Goal: Task Accomplishment & Management: Manage account settings

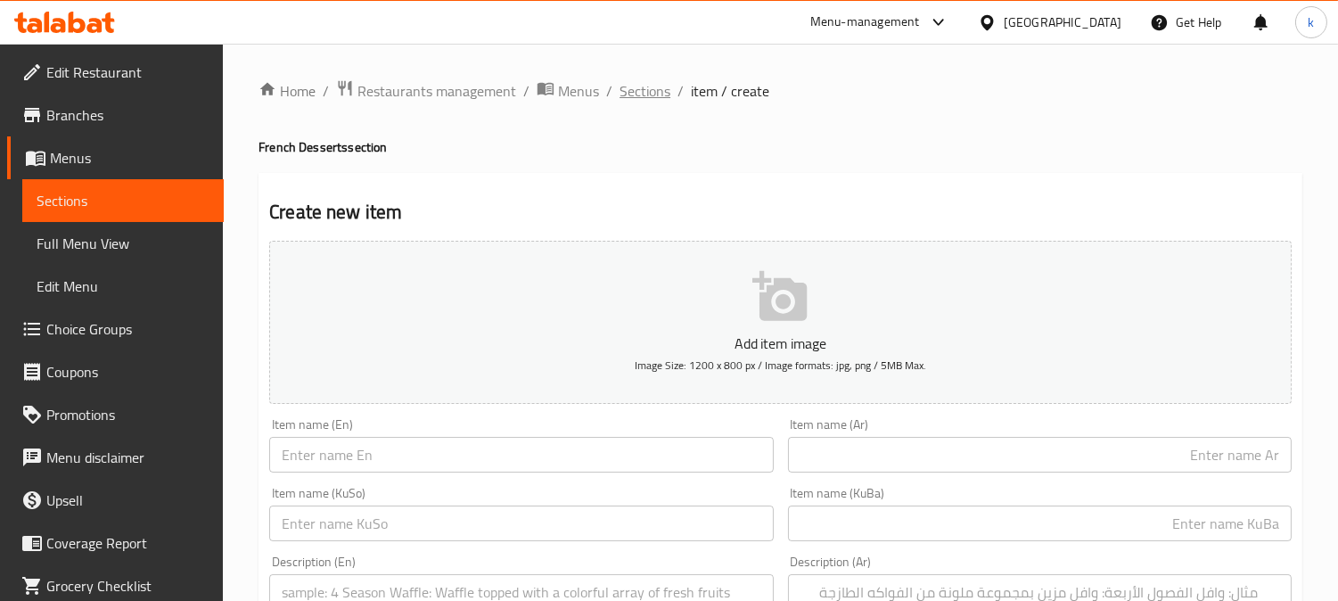
click at [633, 86] on span "Sections" at bounding box center [645, 90] width 51 height 21
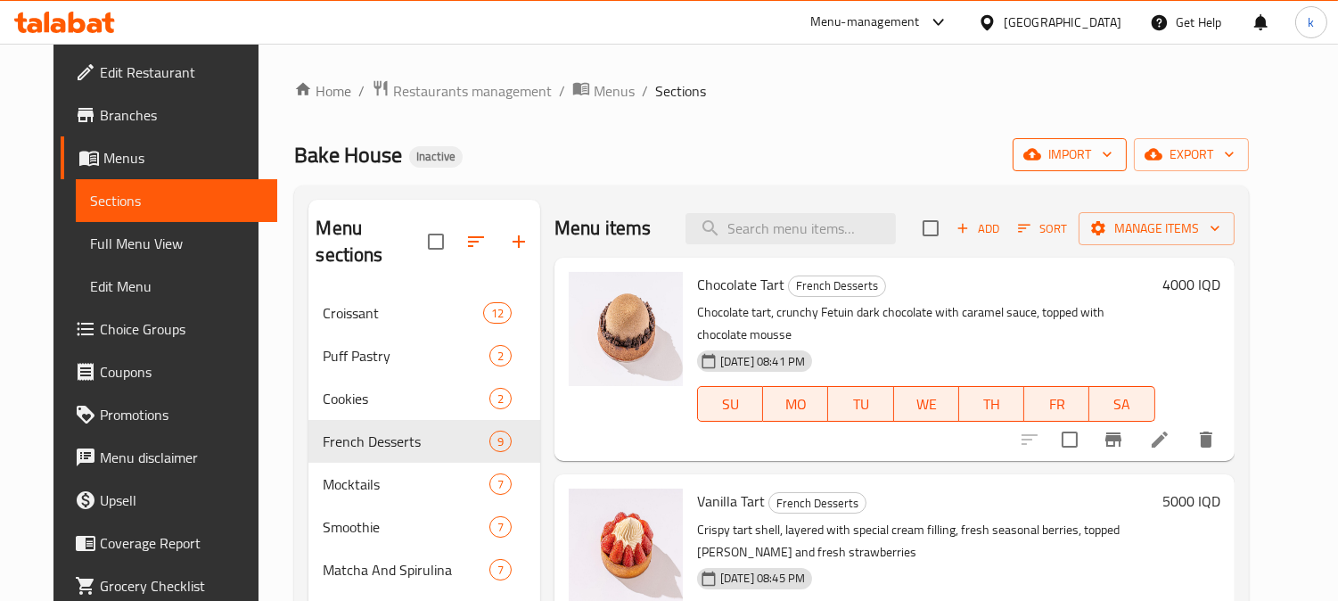
click at [1109, 148] on span "import" at bounding box center [1070, 155] width 86 height 22
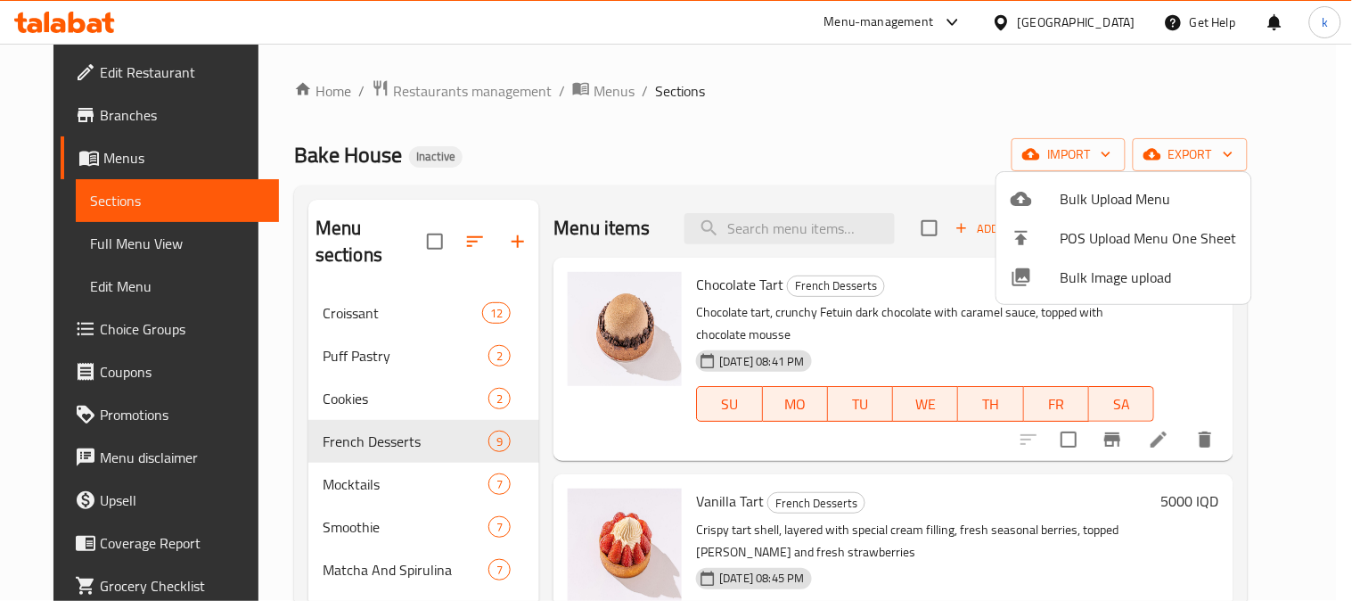
click at [1077, 201] on span "Bulk Upload Menu" at bounding box center [1149, 198] width 177 height 21
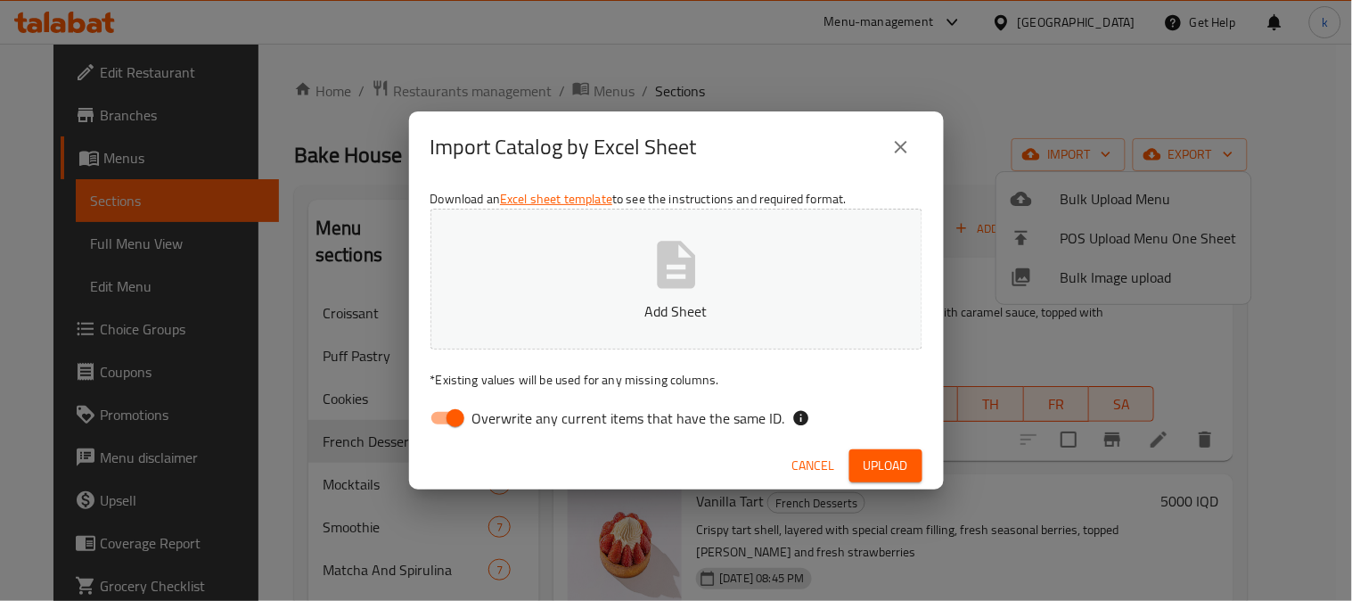
click at [455, 406] on input "Overwrite any current items that have the same ID." at bounding box center [456, 418] width 102 height 34
checkbox input "false"
click at [598, 277] on button "Add Sheet" at bounding box center [677, 279] width 492 height 141
click at [874, 464] on span "Upload" at bounding box center [886, 466] width 45 height 22
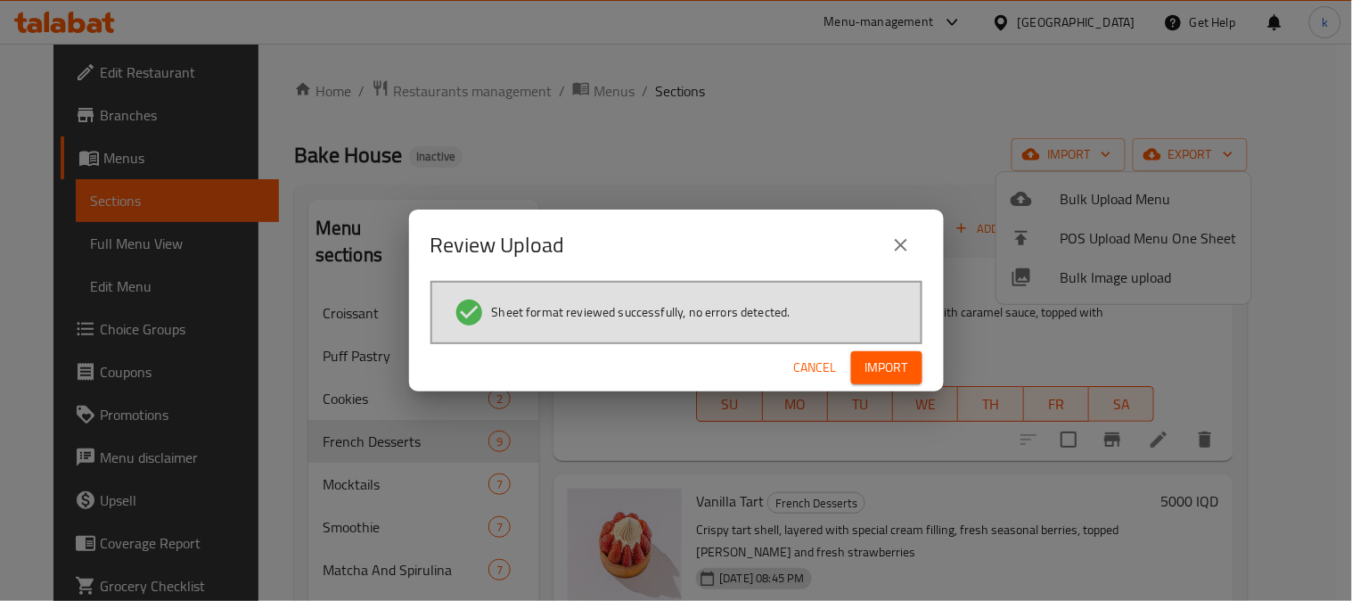
click at [883, 369] on span "Import" at bounding box center [887, 368] width 43 height 22
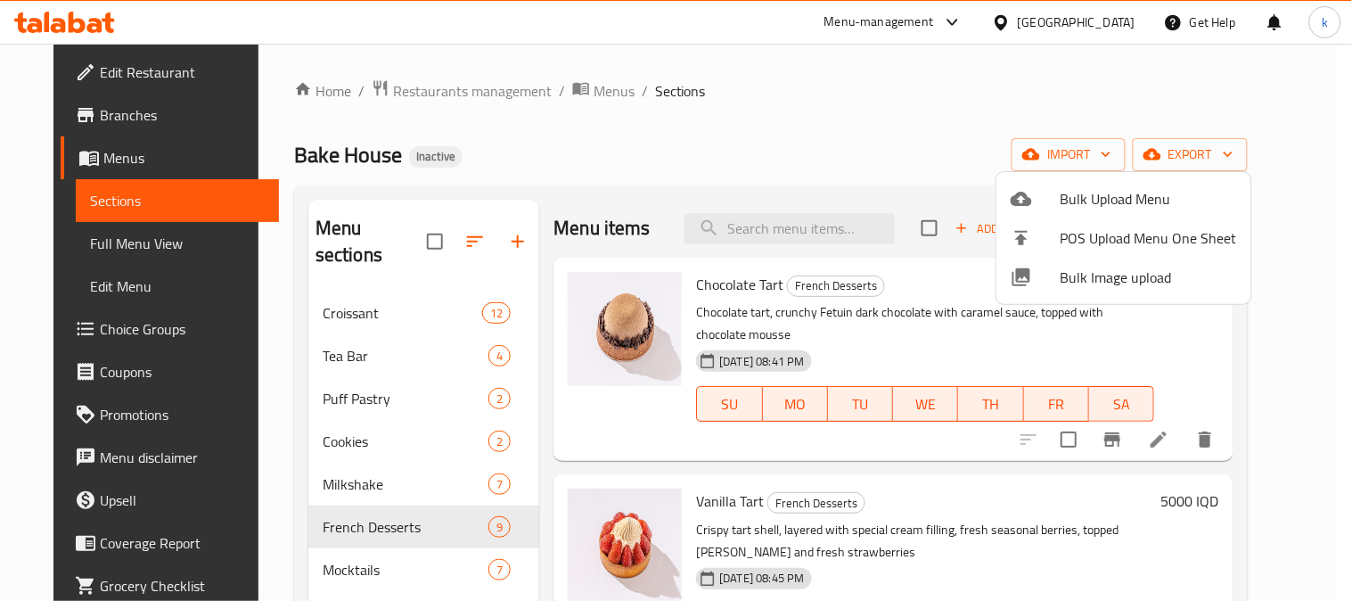
click at [464, 217] on div at bounding box center [676, 300] width 1352 height 601
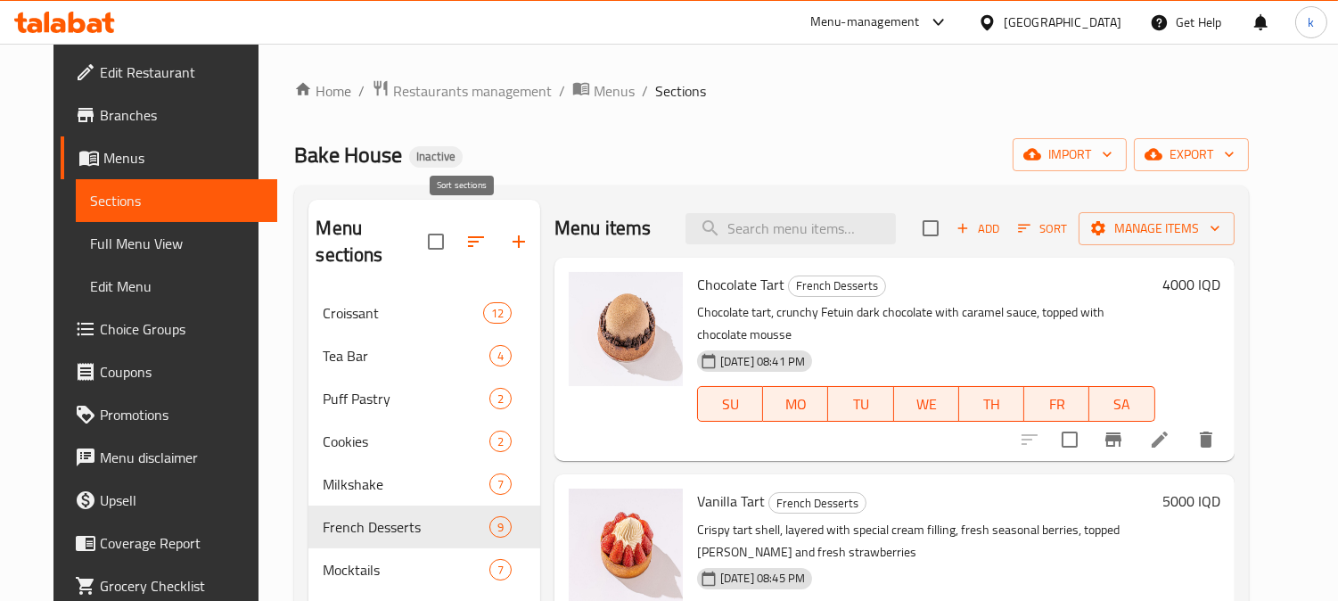
click at [477, 220] on button "button" at bounding box center [476, 241] width 43 height 43
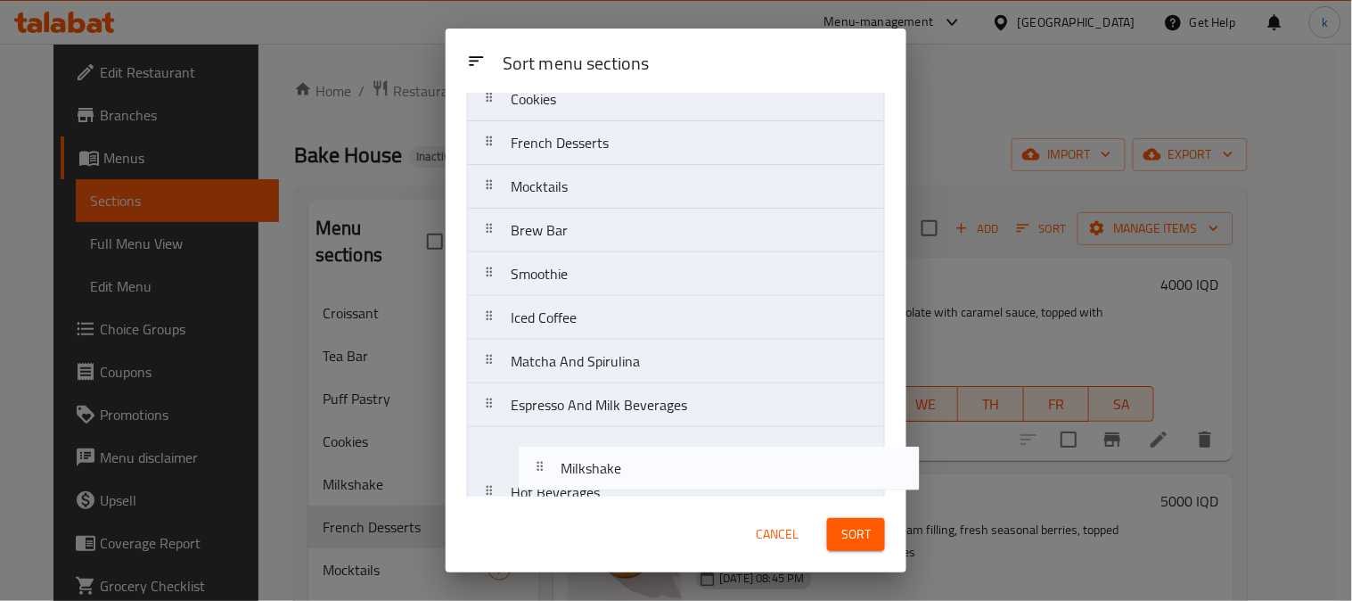
scroll to position [234, 0]
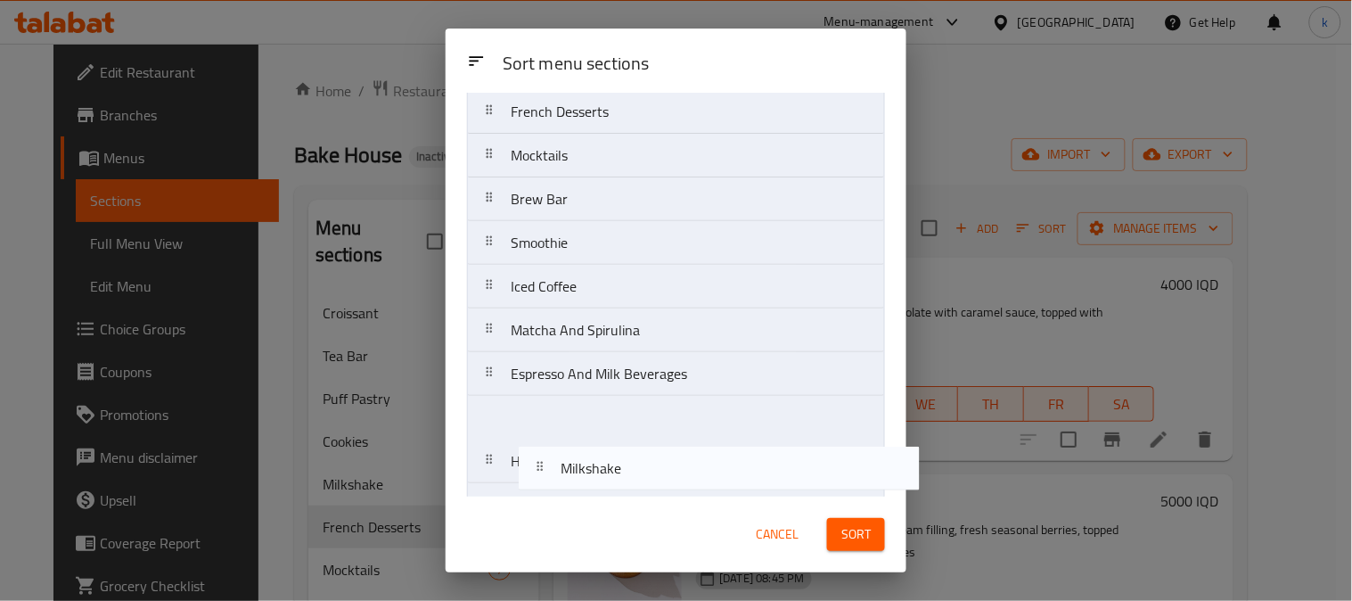
drag, startPoint x: 483, startPoint y: 185, endPoint x: 533, endPoint y: 482, distance: 301.0
click at [533, 482] on nav "Croissant Tea Bar Puff Pastry Cookies Milkshake French Desserts Mocktails Brew …" at bounding box center [676, 220] width 418 height 613
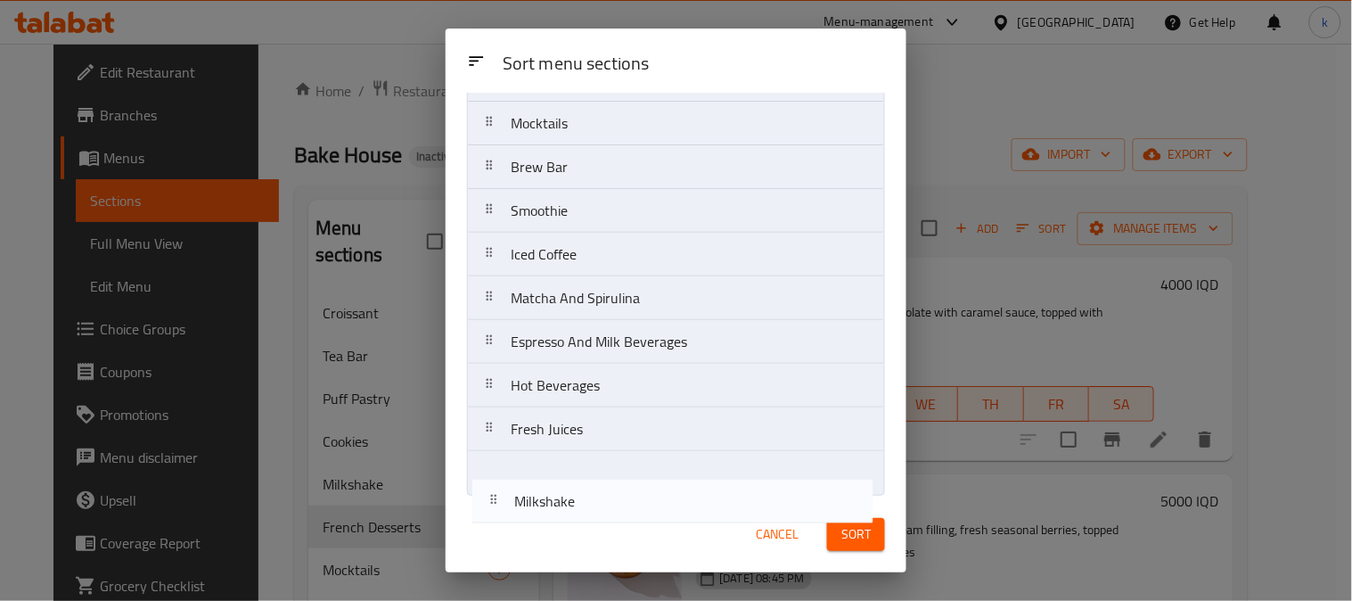
scroll to position [268, 0]
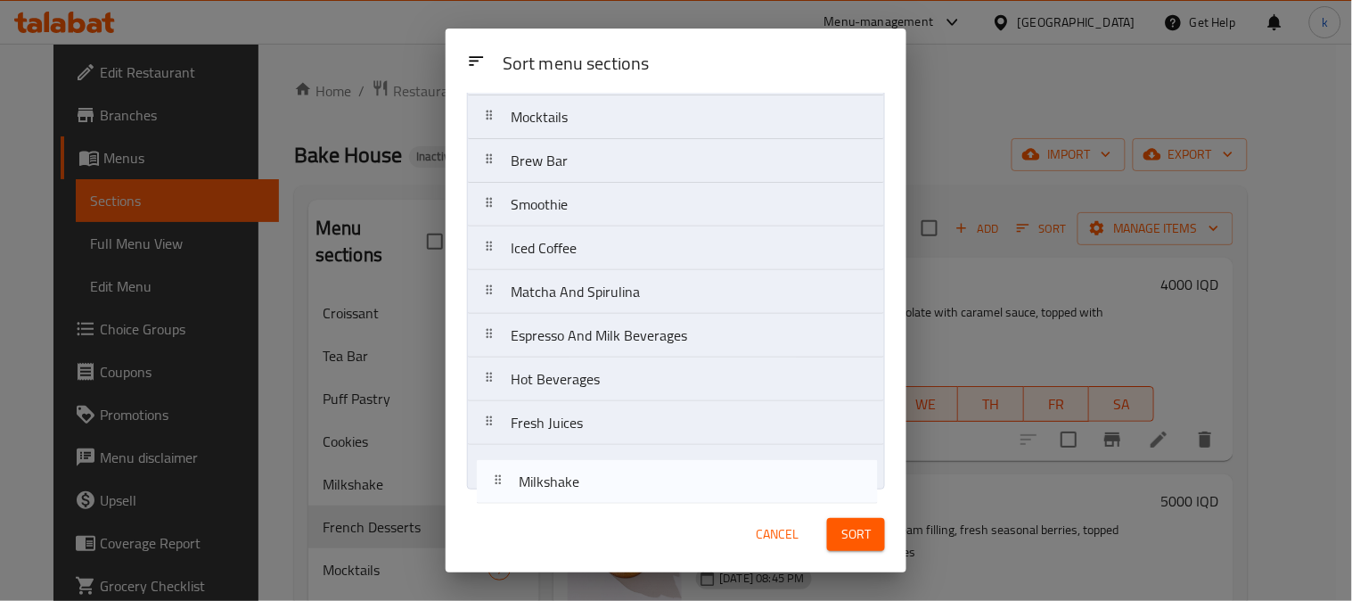
drag, startPoint x: 499, startPoint y: 453, endPoint x: 504, endPoint y: 482, distance: 29.8
click at [504, 483] on nav "Croissant Tea Bar Puff Pastry Cookies French Desserts Mocktails Brew Bar Smooth…" at bounding box center [676, 182] width 418 height 613
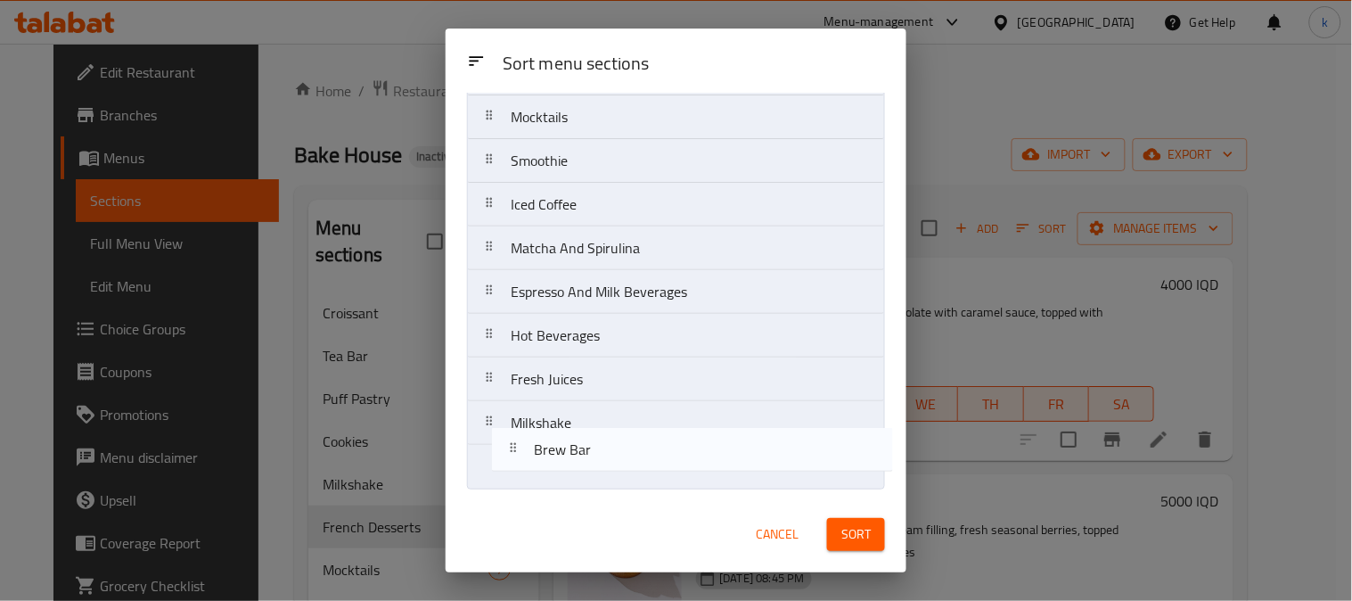
drag, startPoint x: 480, startPoint y: 158, endPoint x: 503, endPoint y: 453, distance: 296.0
click at [503, 453] on nav "Croissant Tea Bar Puff Pastry Cookies French Desserts Mocktails Brew Bar Smooth…" at bounding box center [676, 182] width 418 height 613
drag, startPoint x: 501, startPoint y: 205, endPoint x: 532, endPoint y: 461, distance: 257.7
click at [532, 461] on nav "Croissant Tea Bar Puff Pastry Cookies French Desserts Mocktails Smoothie Iced C…" at bounding box center [676, 182] width 418 height 613
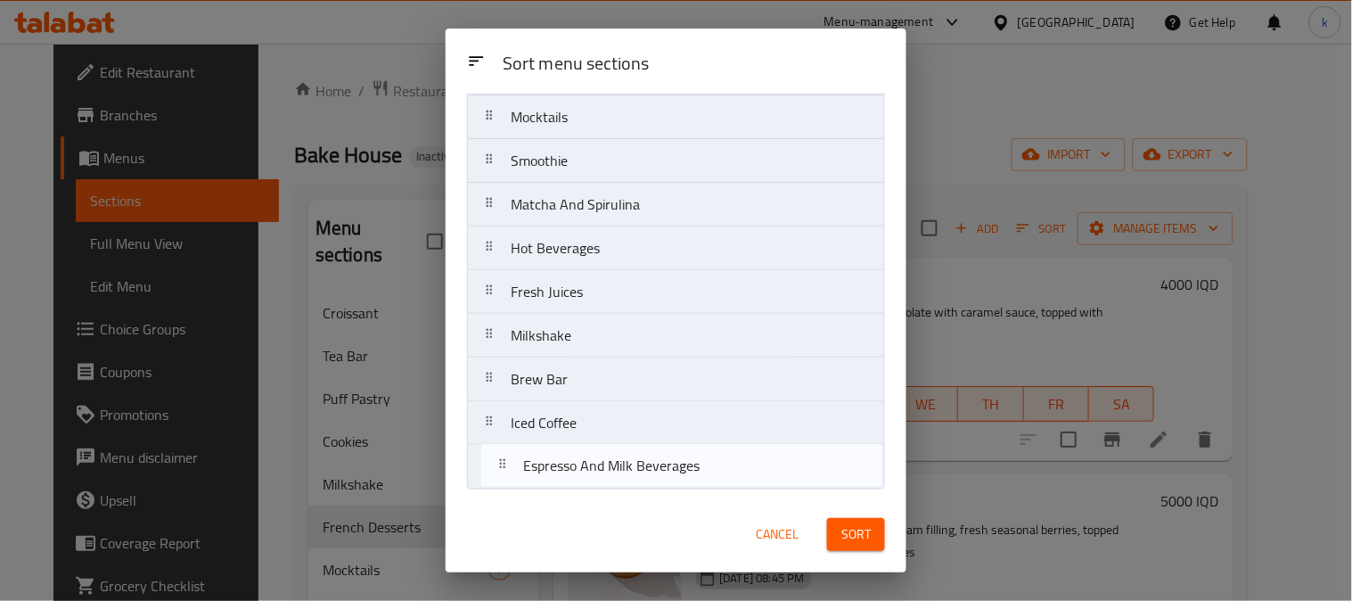
drag, startPoint x: 505, startPoint y: 247, endPoint x: 517, endPoint y: 471, distance: 224.1
click at [517, 471] on nav "Croissant Tea Bar Puff Pastry Cookies French Desserts Mocktails Smoothie Matcha…" at bounding box center [676, 182] width 418 height 613
drag, startPoint x: 495, startPoint y: 108, endPoint x: 496, endPoint y: 486, distance: 378.0
click at [496, 486] on nav "Croissant Tea Bar Puff Pastry Cookies French Desserts Mocktails Smoothie Matcha…" at bounding box center [676, 182] width 418 height 613
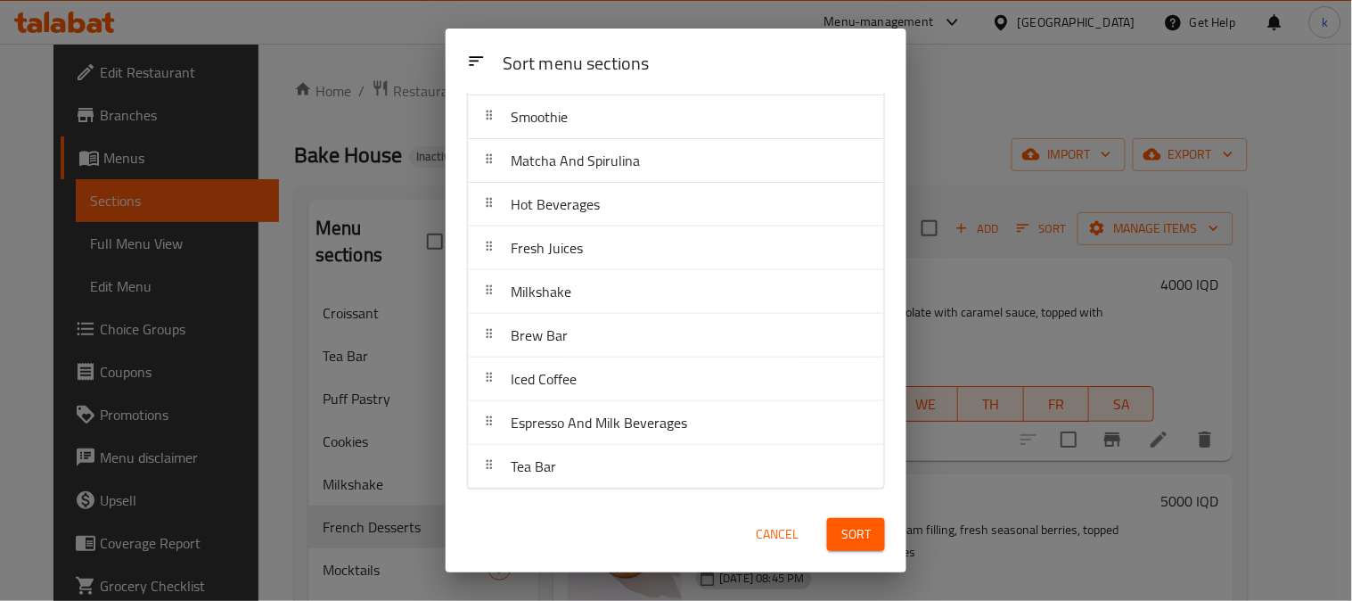
click at [853, 538] on span "Sort" at bounding box center [856, 534] width 29 height 22
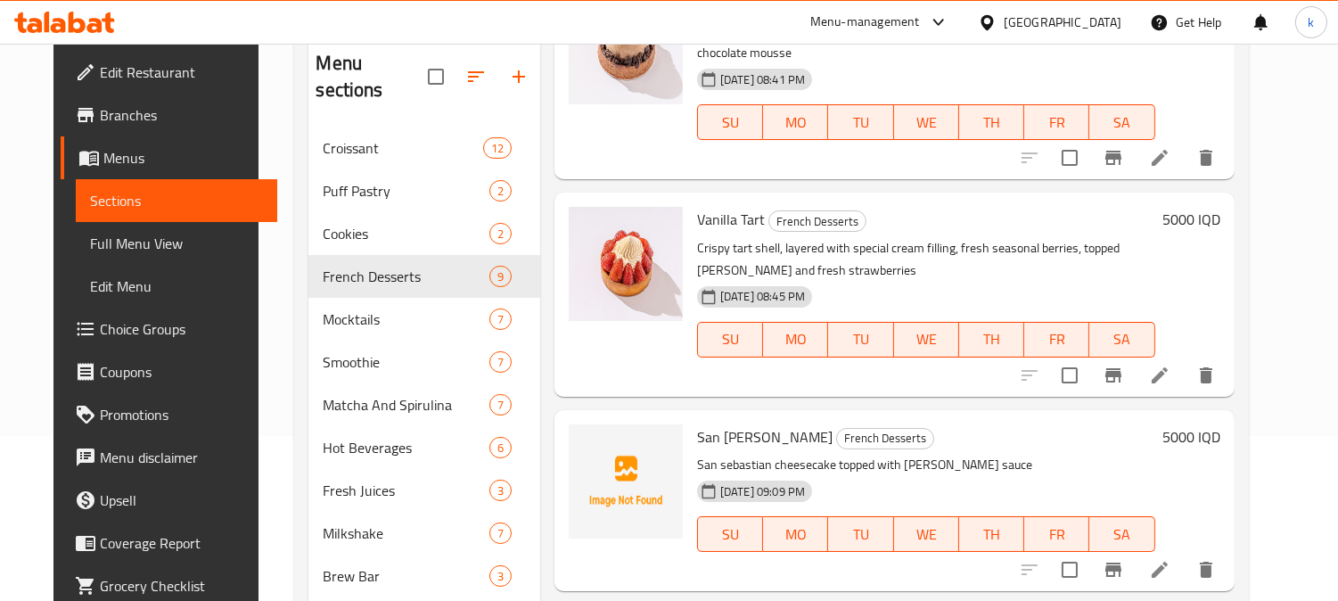
scroll to position [165, 0]
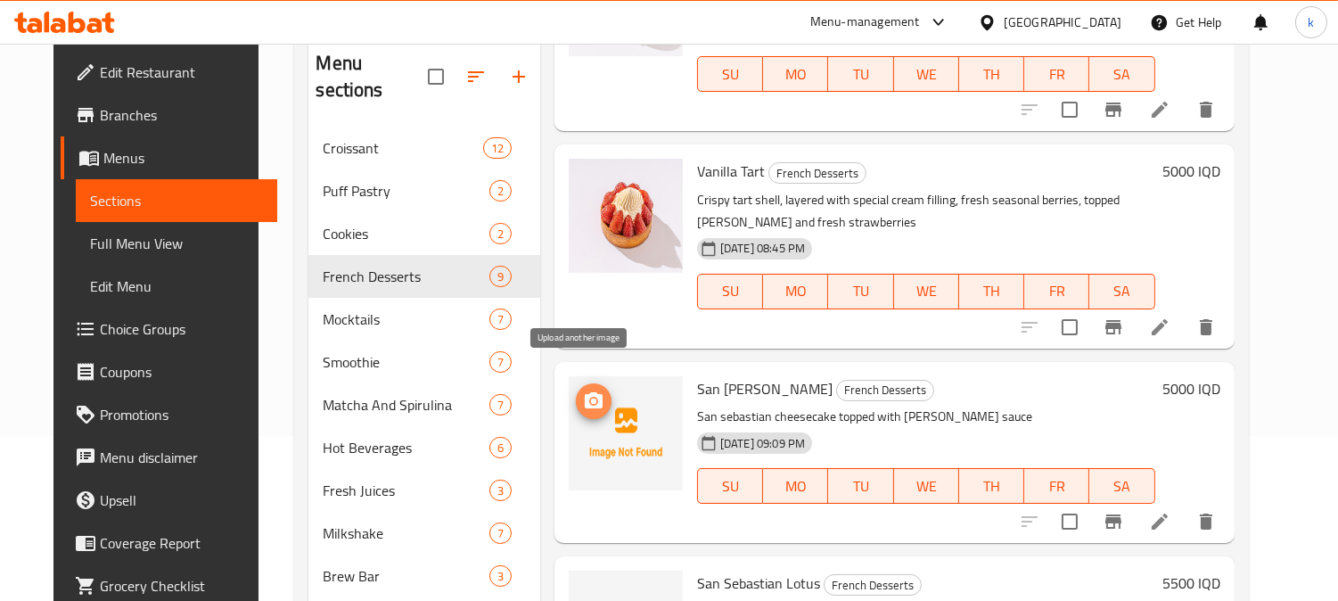
click at [583, 390] on icon "upload picture" at bounding box center [593, 400] width 21 height 21
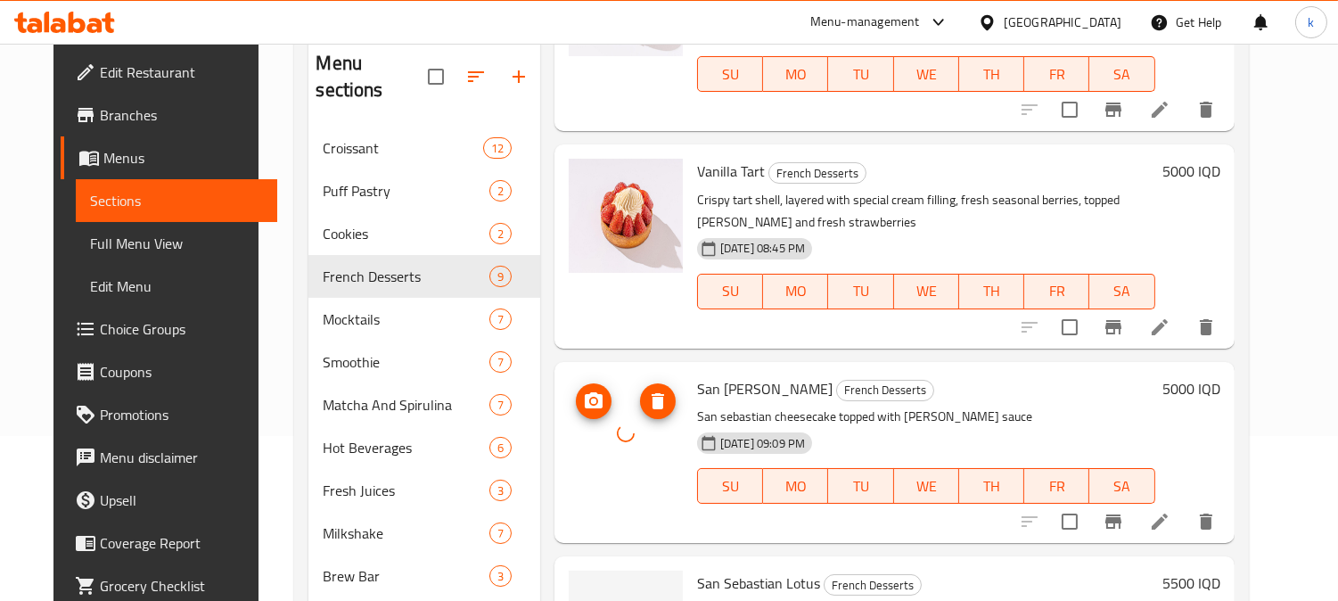
scroll to position [330, 0]
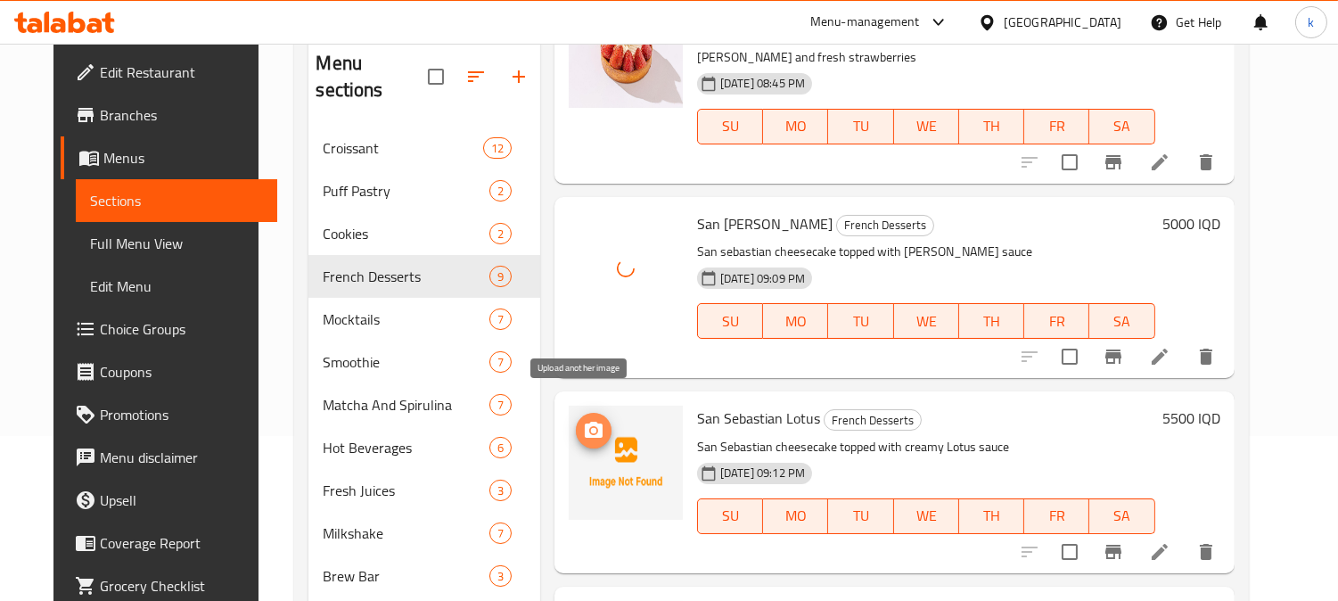
click at [581, 413] on button "upload picture" at bounding box center [594, 431] width 36 height 36
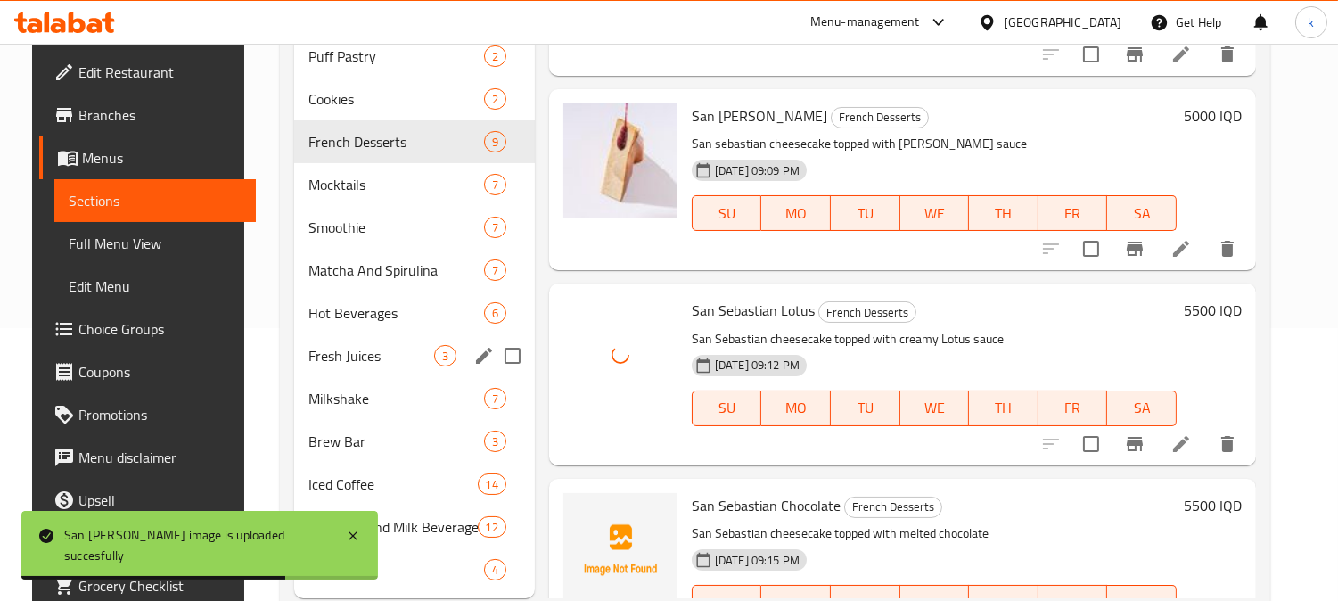
scroll to position [319, 0]
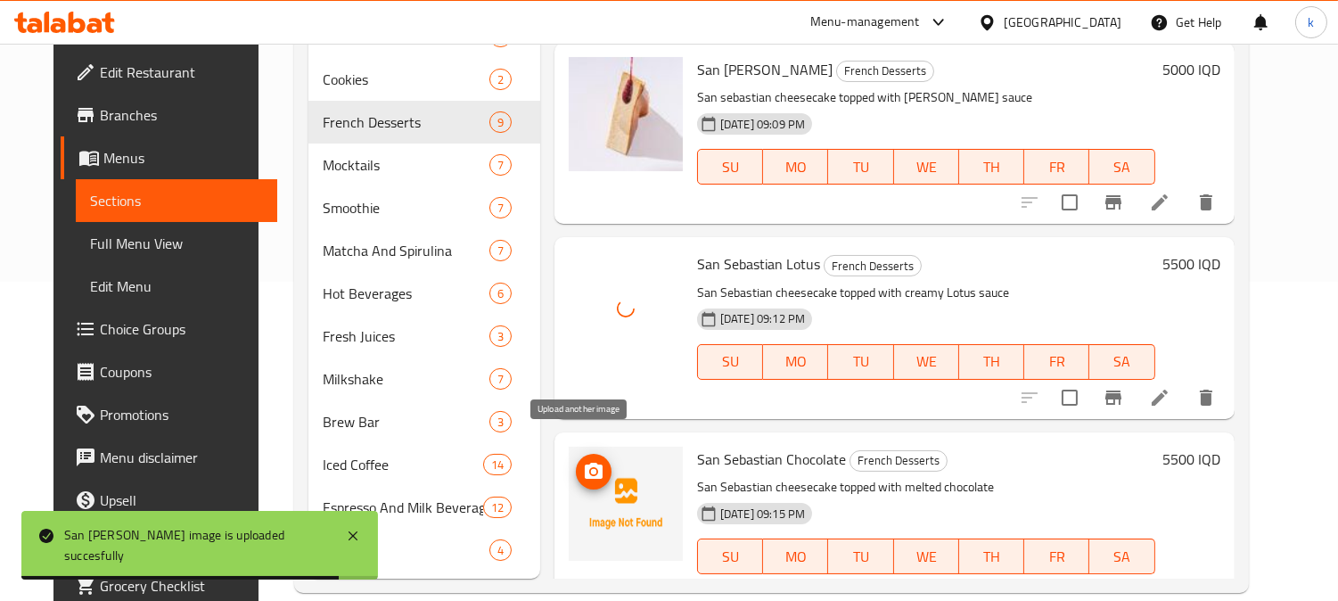
click at [585, 463] on icon "upload picture" at bounding box center [594, 471] width 18 height 16
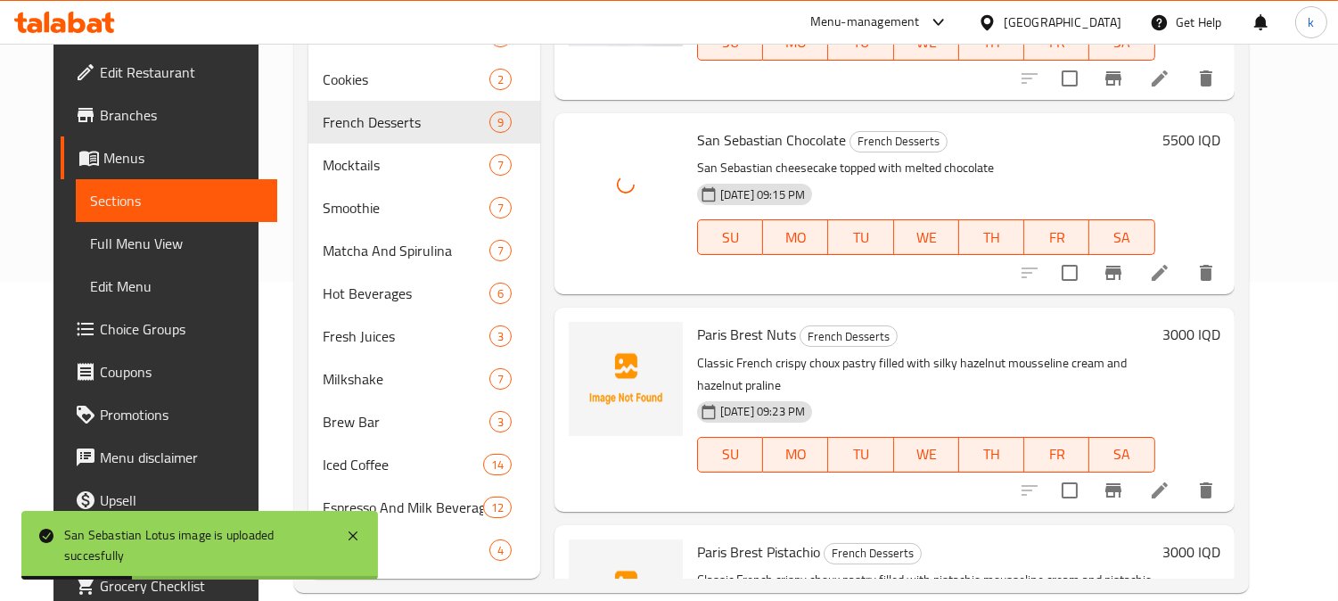
scroll to position [661, 0]
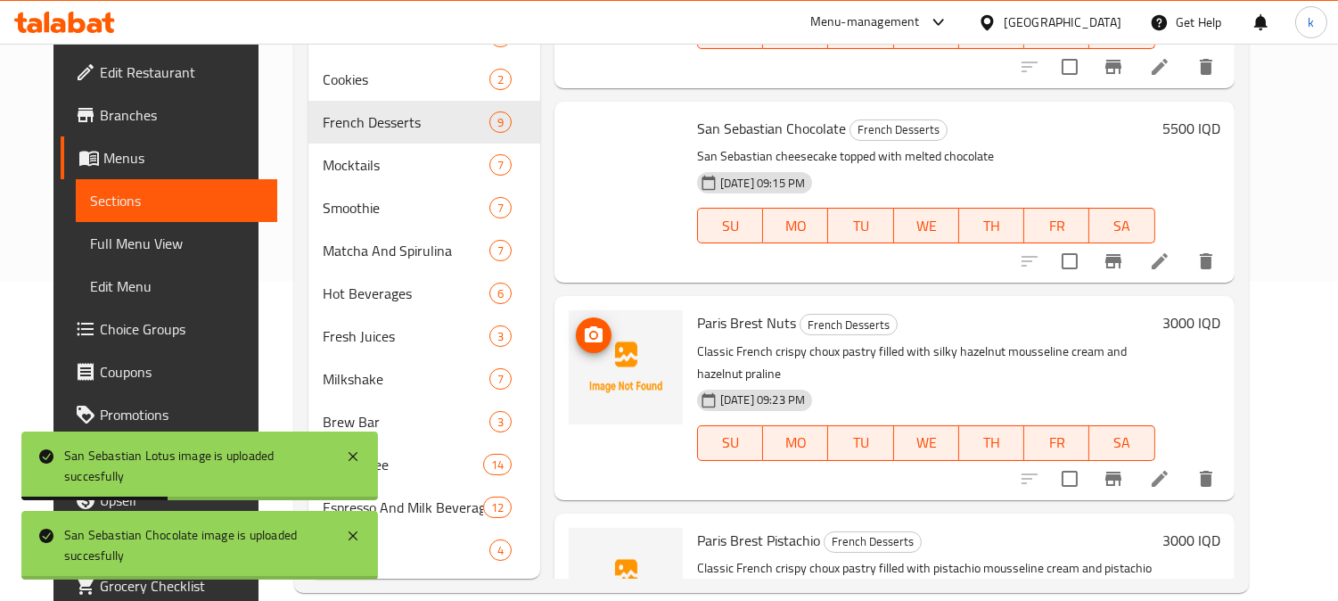
click at [583, 324] on icon "upload picture" at bounding box center [593, 334] width 21 height 21
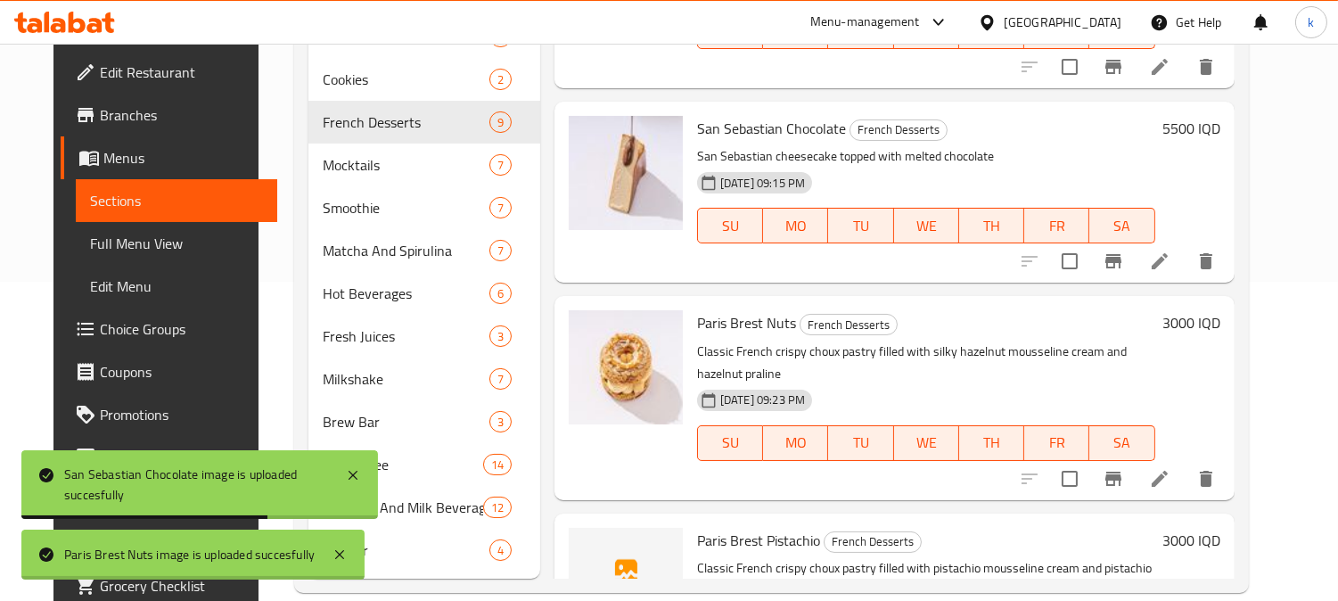
scroll to position [825, 0]
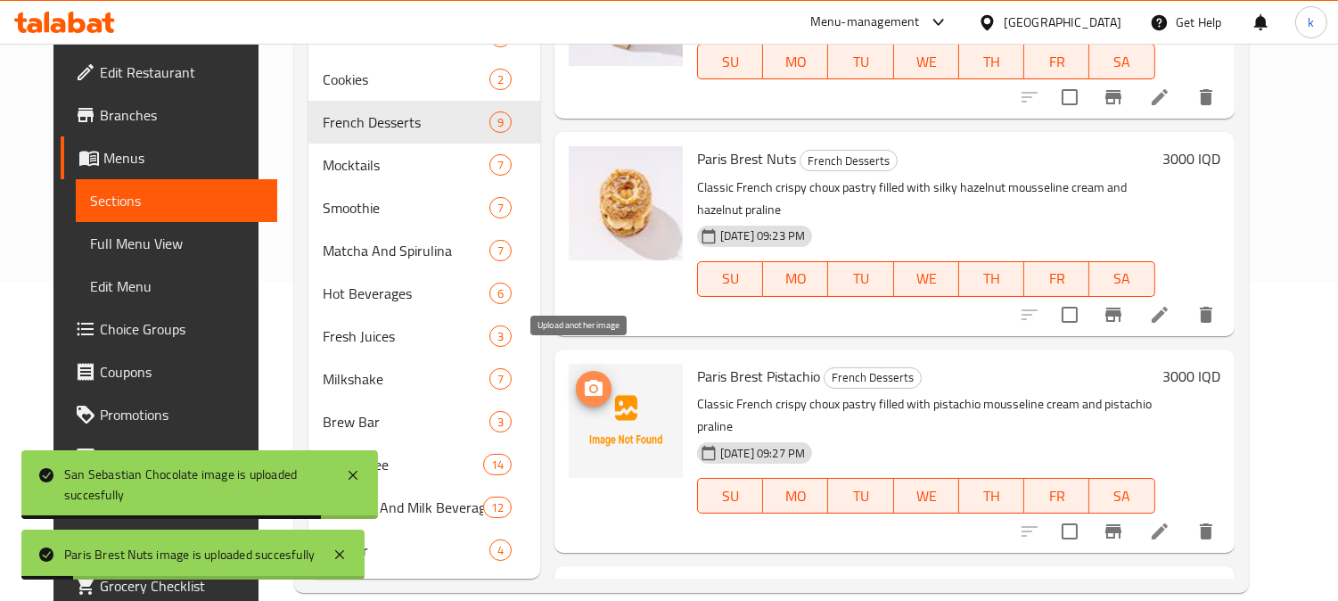
click at [585, 380] on icon "upload picture" at bounding box center [594, 388] width 18 height 16
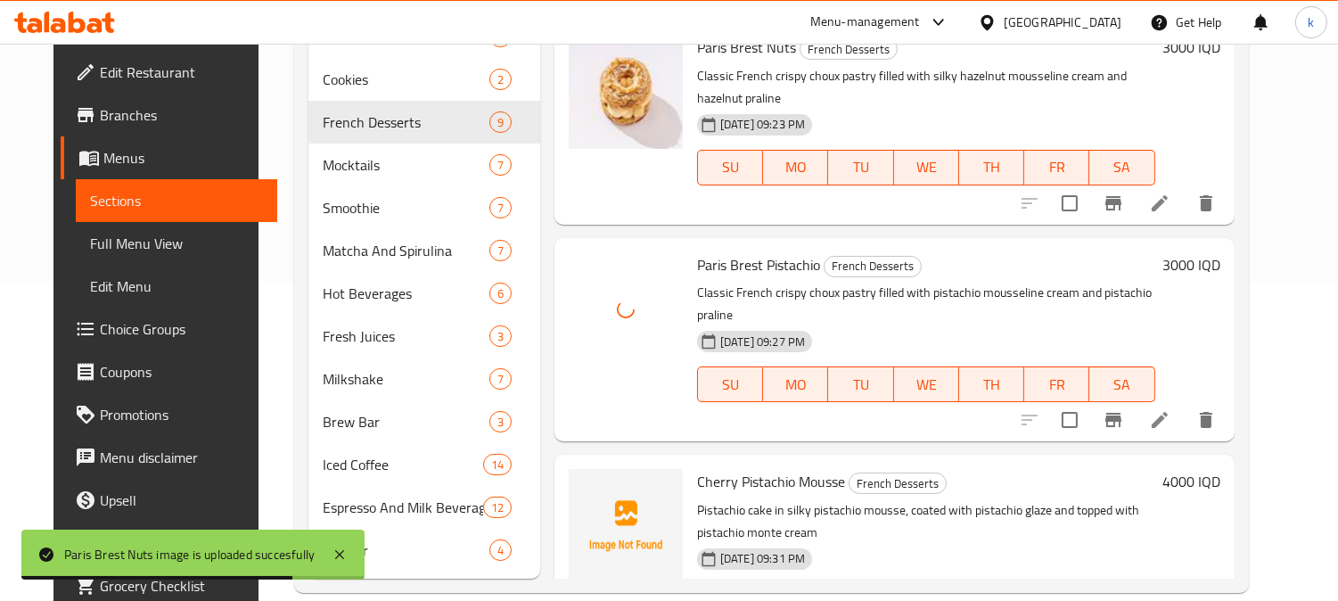
scroll to position [1155, 0]
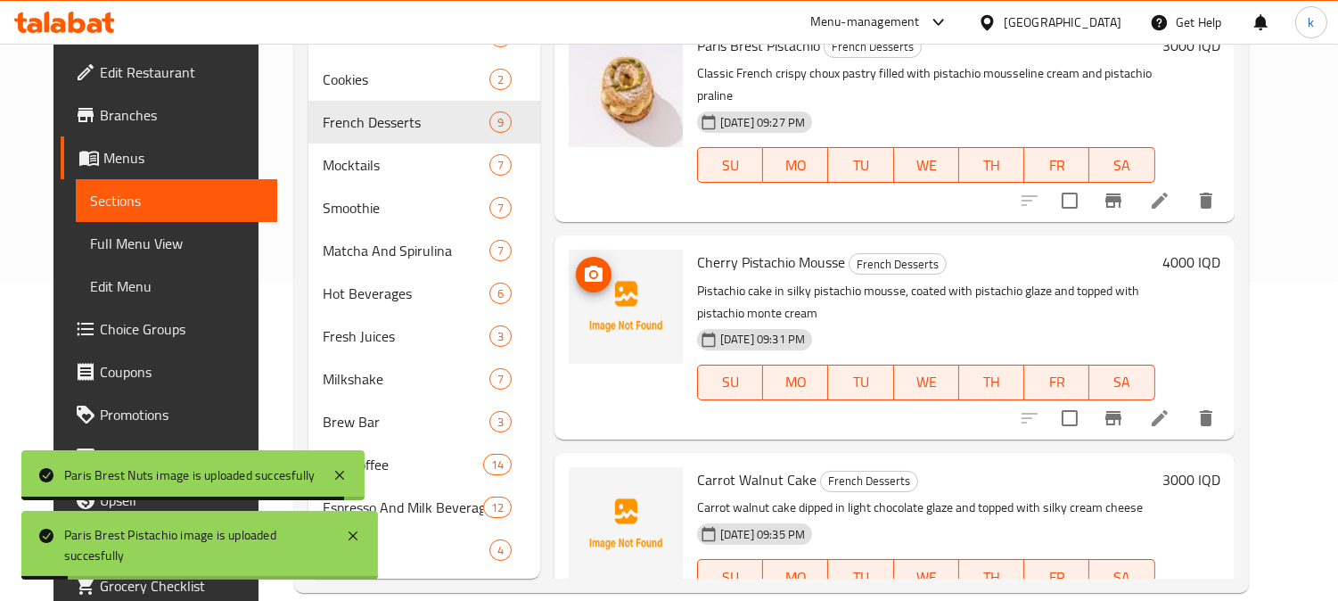
click at [583, 264] on icon "upload picture" at bounding box center [593, 274] width 21 height 21
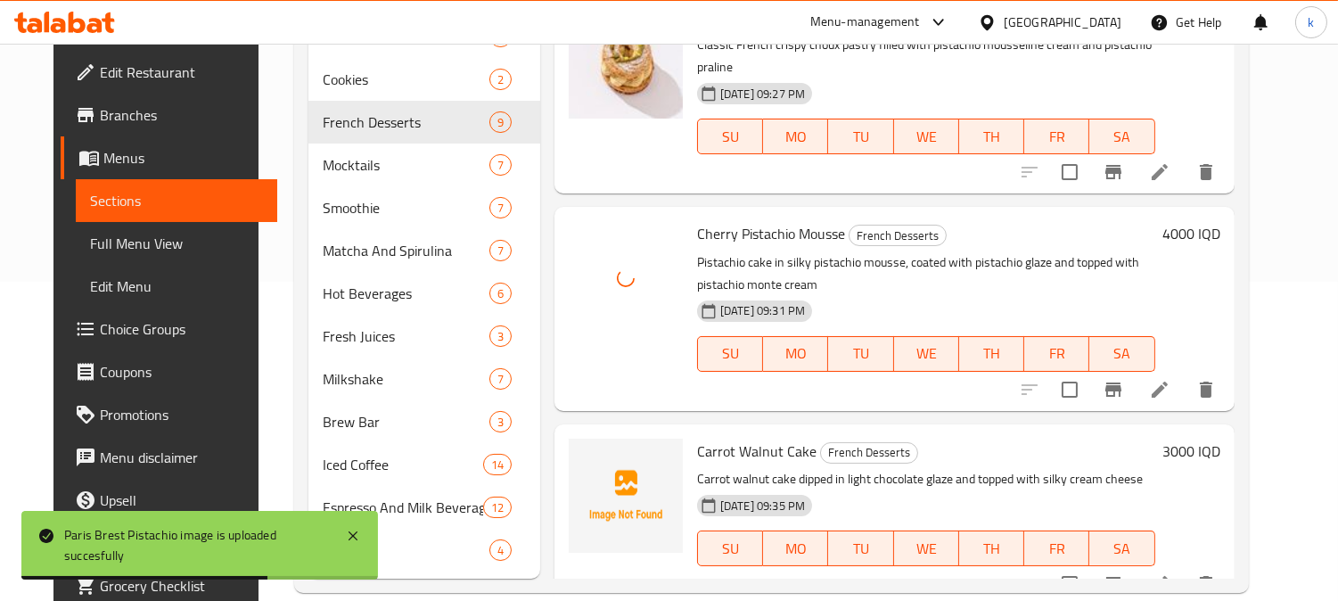
scroll to position [1192, 0]
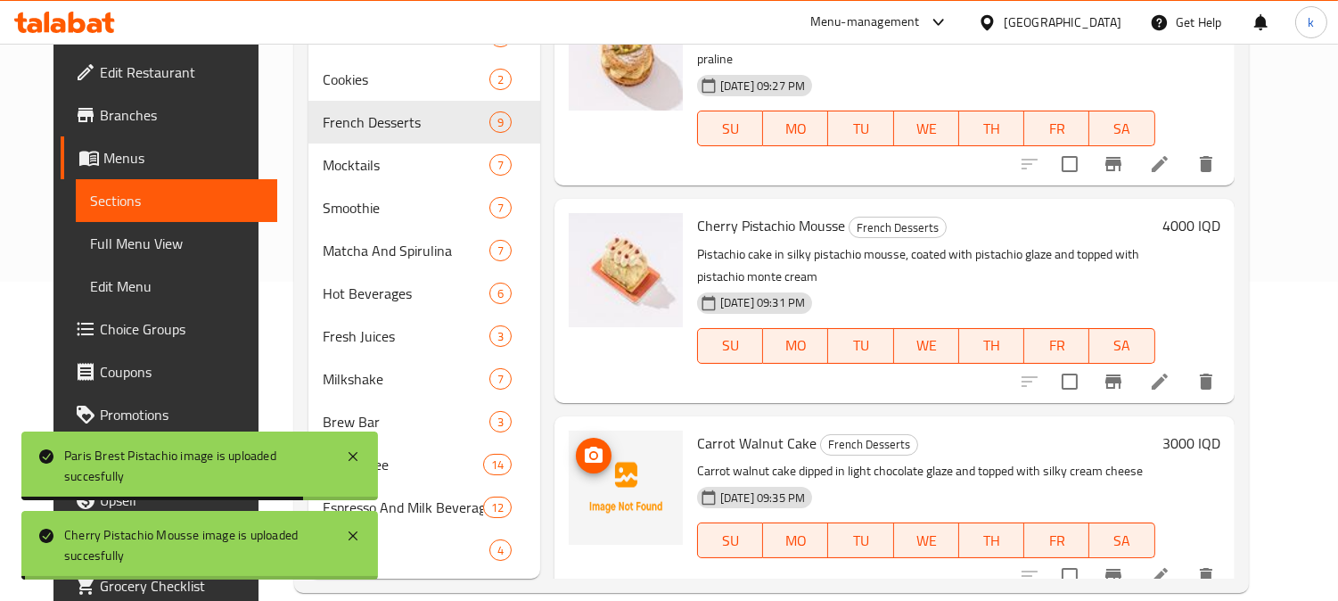
click at [583, 445] on icon "upload picture" at bounding box center [593, 455] width 21 height 21
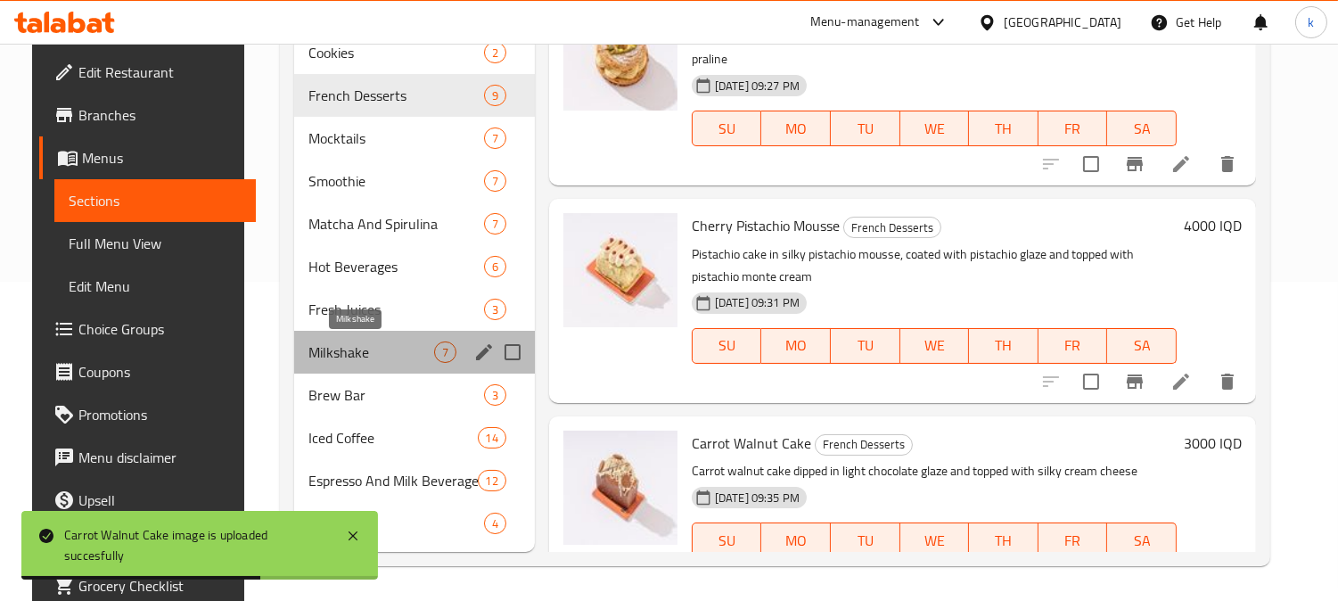
click at [361, 349] on span "Milkshake" at bounding box center [371, 351] width 126 height 21
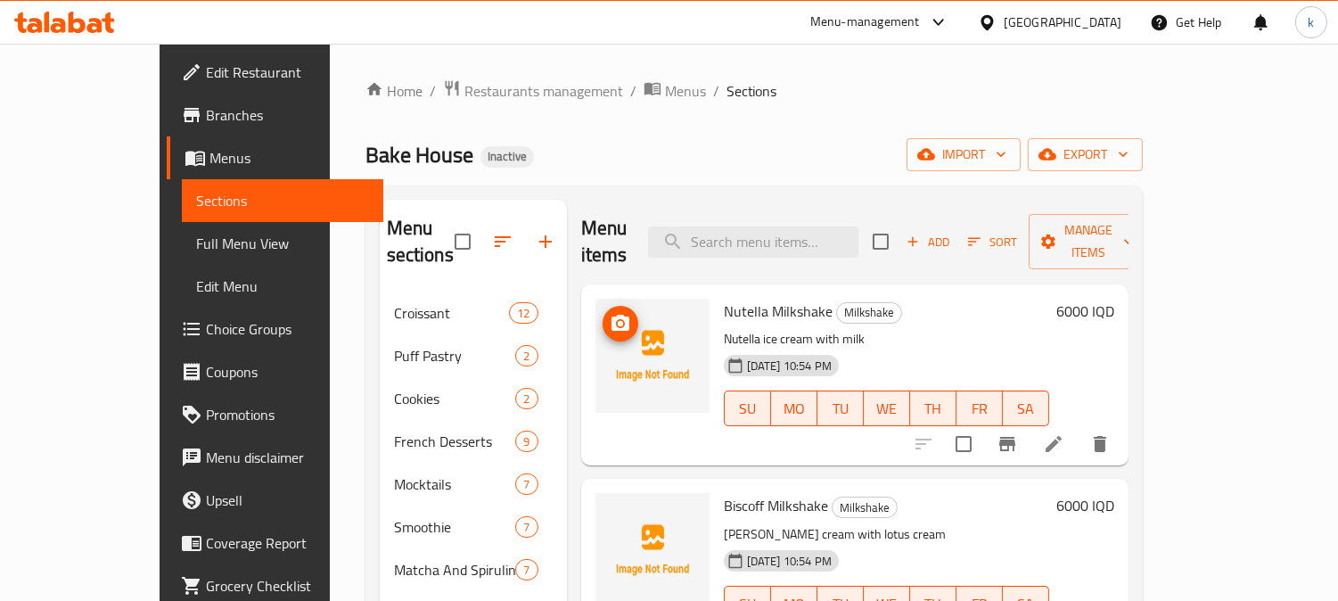
click at [610, 313] on icon "upload picture" at bounding box center [620, 323] width 21 height 21
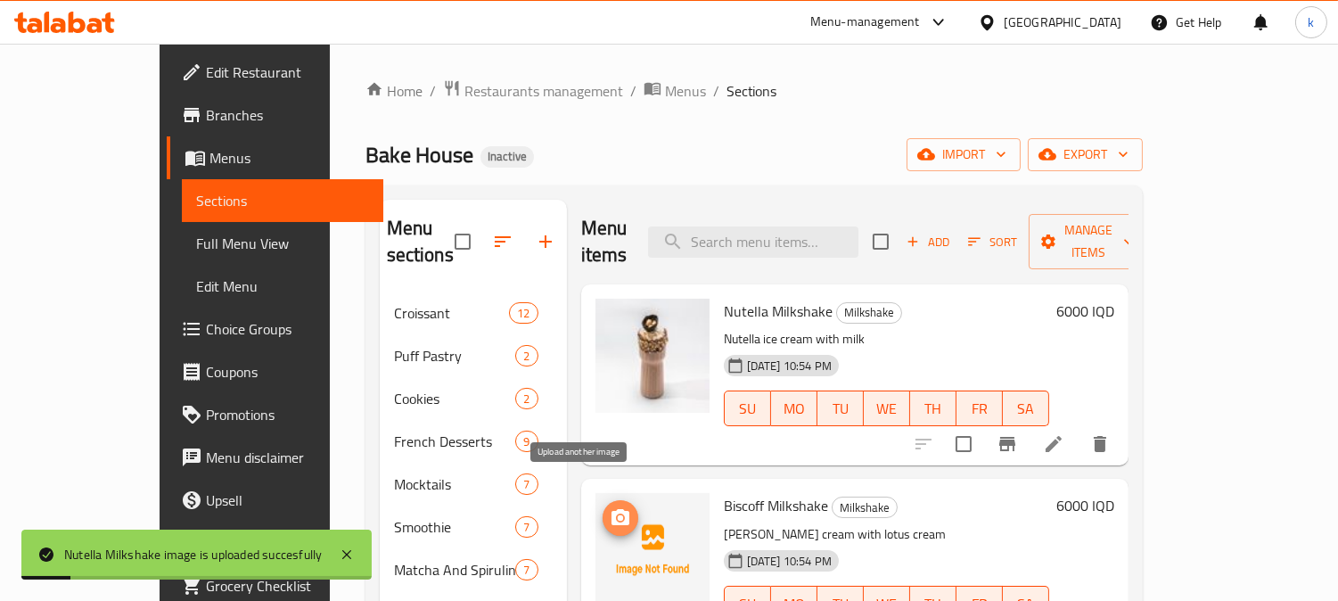
click at [610, 507] on icon "upload picture" at bounding box center [620, 517] width 21 height 21
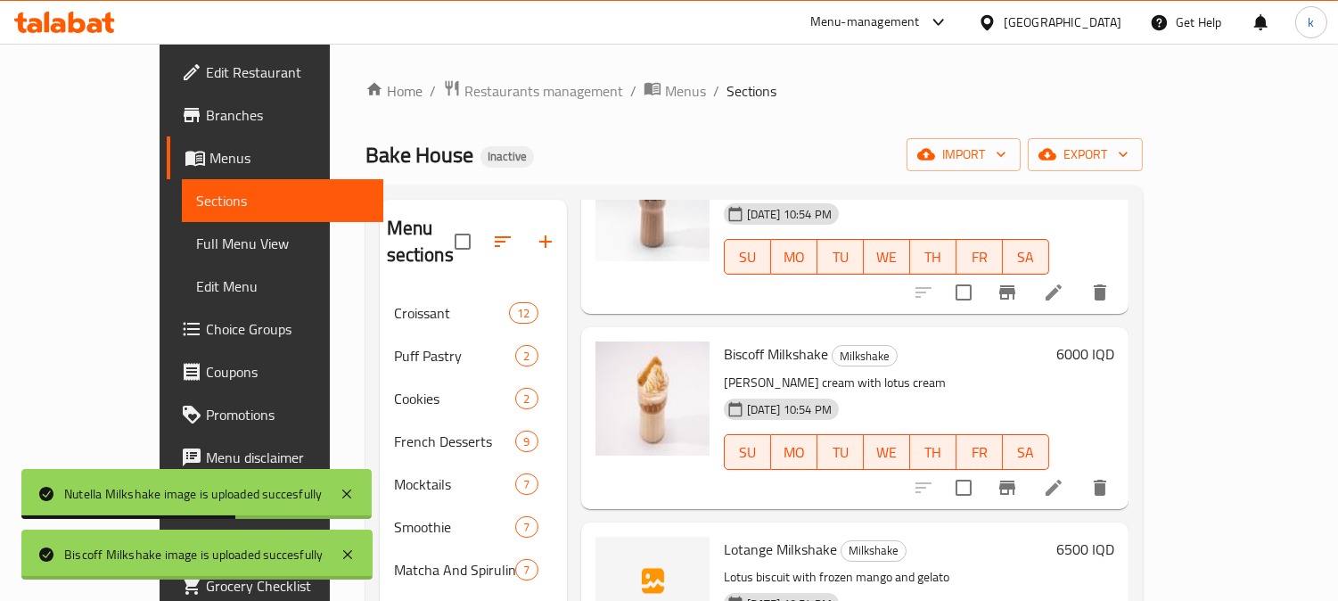
scroll to position [165, 0]
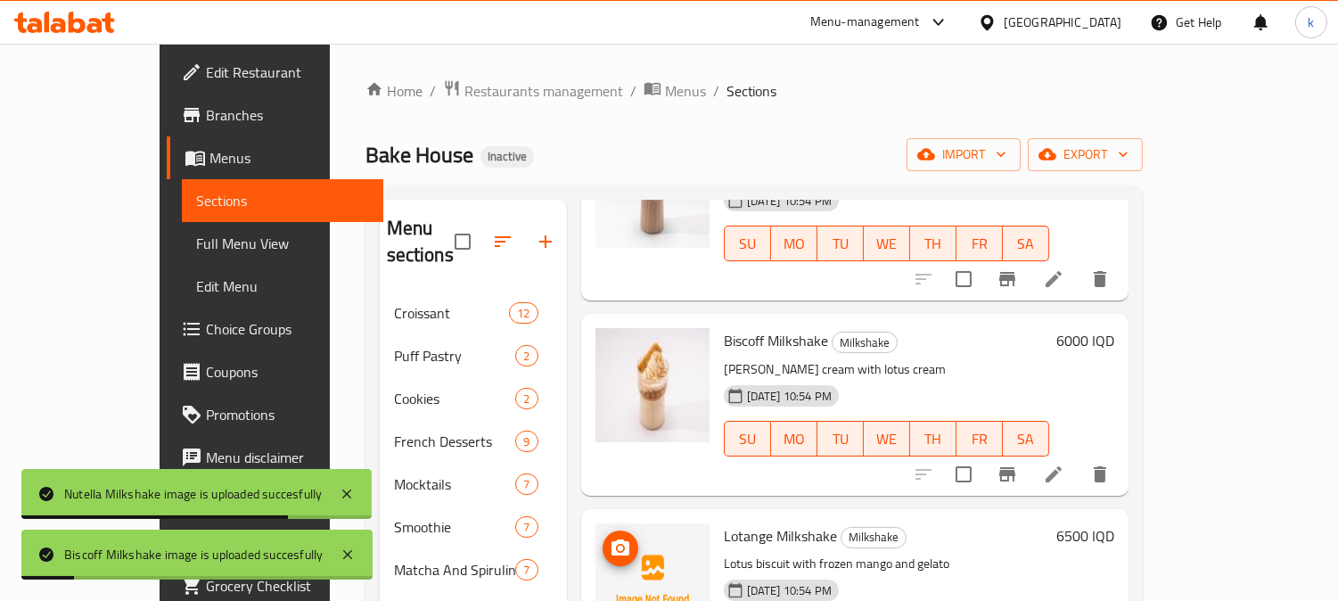
click at [603, 538] on span "upload picture" at bounding box center [621, 548] width 36 height 21
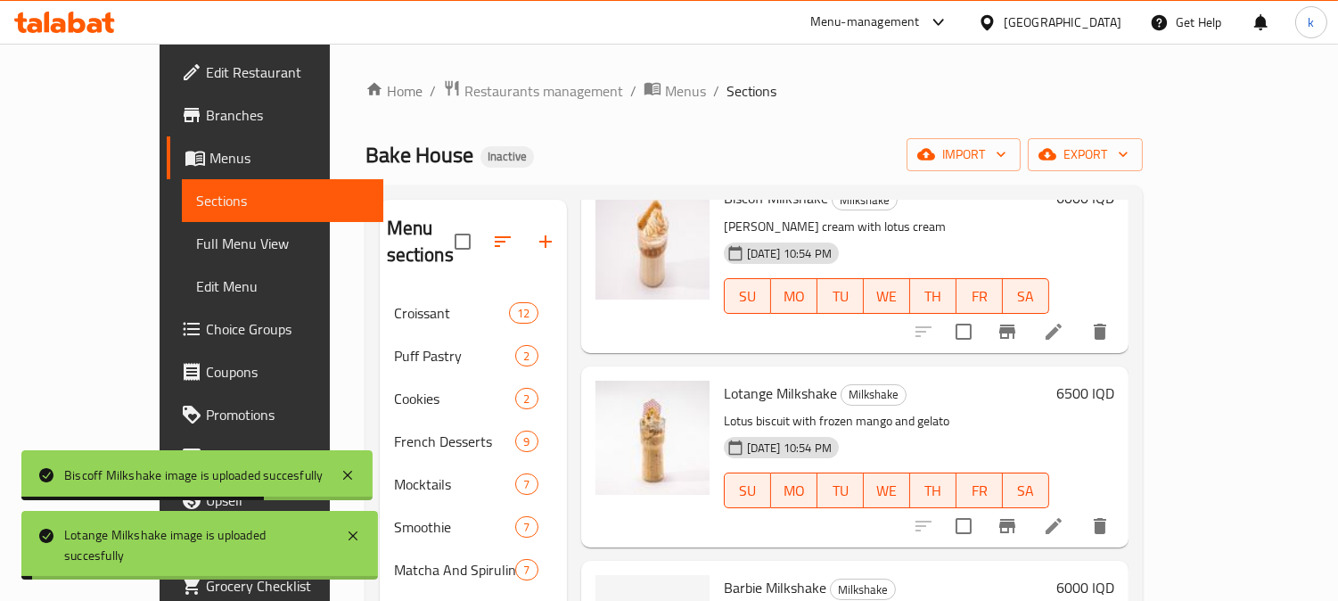
scroll to position [330, 0]
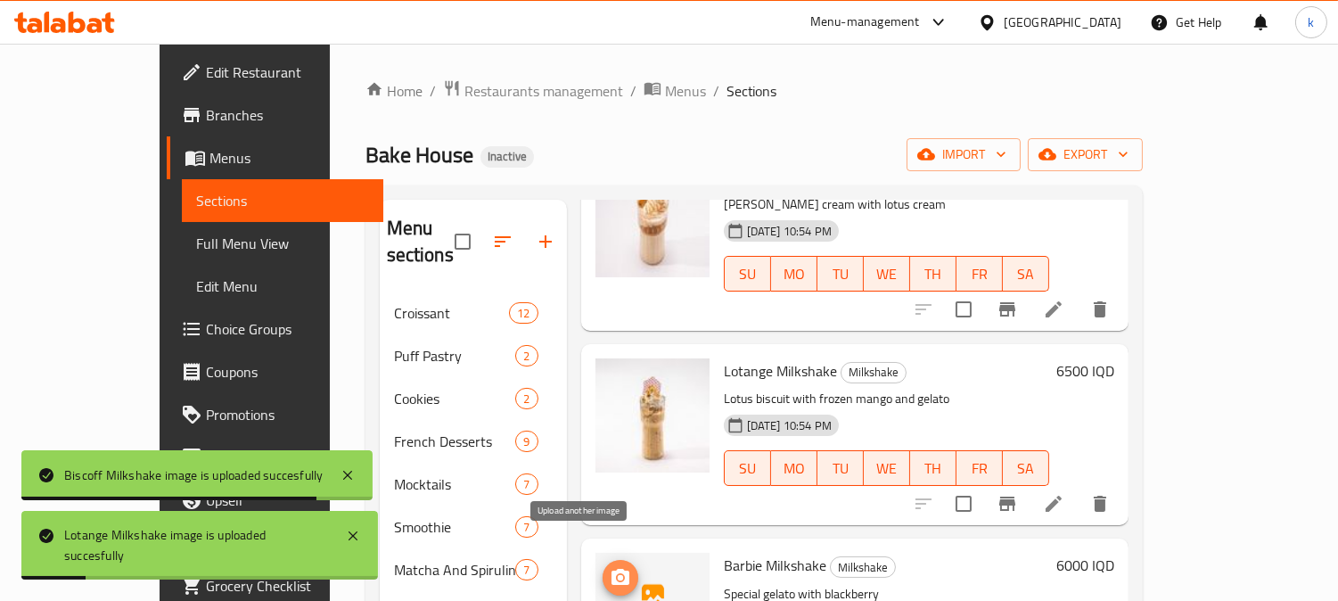
click at [612, 569] on icon "upload picture" at bounding box center [621, 577] width 18 height 16
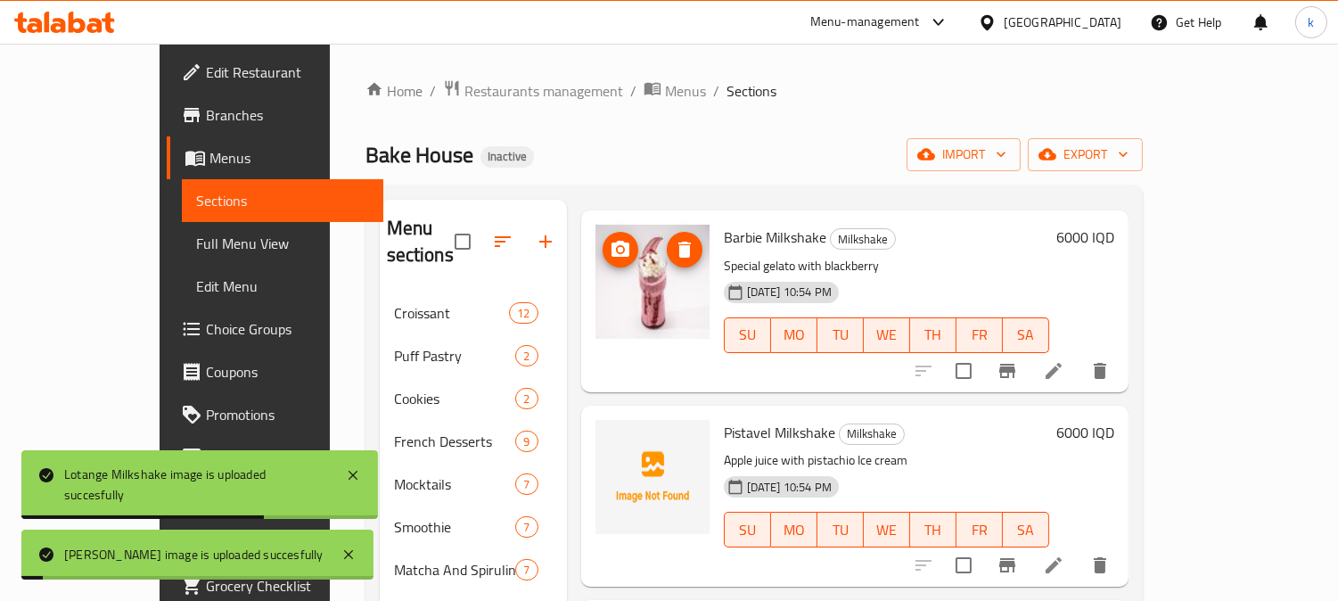
scroll to position [661, 0]
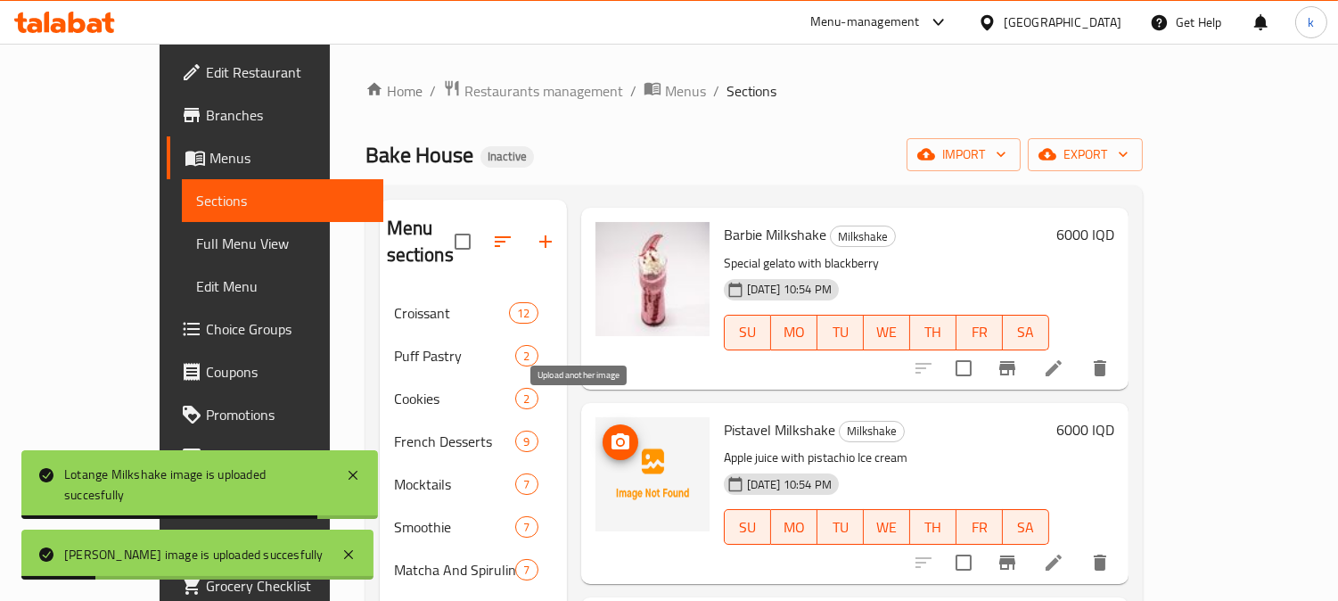
click at [612, 433] on icon "upload picture" at bounding box center [621, 441] width 18 height 16
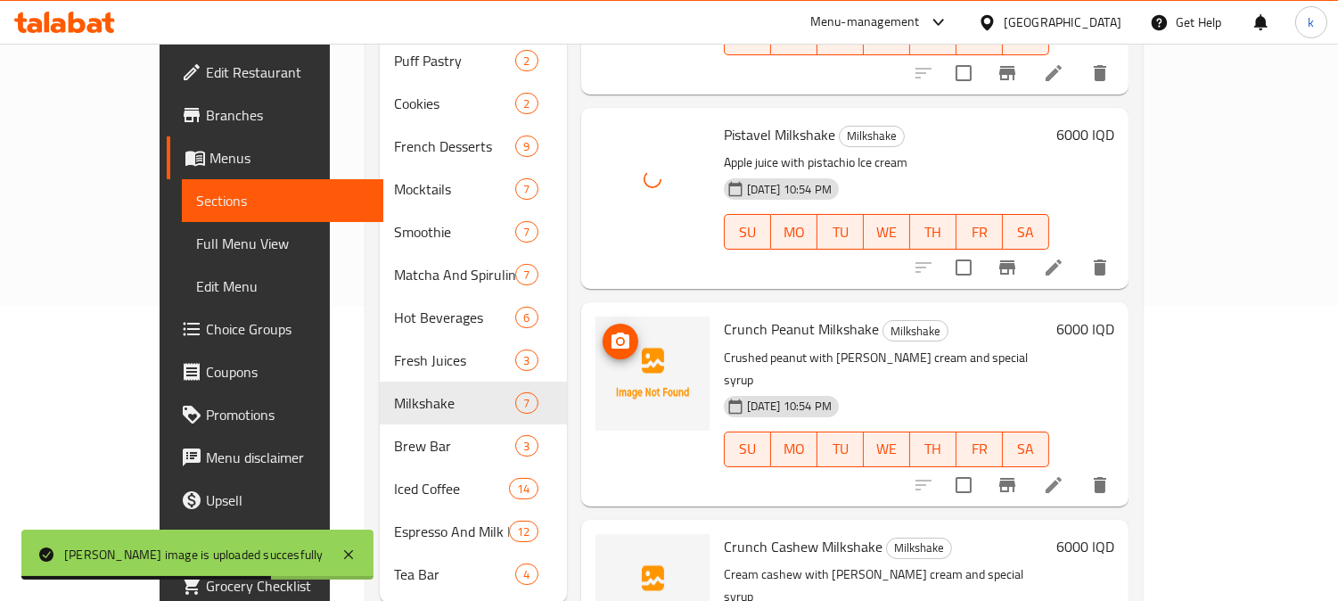
scroll to position [319, 0]
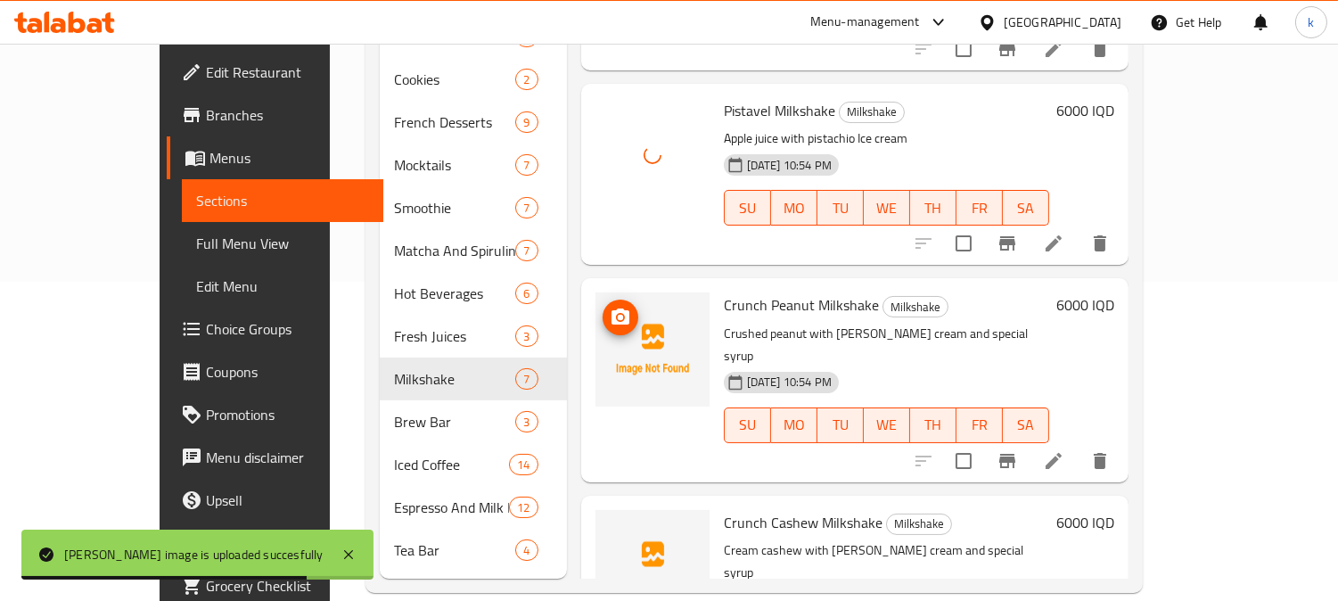
click at [610, 307] on icon "upload picture" at bounding box center [620, 317] width 21 height 21
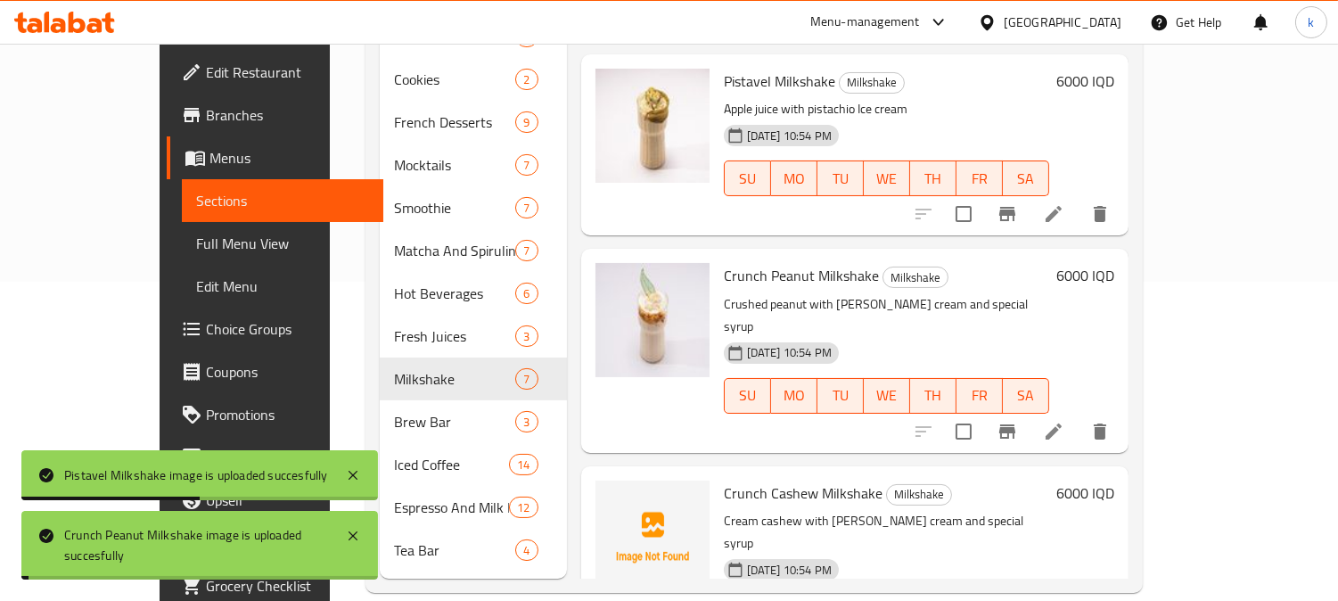
scroll to position [736, 0]
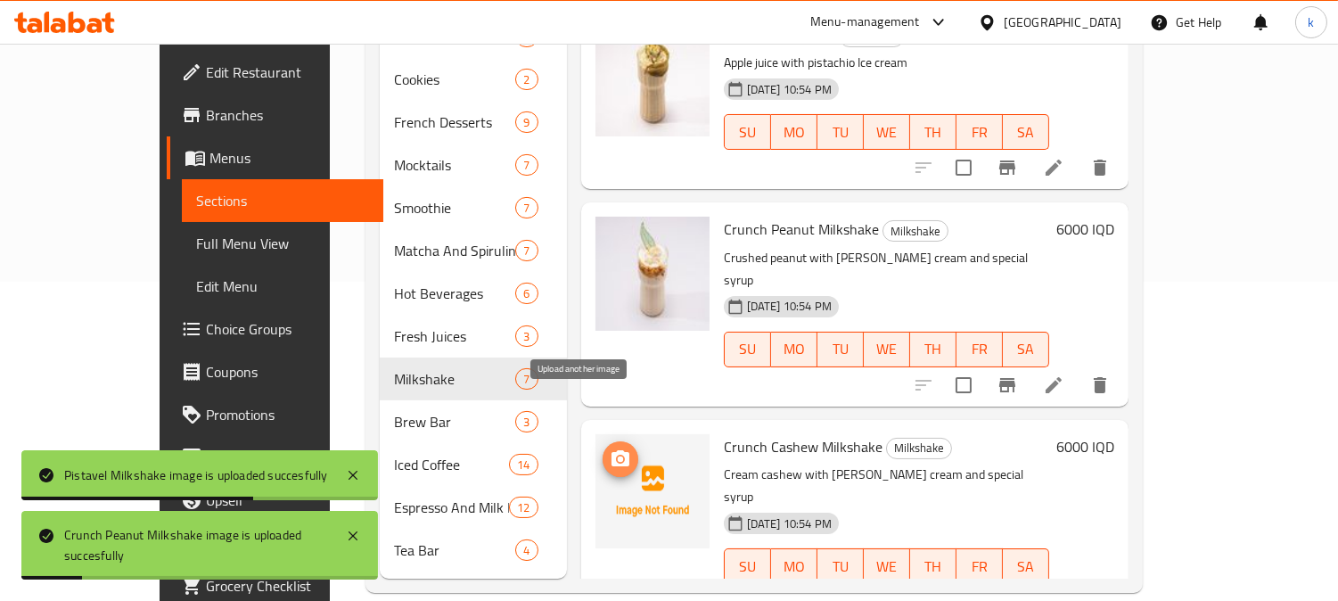
click at [603, 448] on span "upload picture" at bounding box center [621, 458] width 36 height 21
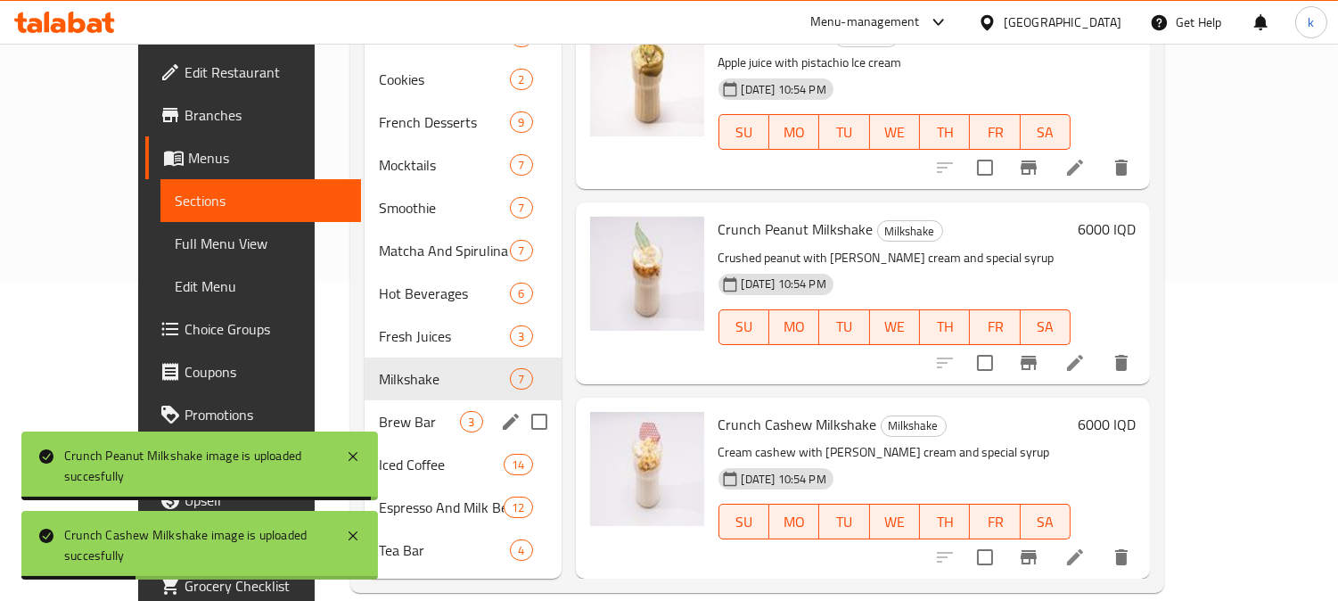
click at [379, 411] on span "Brew Bar" at bounding box center [419, 421] width 81 height 21
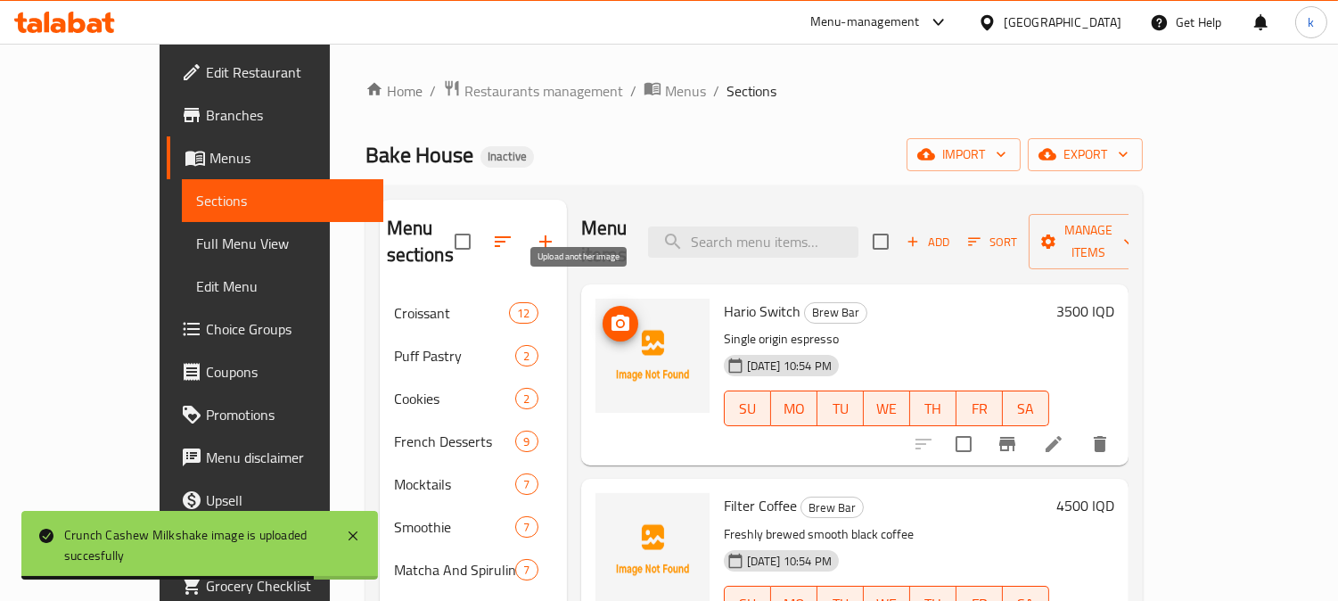
click at [603, 308] on button "upload picture" at bounding box center [621, 324] width 36 height 36
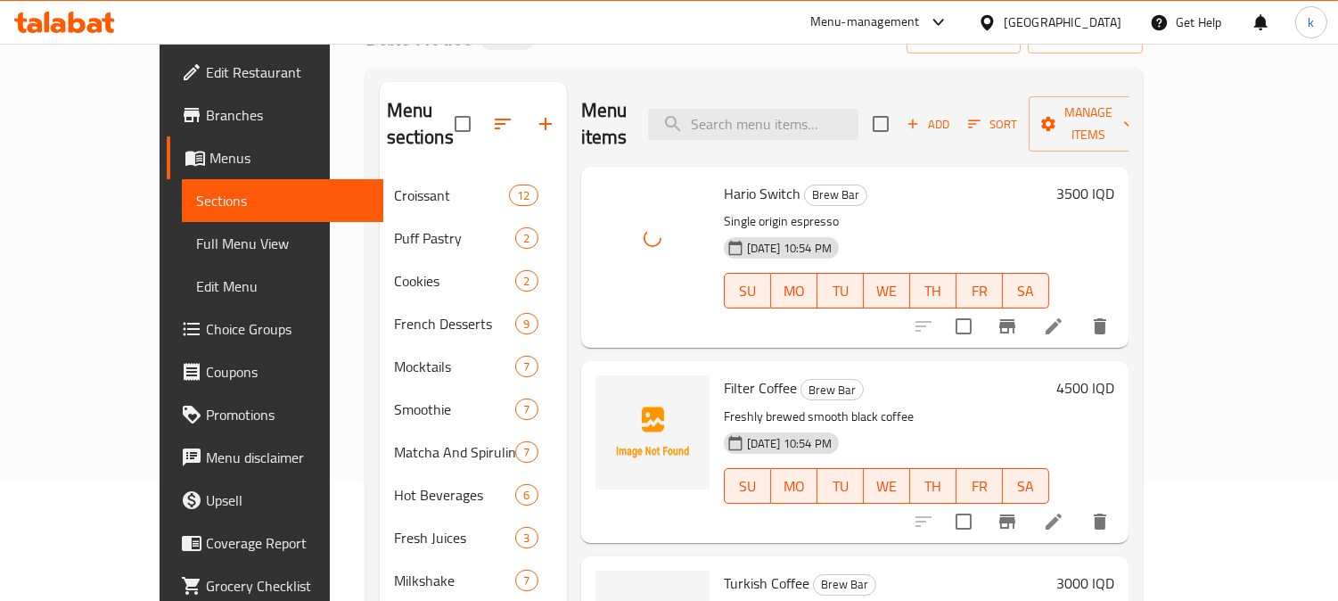
scroll to position [165, 0]
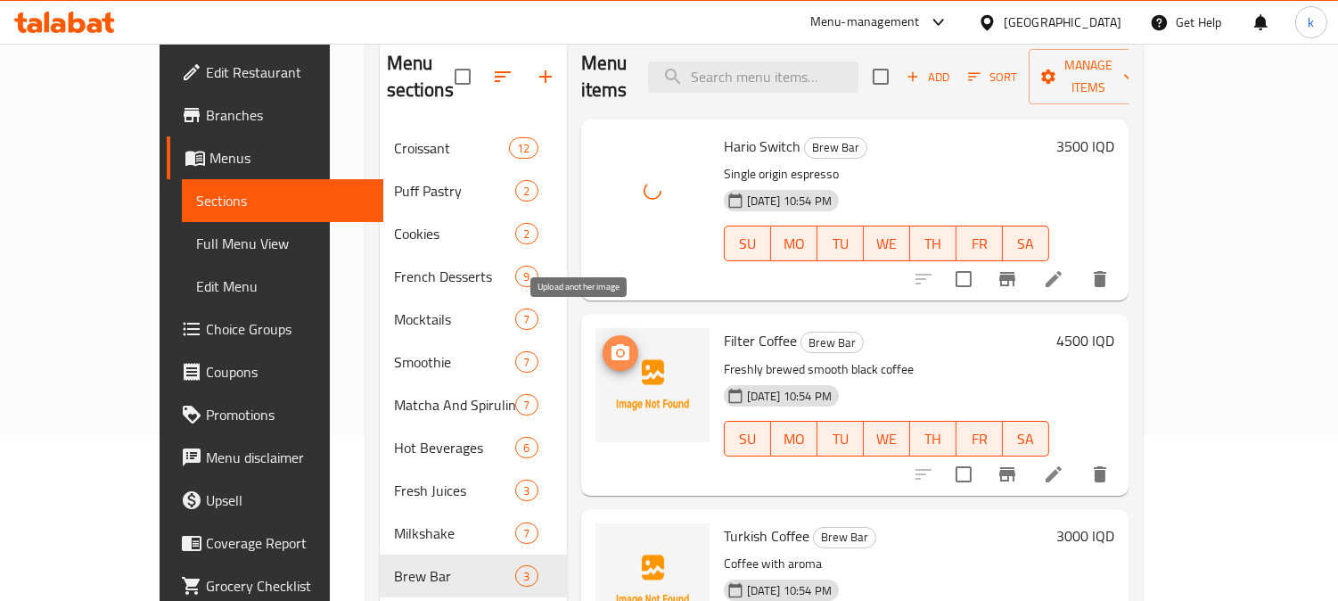
click at [612, 344] on icon "upload picture" at bounding box center [621, 352] width 18 height 16
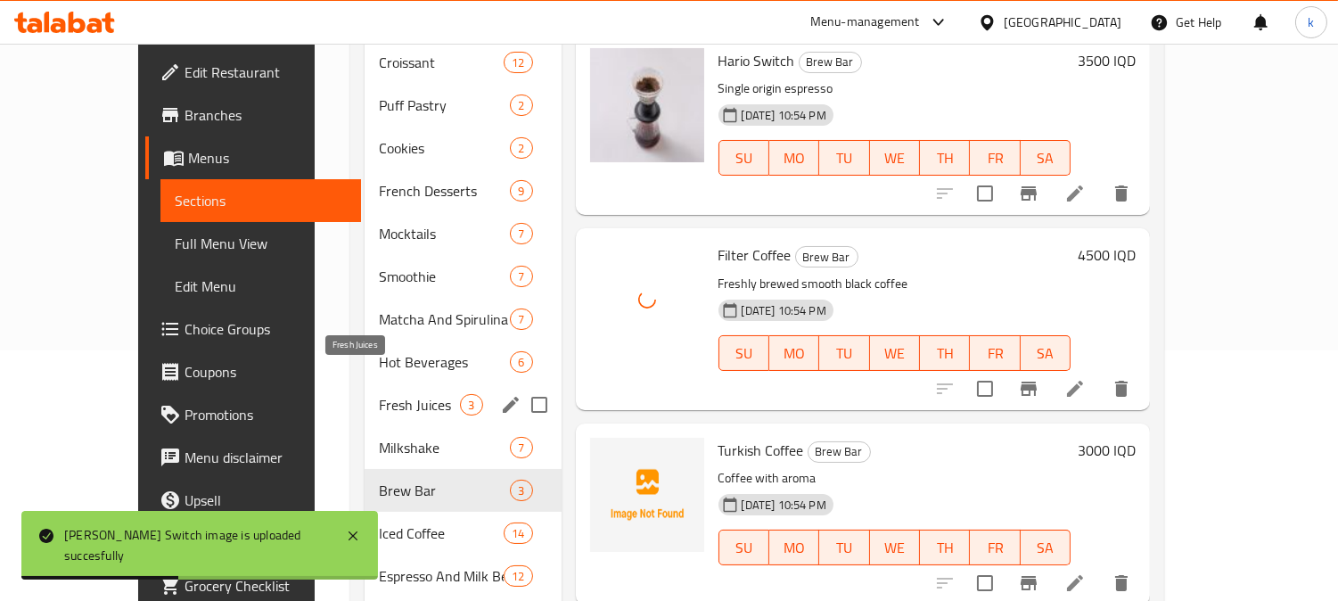
scroll to position [319, 0]
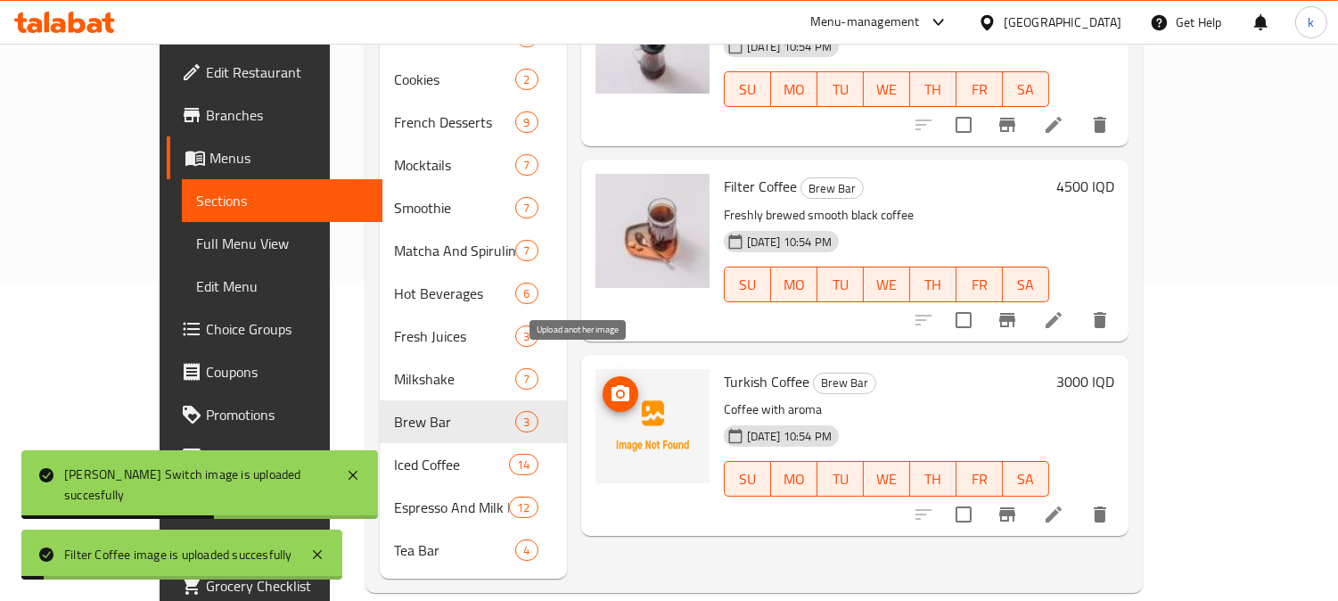
click at [603, 383] on span "upload picture" at bounding box center [621, 393] width 36 height 21
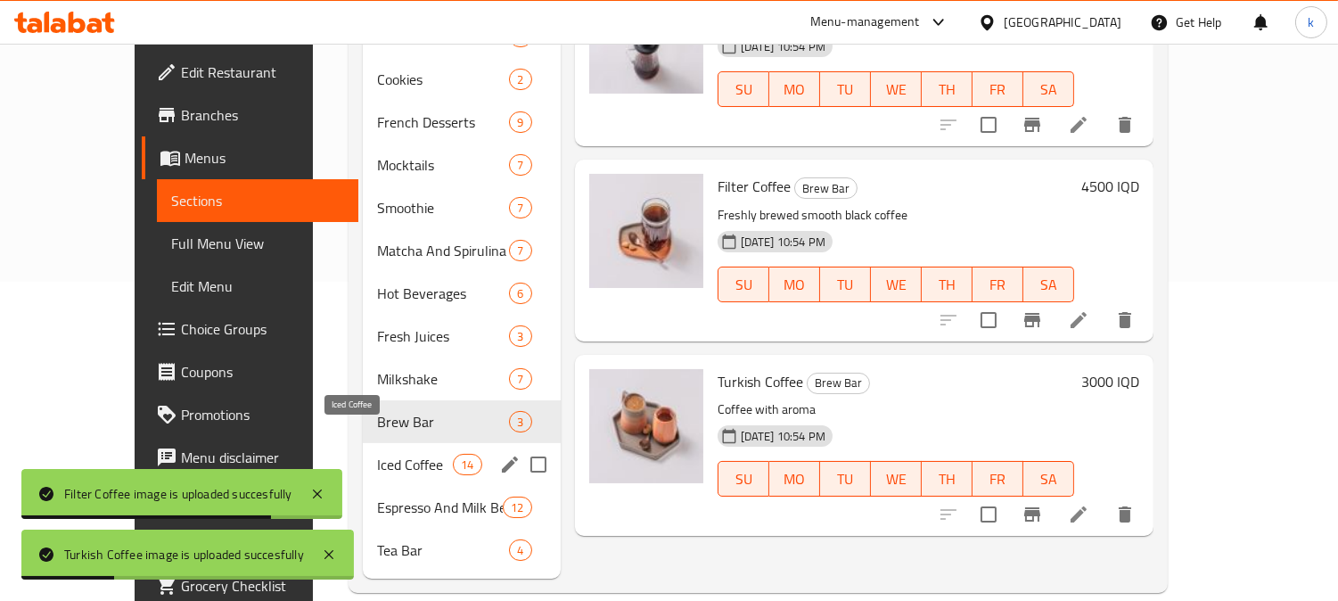
click at [377, 454] on span "Iced Coffee" at bounding box center [415, 464] width 76 height 21
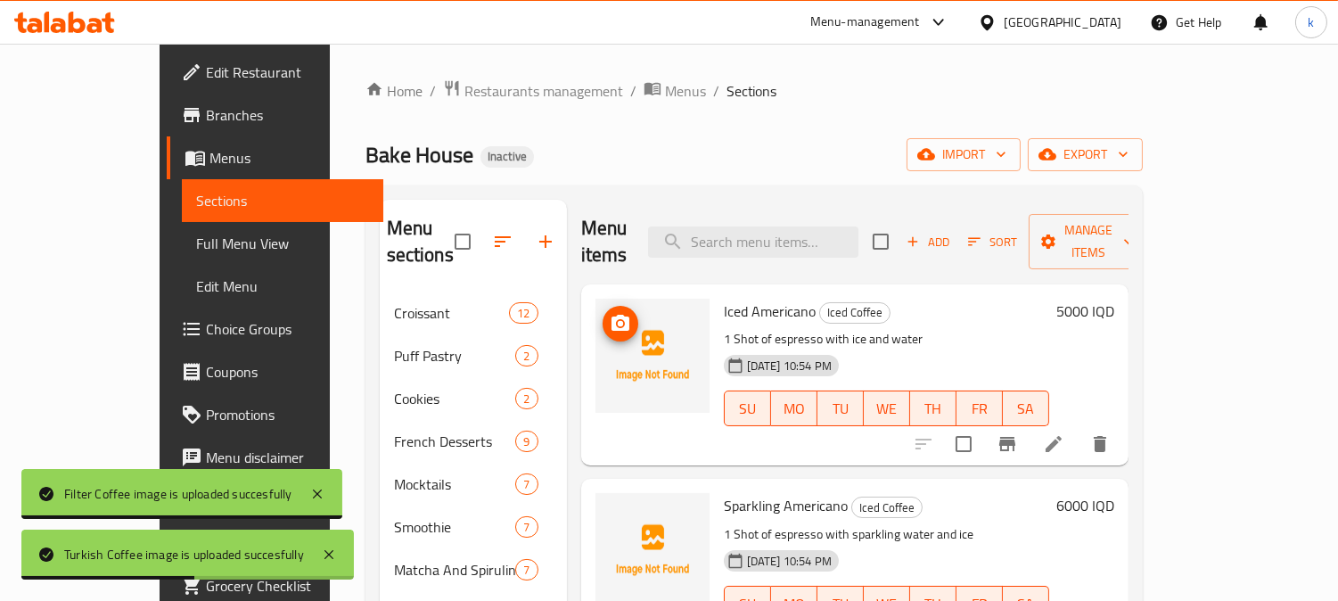
click at [603, 306] on button "upload picture" at bounding box center [621, 324] width 36 height 36
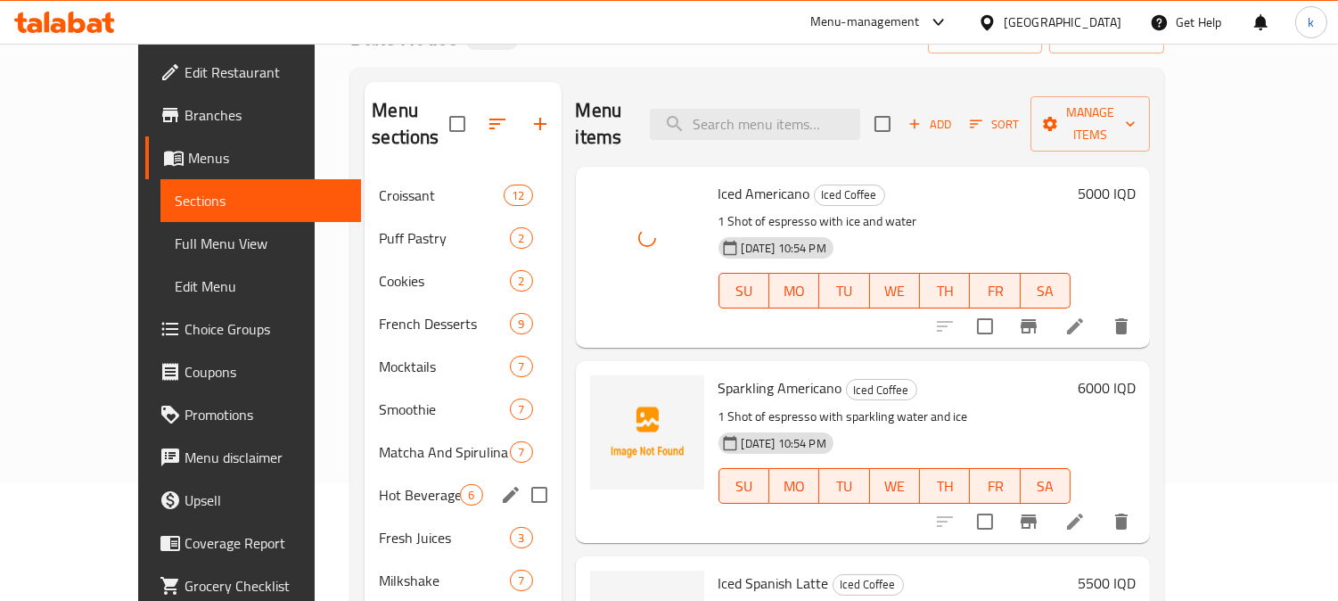
scroll to position [165, 0]
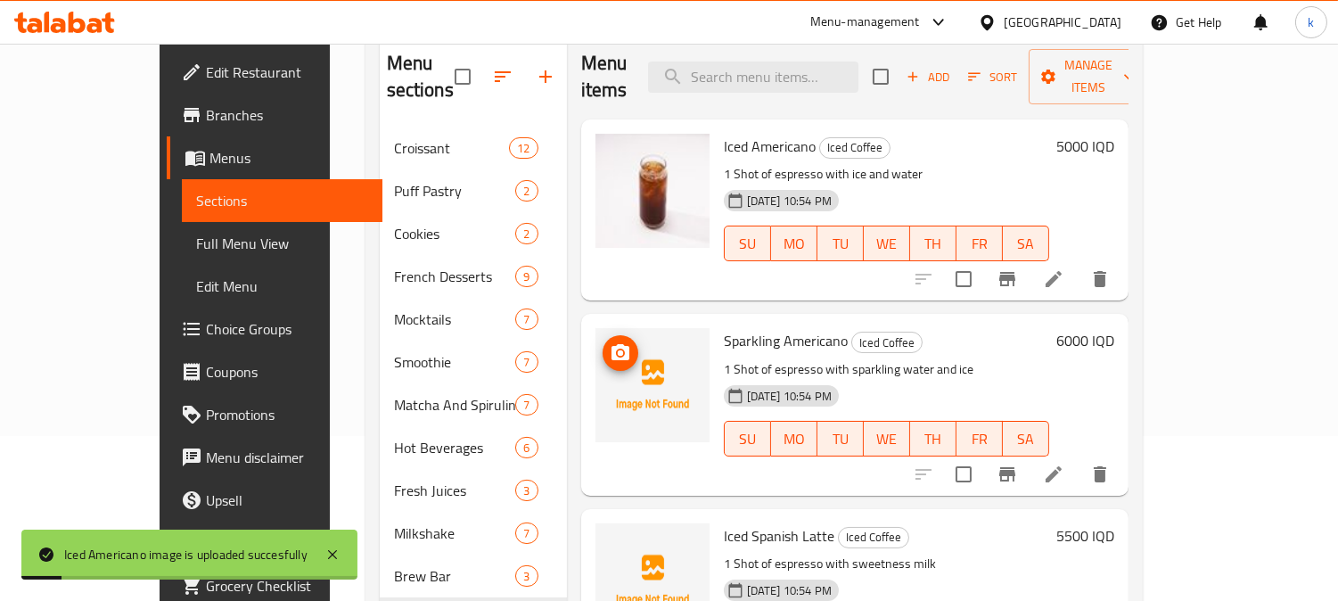
click at [612, 344] on icon "upload picture" at bounding box center [621, 352] width 18 height 16
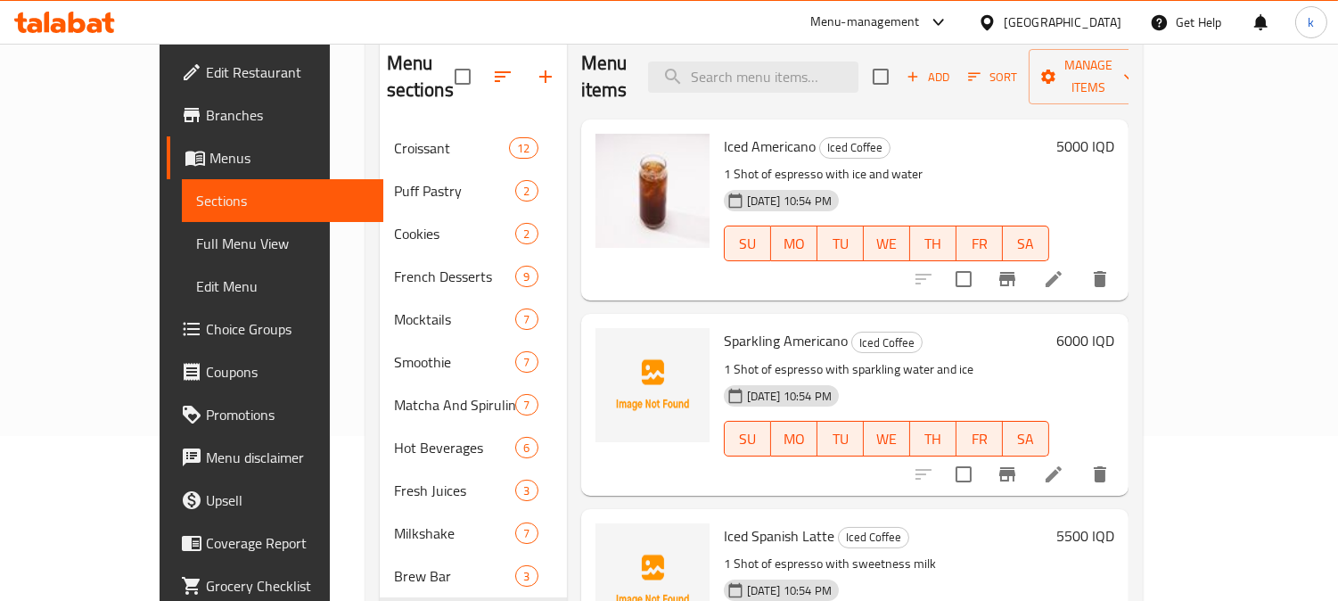
click at [724, 327] on span "Sparkling Americano" at bounding box center [786, 340] width 124 height 27
copy span "Sparkling"
click at [612, 344] on icon "upload picture" at bounding box center [621, 352] width 18 height 16
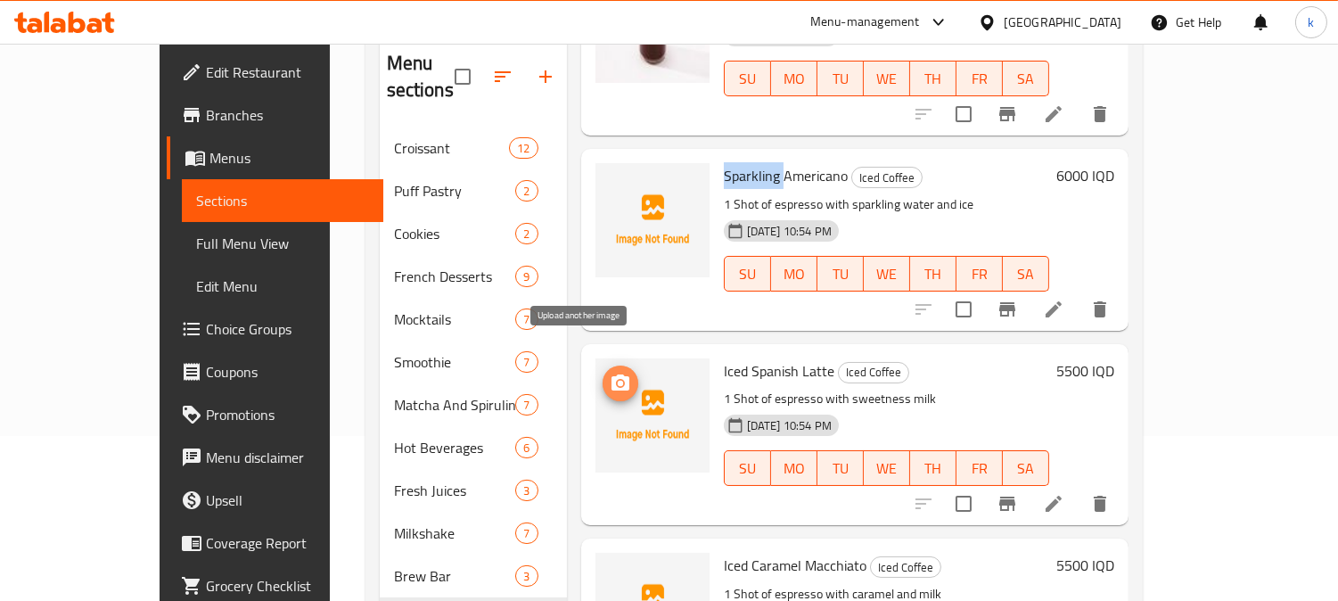
click at [603, 368] on button "upload picture" at bounding box center [621, 383] width 36 height 36
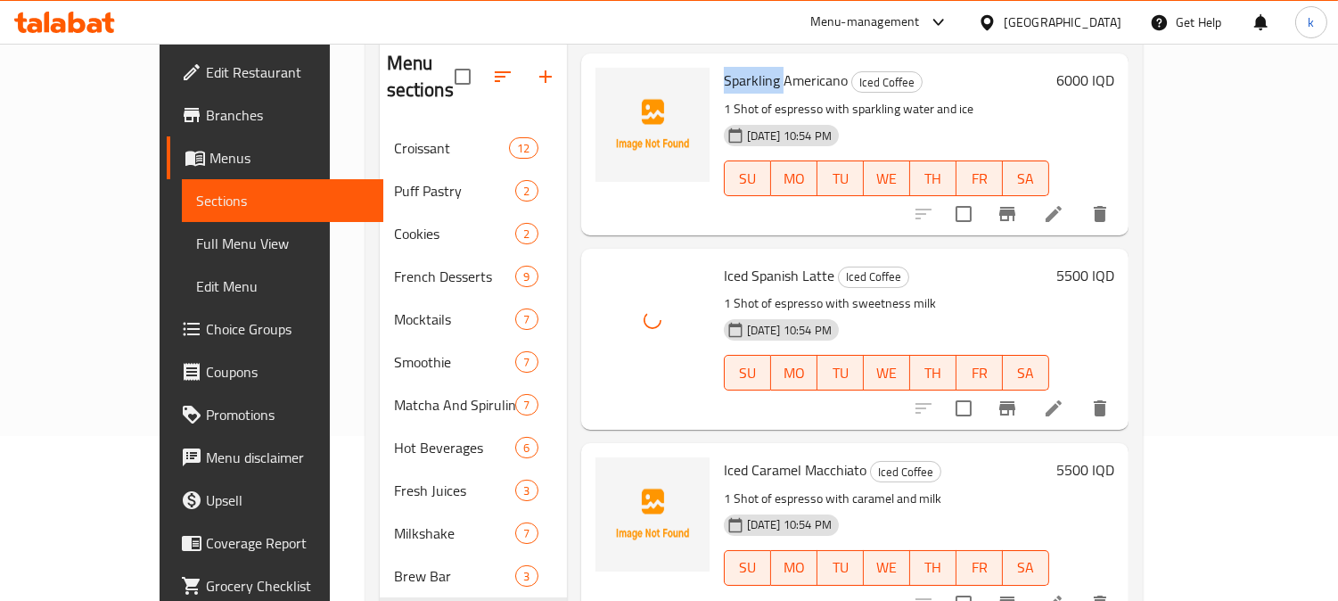
scroll to position [330, 0]
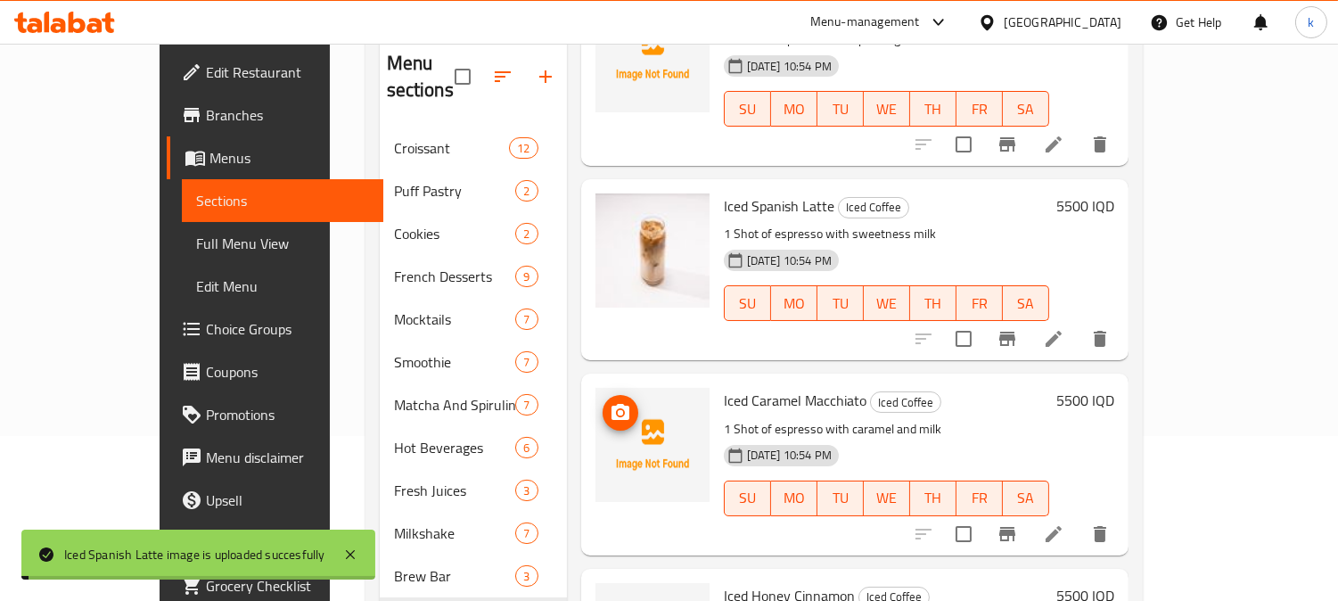
click at [617, 410] on circle "upload picture" at bounding box center [619, 412] width 5 height 5
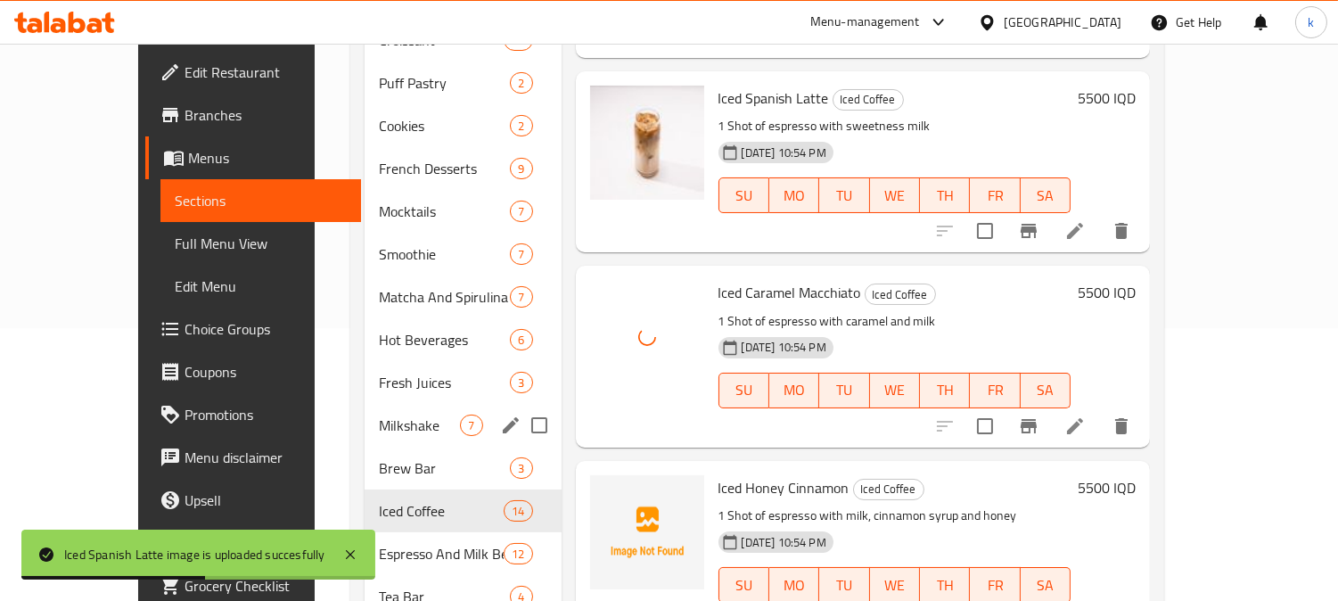
scroll to position [319, 0]
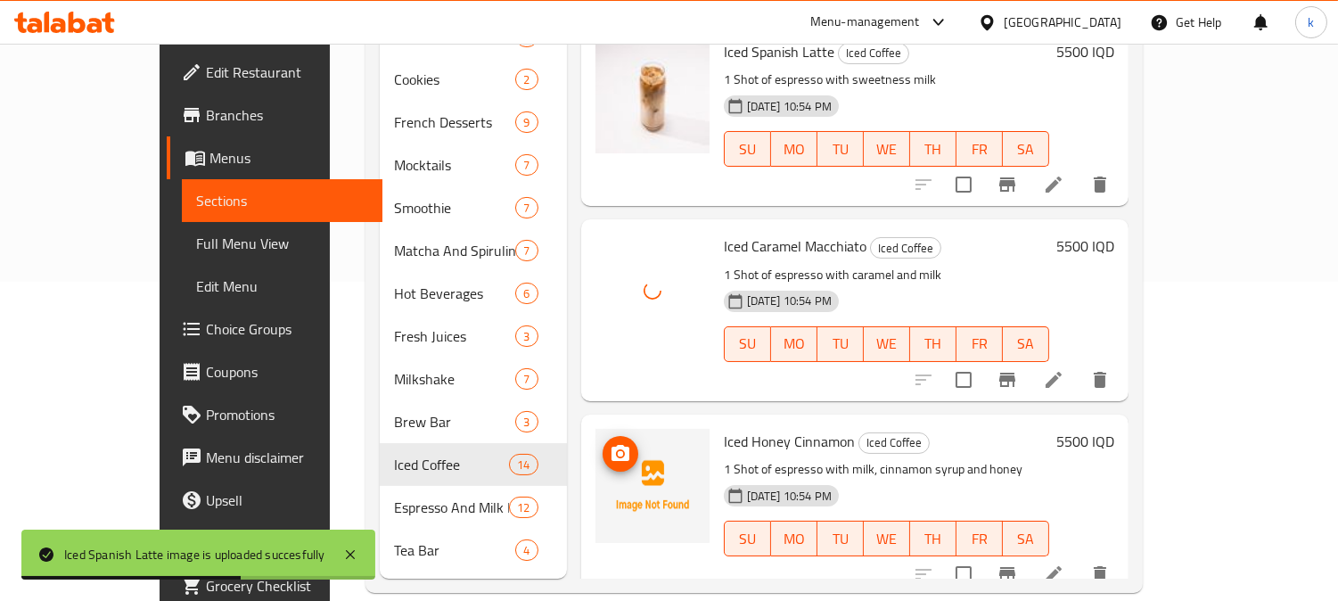
click at [610, 443] on icon "upload picture" at bounding box center [620, 453] width 21 height 21
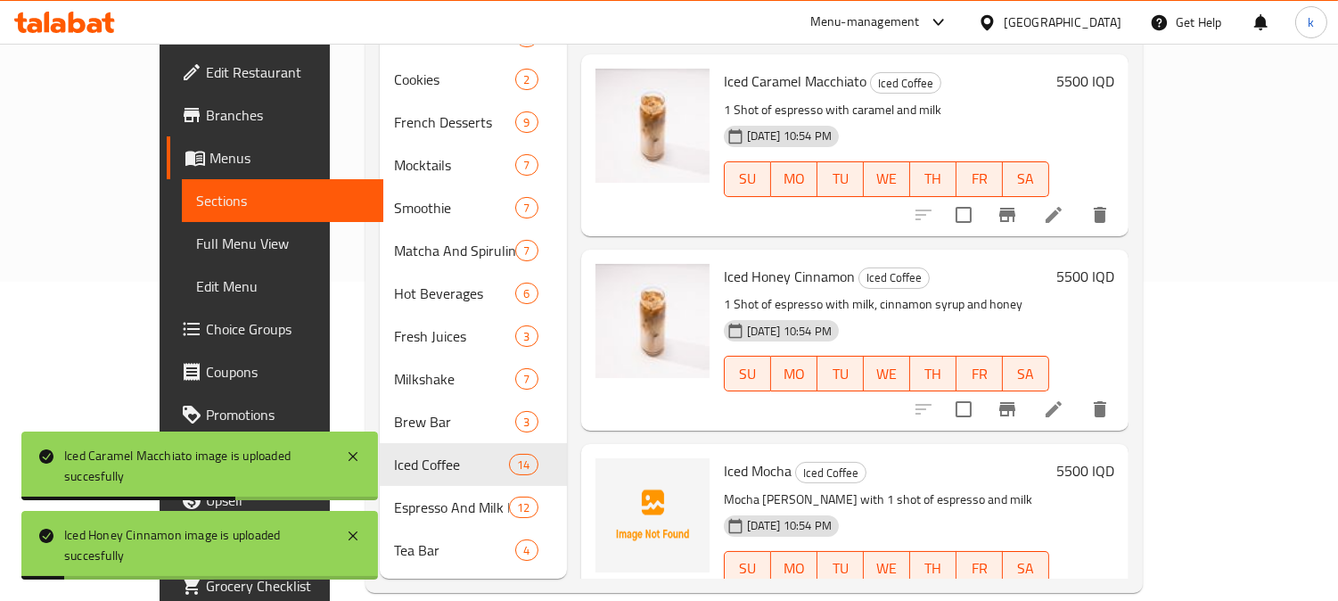
scroll to position [661, 0]
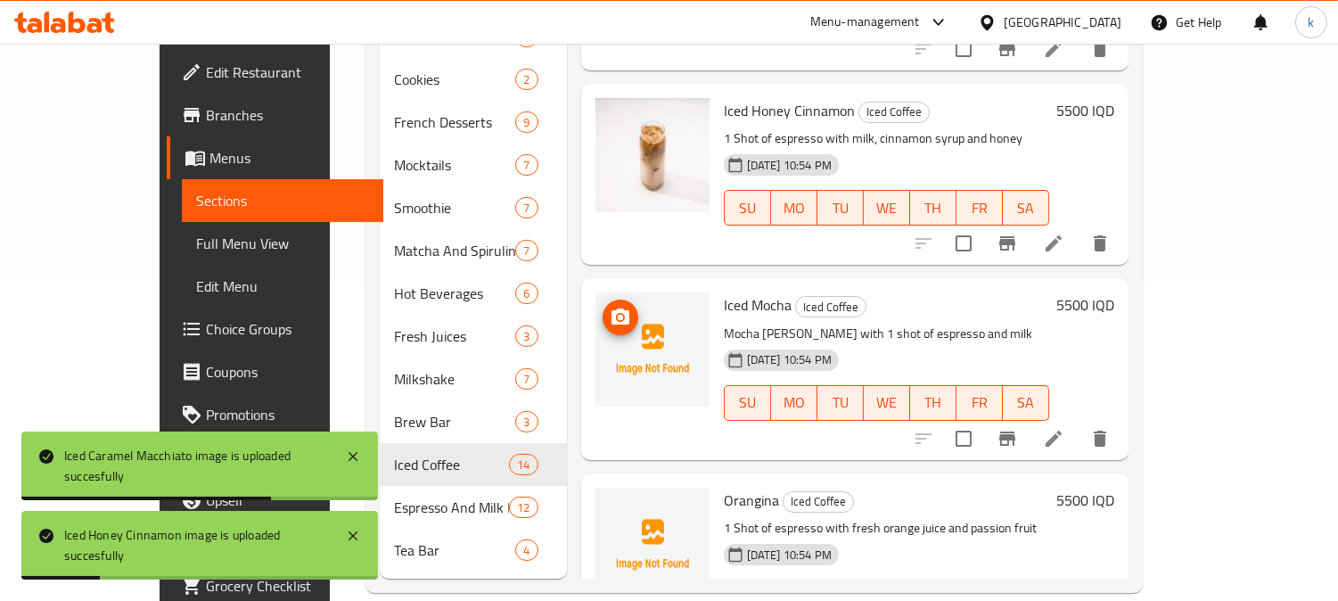
click at [617, 315] on circle "upload picture" at bounding box center [619, 317] width 5 height 5
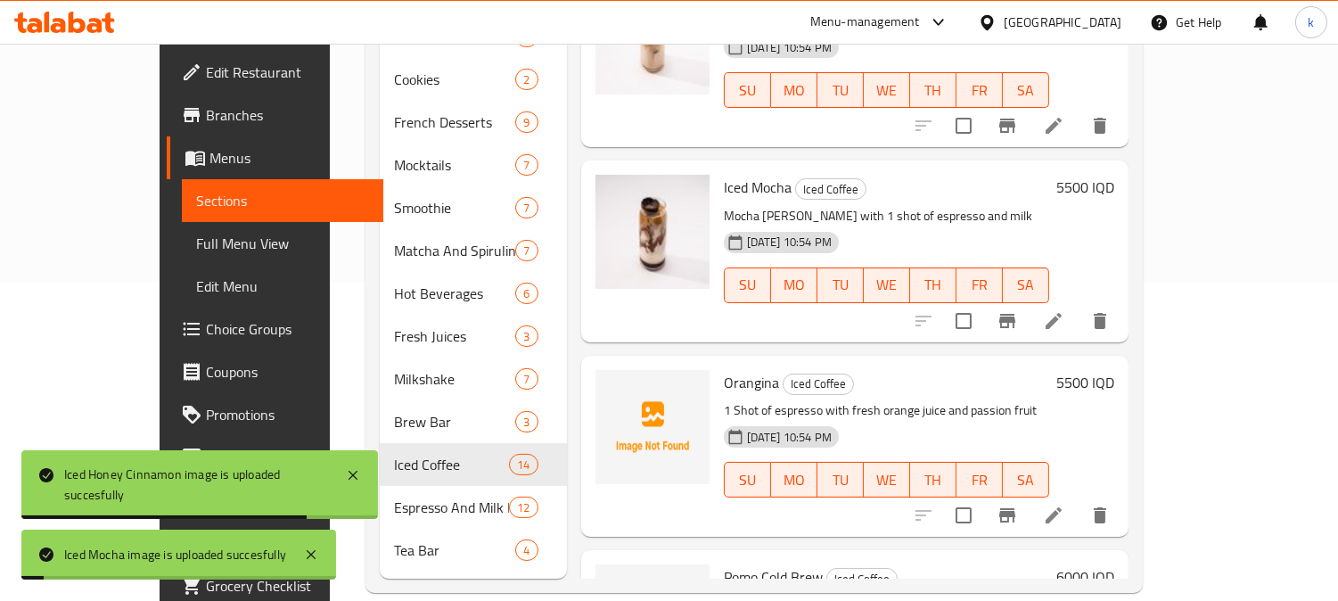
scroll to position [825, 0]
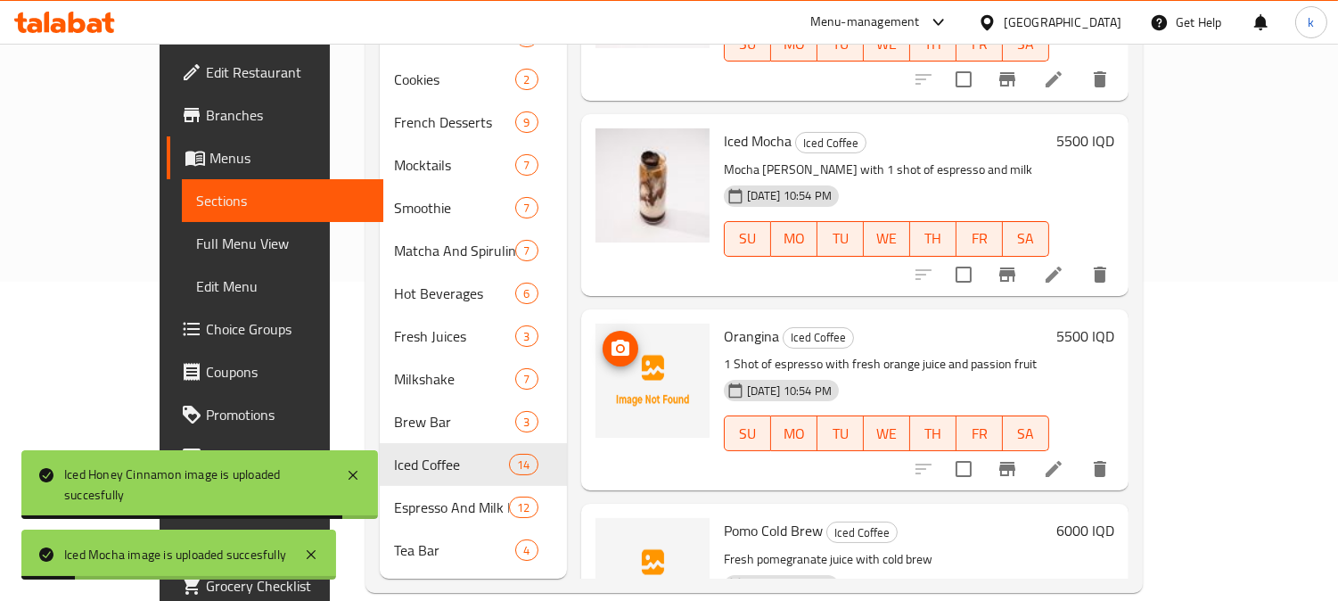
click at [595, 334] on img at bounding box center [652, 381] width 114 height 114
click at [603, 333] on button "upload picture" at bounding box center [621, 349] width 36 height 36
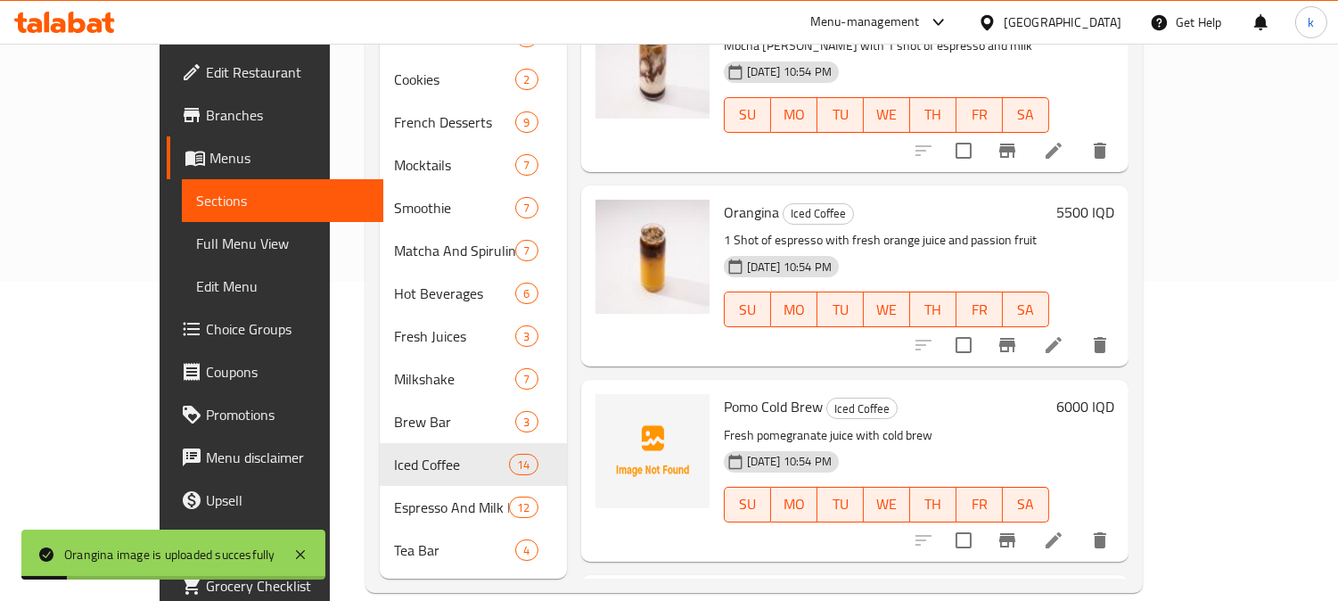
scroll to position [990, 0]
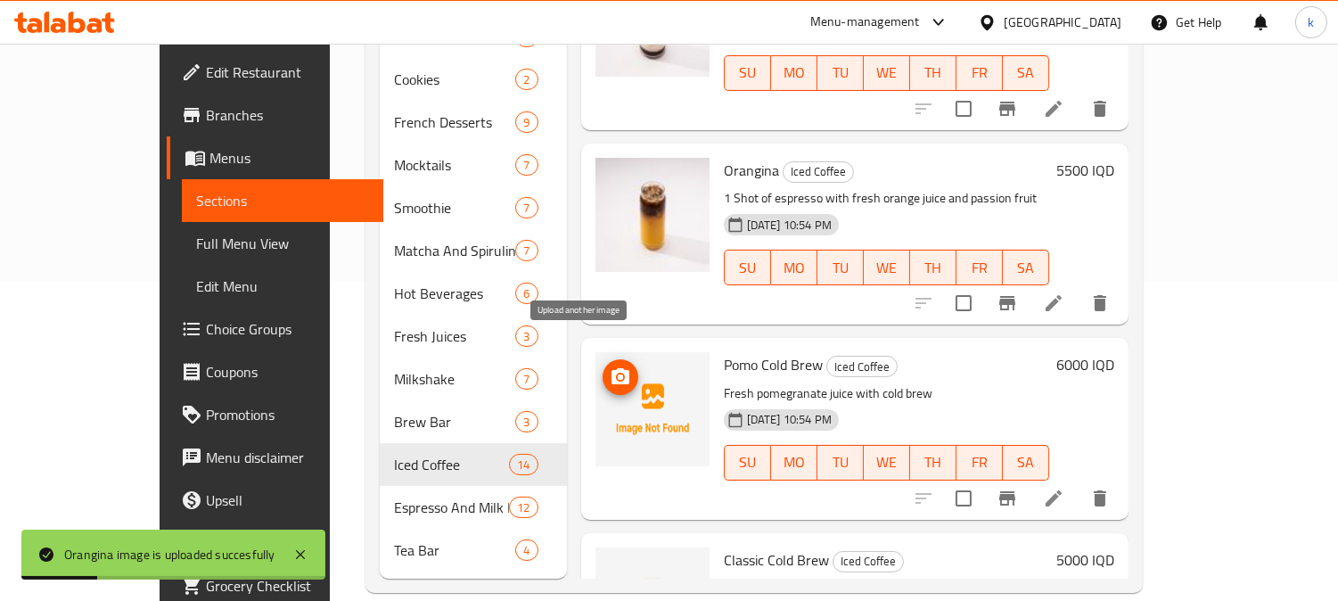
click at [610, 366] on icon "upload picture" at bounding box center [620, 376] width 21 height 21
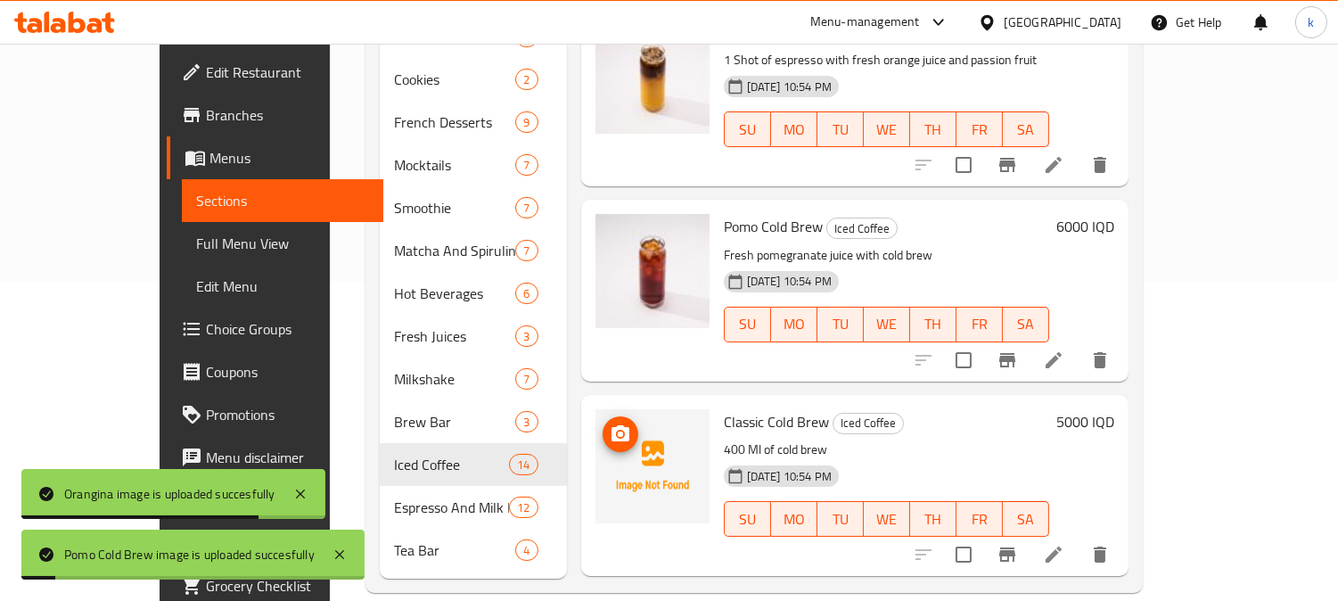
scroll to position [1155, 0]
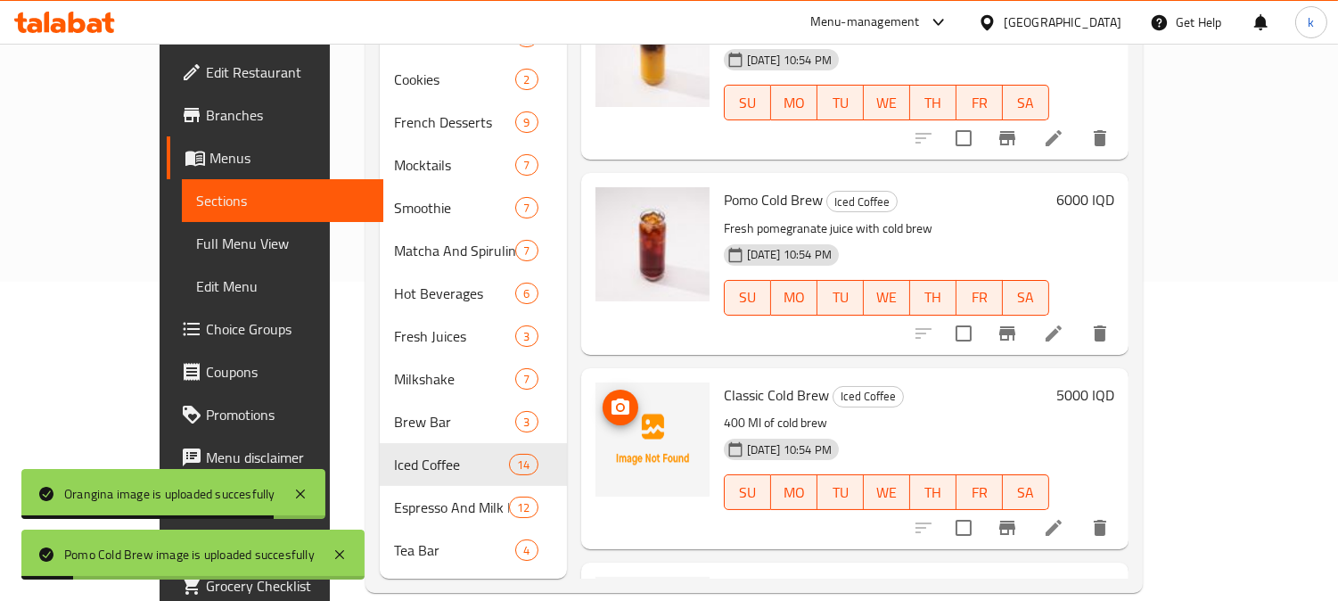
click at [612, 398] on icon "upload picture" at bounding box center [621, 406] width 18 height 16
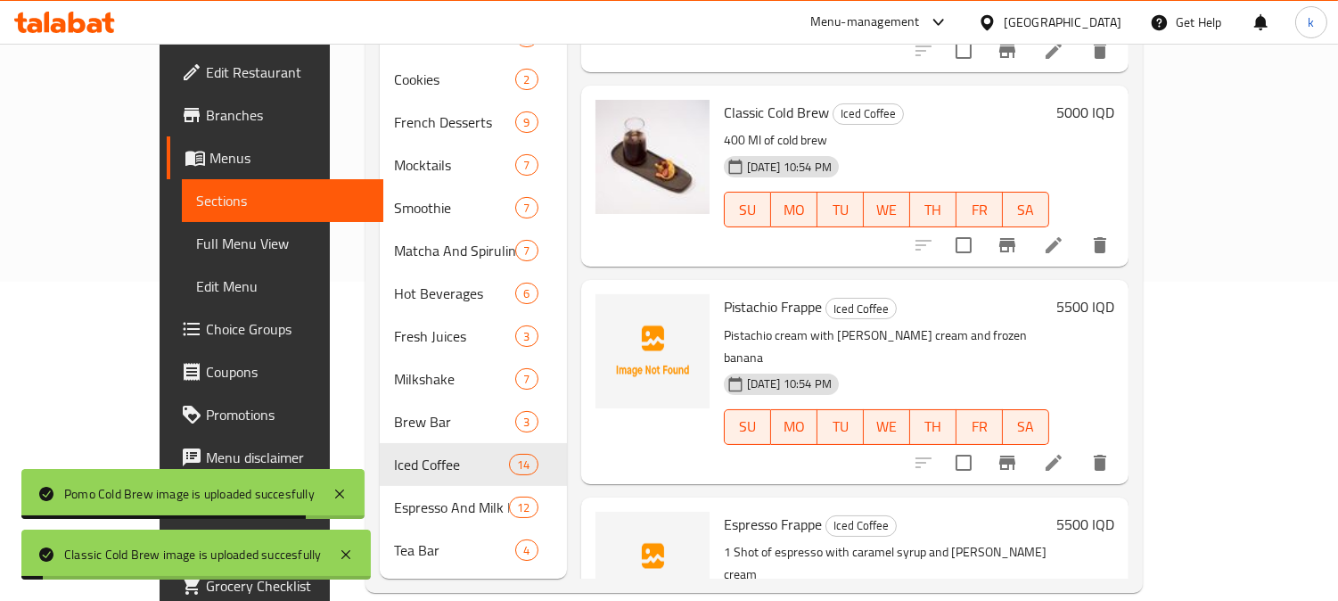
scroll to position [1485, 0]
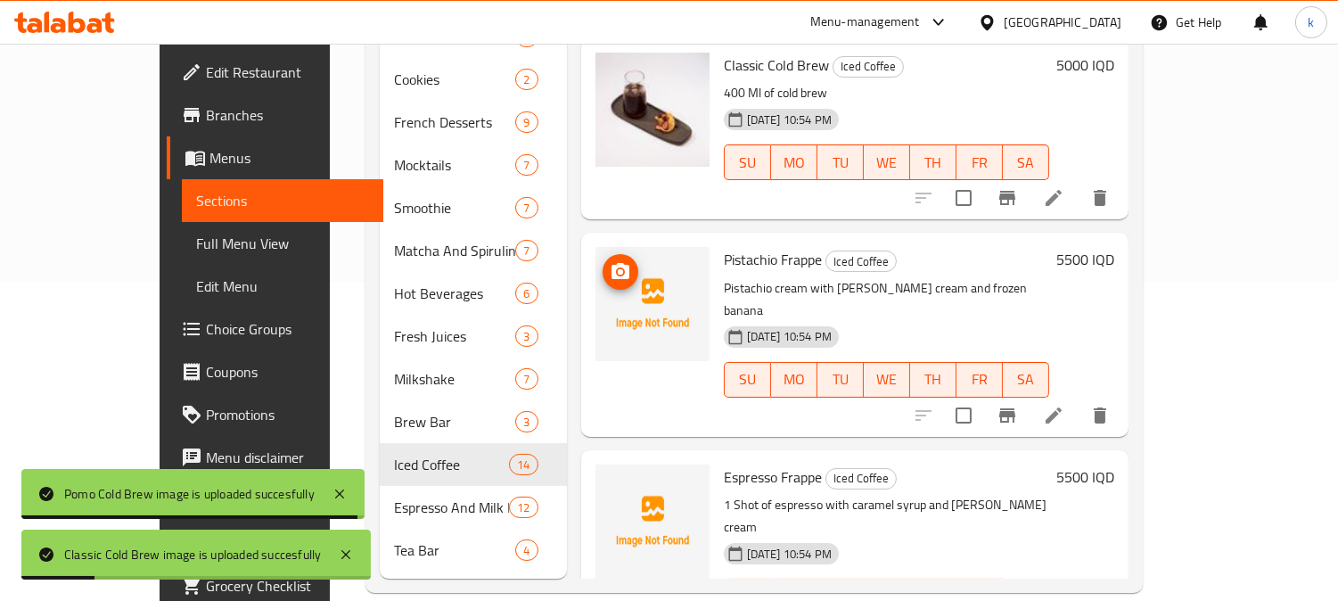
click at [603, 261] on span "upload picture" at bounding box center [621, 271] width 36 height 21
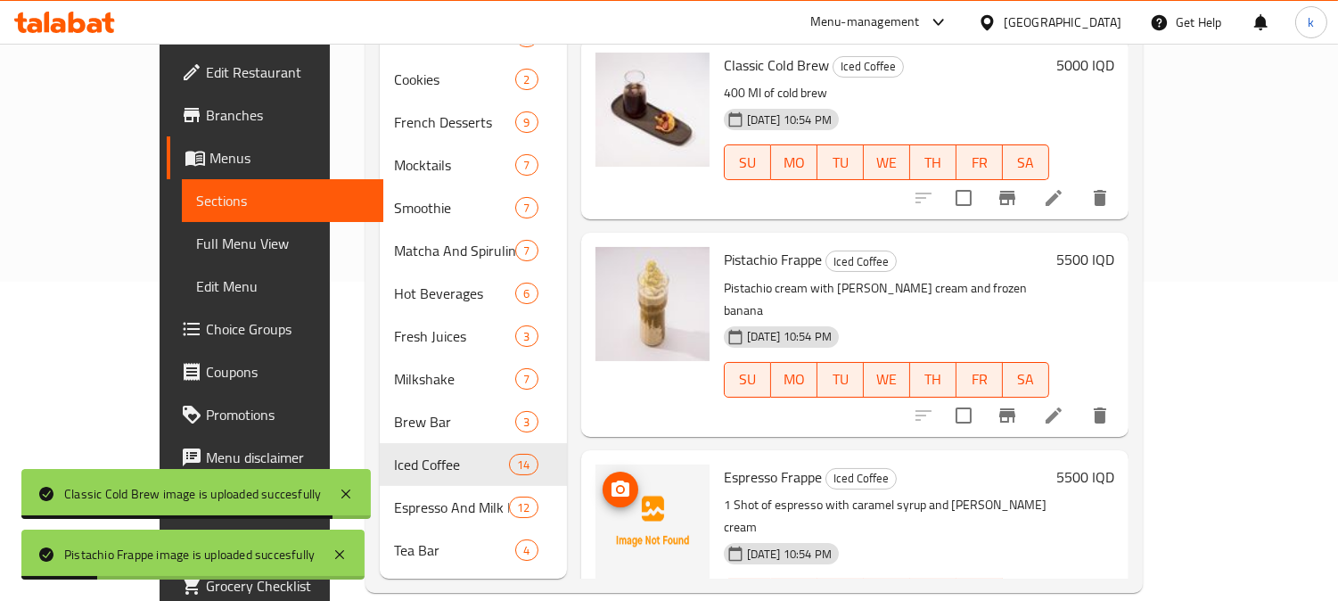
click at [612, 480] on icon "upload picture" at bounding box center [621, 488] width 18 height 16
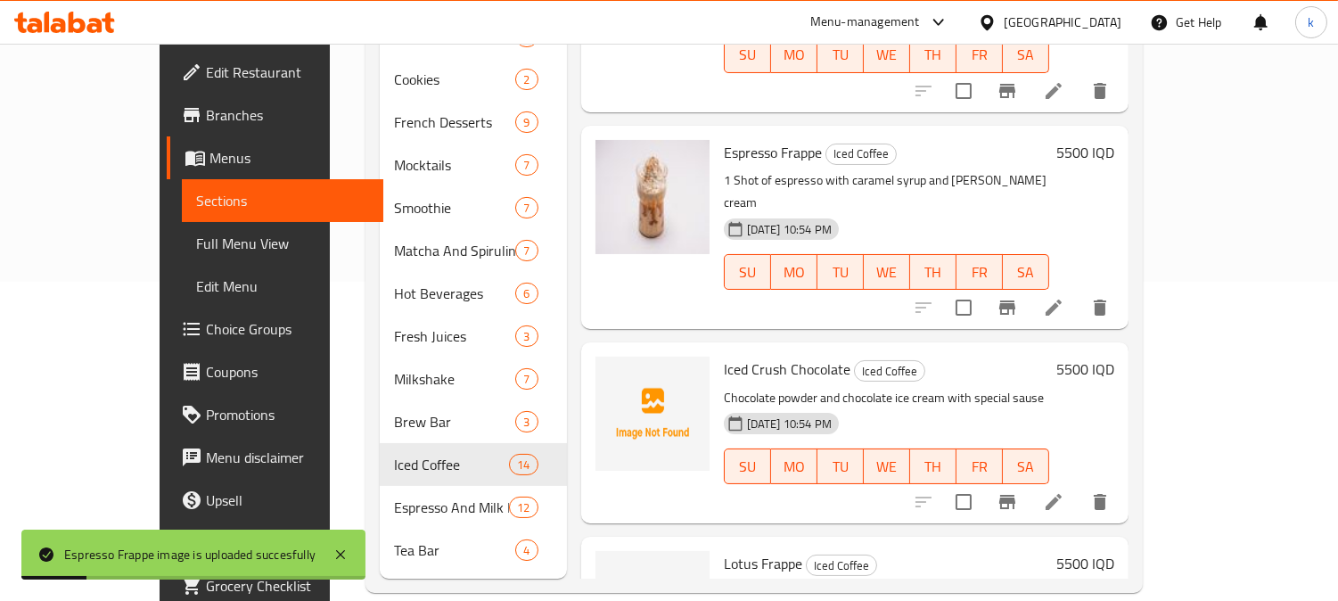
scroll to position [1769, 0]
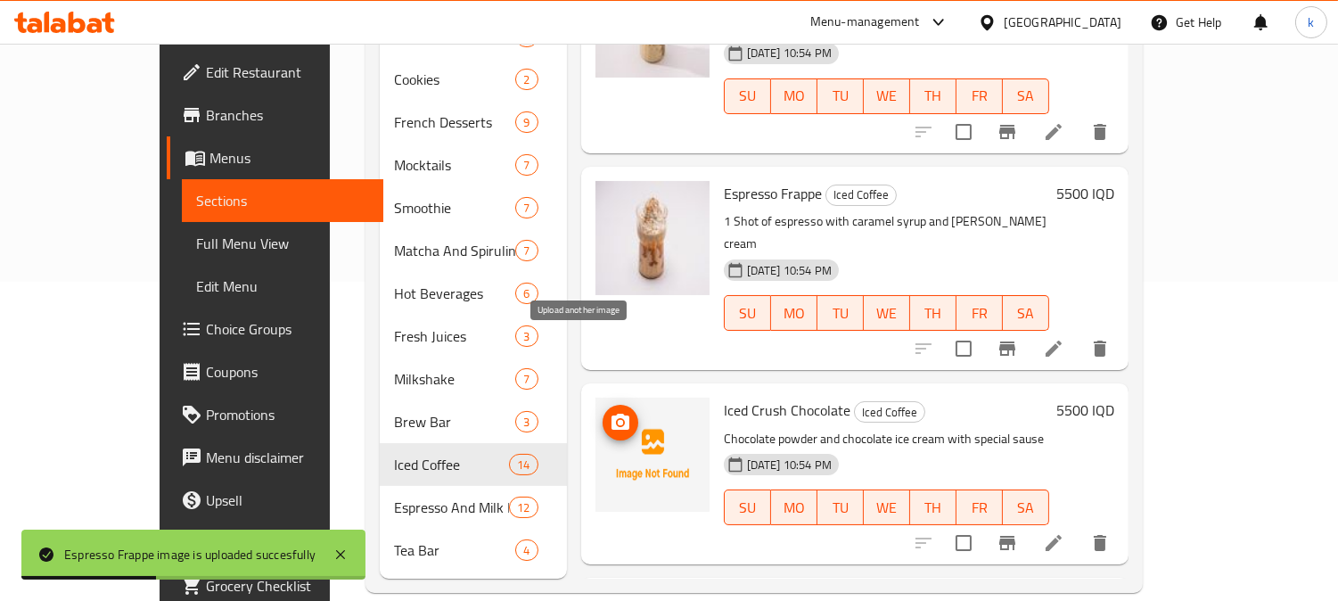
click at [612, 414] on icon "upload picture" at bounding box center [621, 422] width 18 height 16
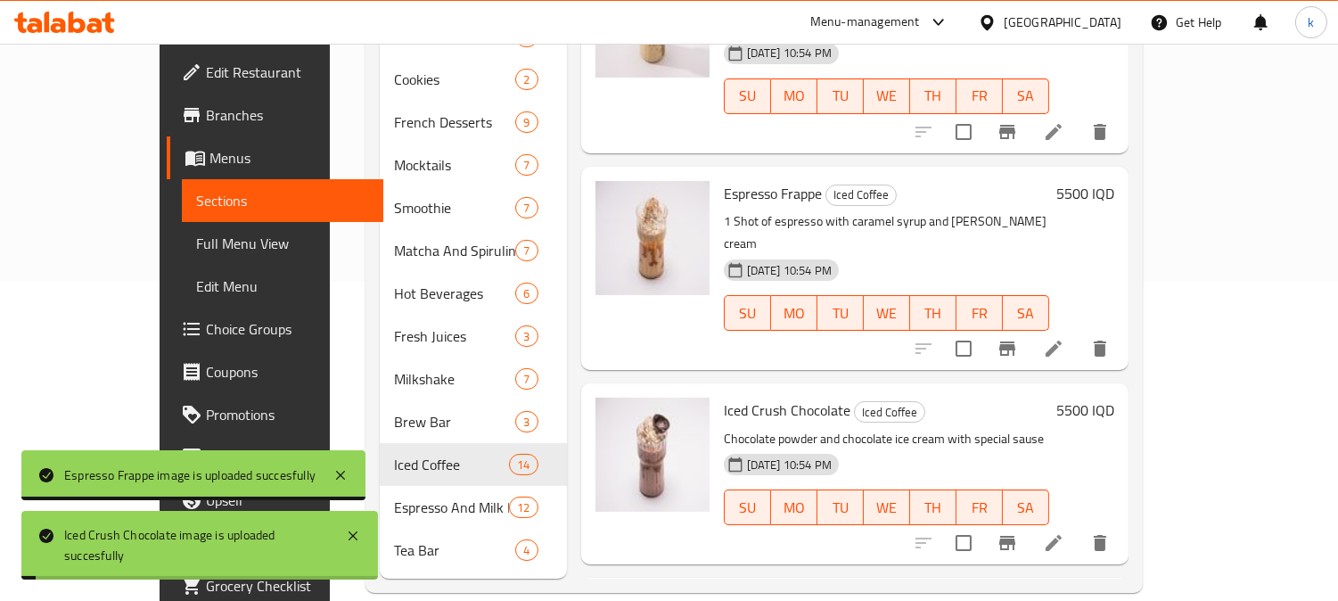
scroll to position [1933, 0]
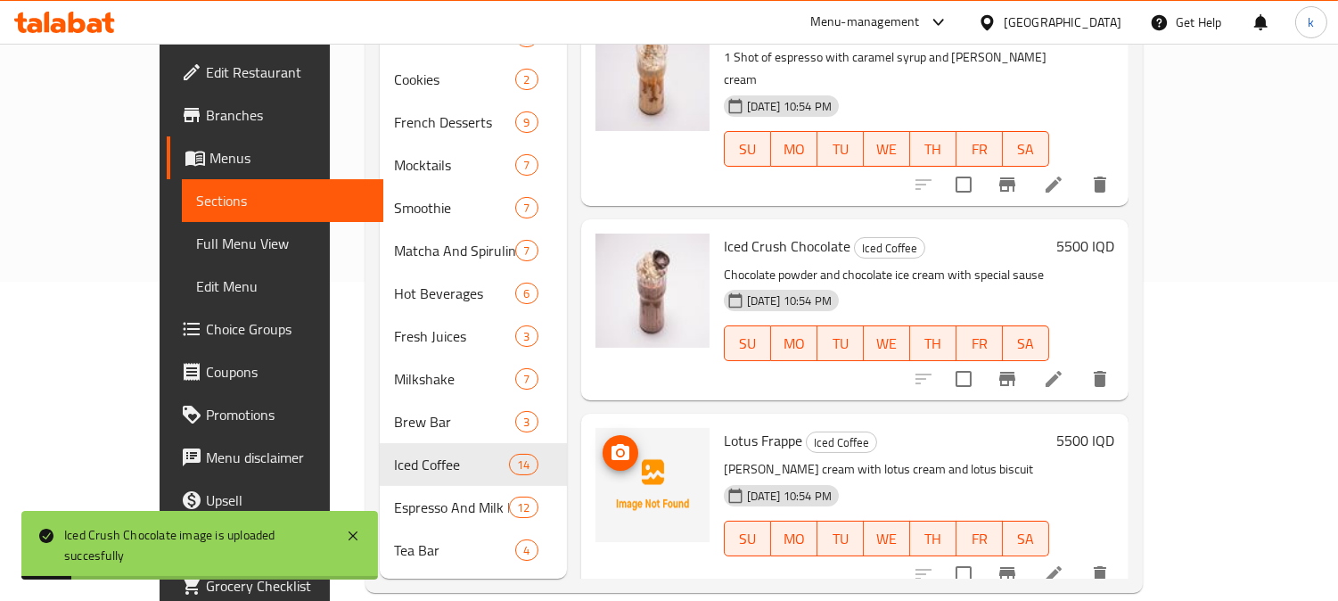
click at [603, 435] on button "upload picture" at bounding box center [621, 453] width 36 height 36
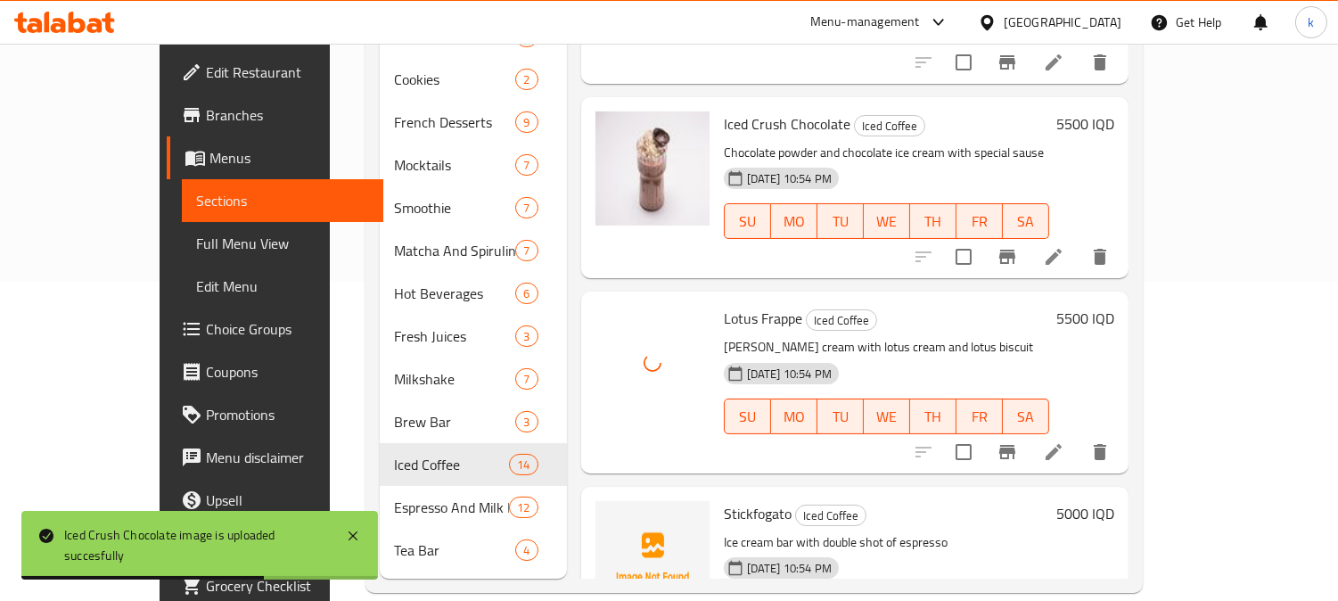
scroll to position [2098, 0]
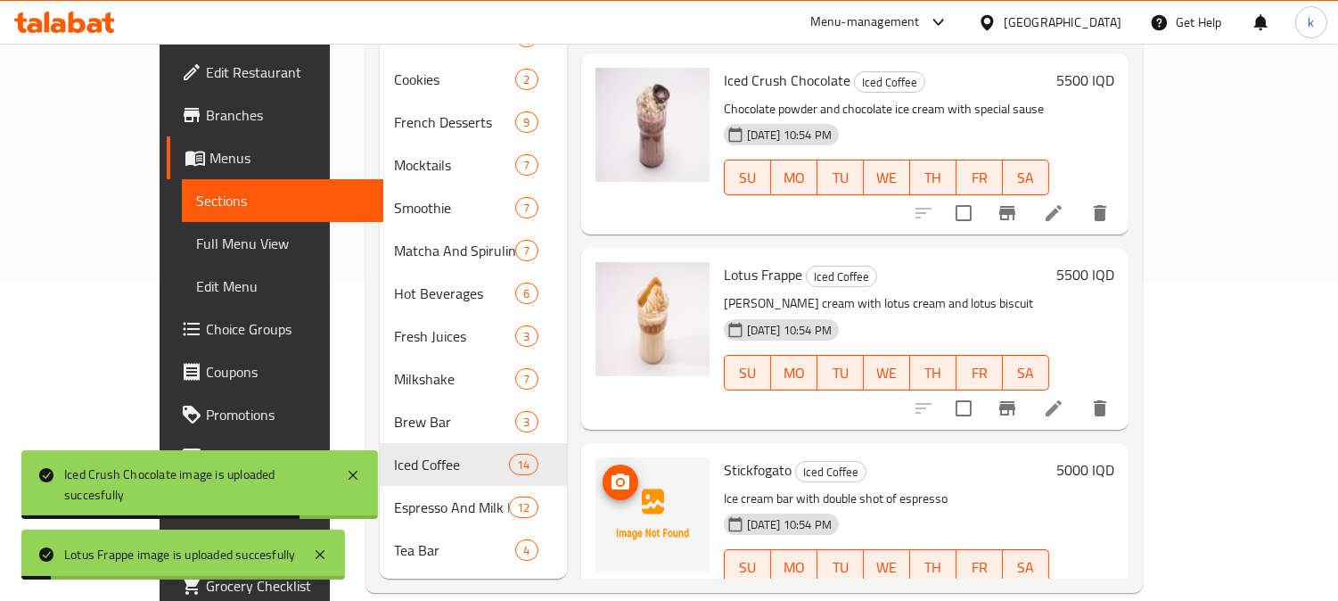
click at [612, 473] on icon "upload picture" at bounding box center [621, 481] width 18 height 16
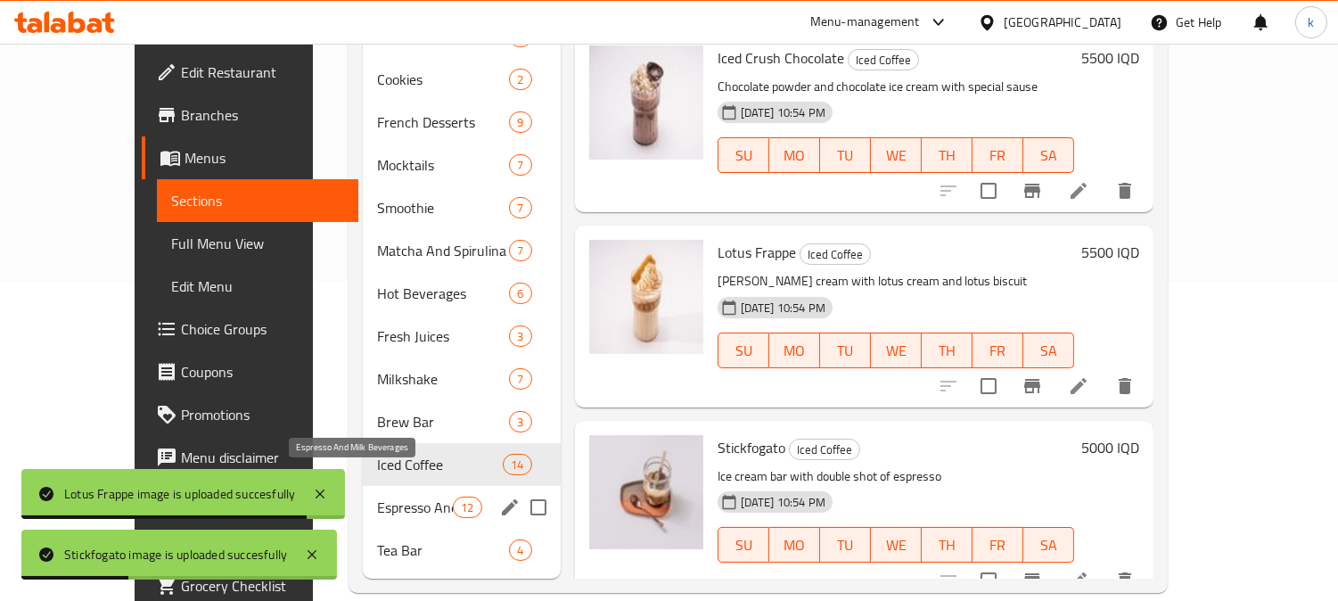
click at [389, 497] on span "Espresso And Milk Beverages" at bounding box center [415, 507] width 76 height 21
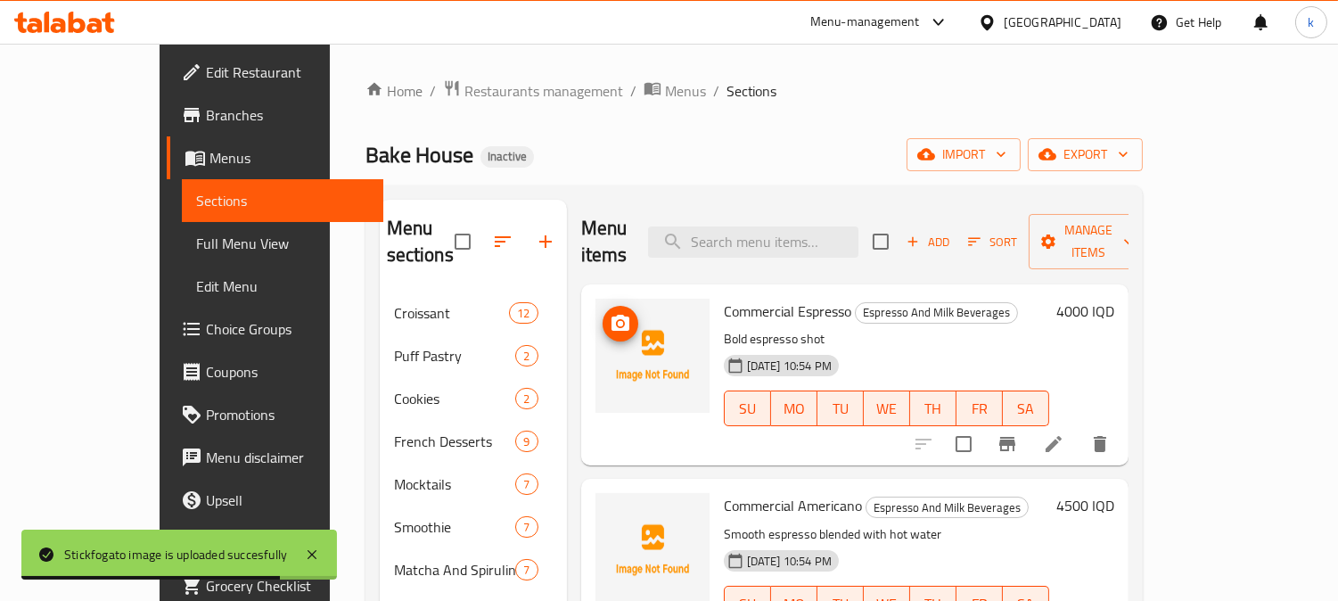
click at [612, 315] on icon "upload picture" at bounding box center [621, 323] width 18 height 16
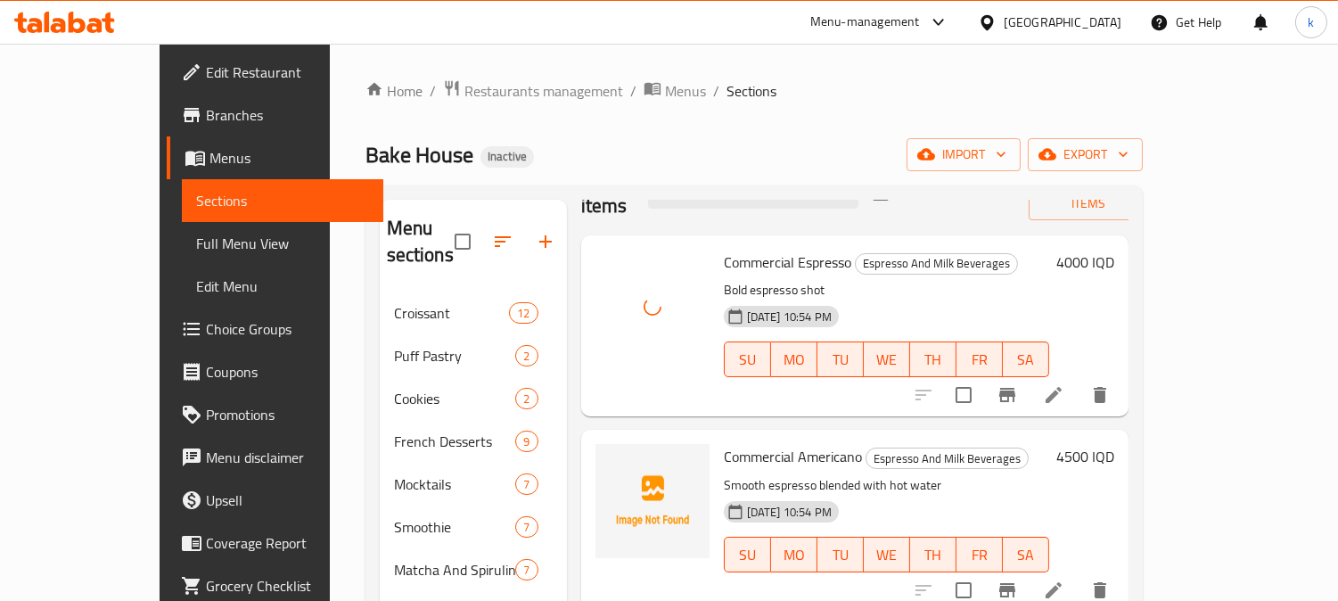
scroll to position [165, 0]
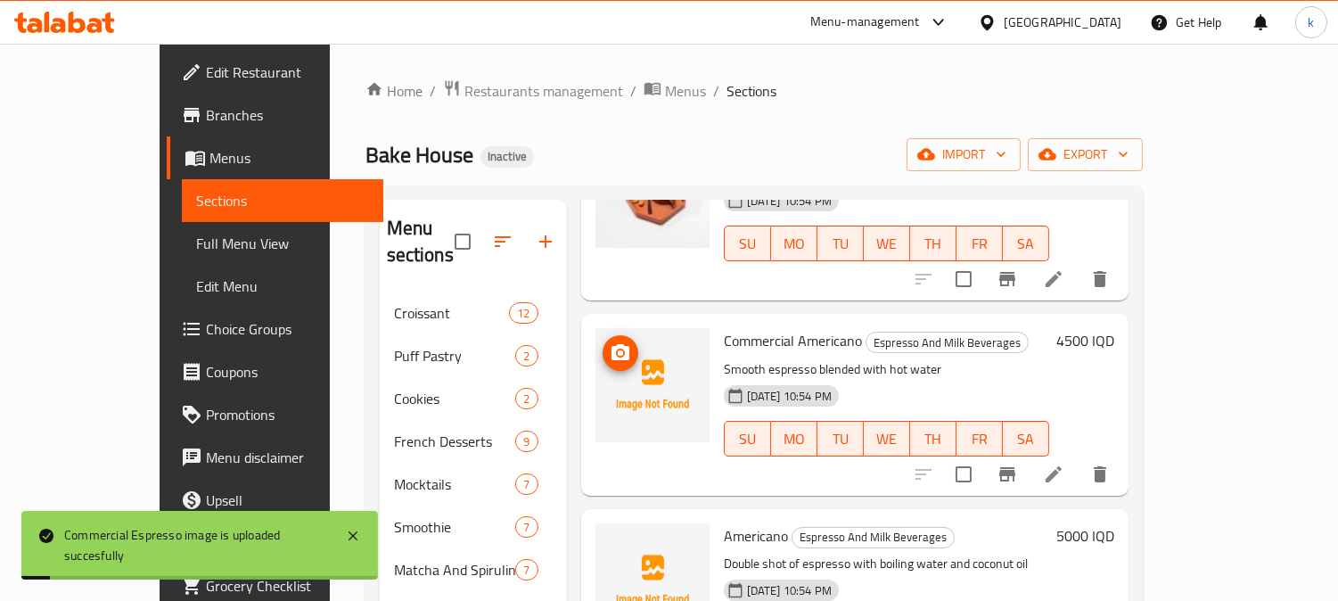
click at [612, 344] on icon "upload picture" at bounding box center [621, 352] width 18 height 16
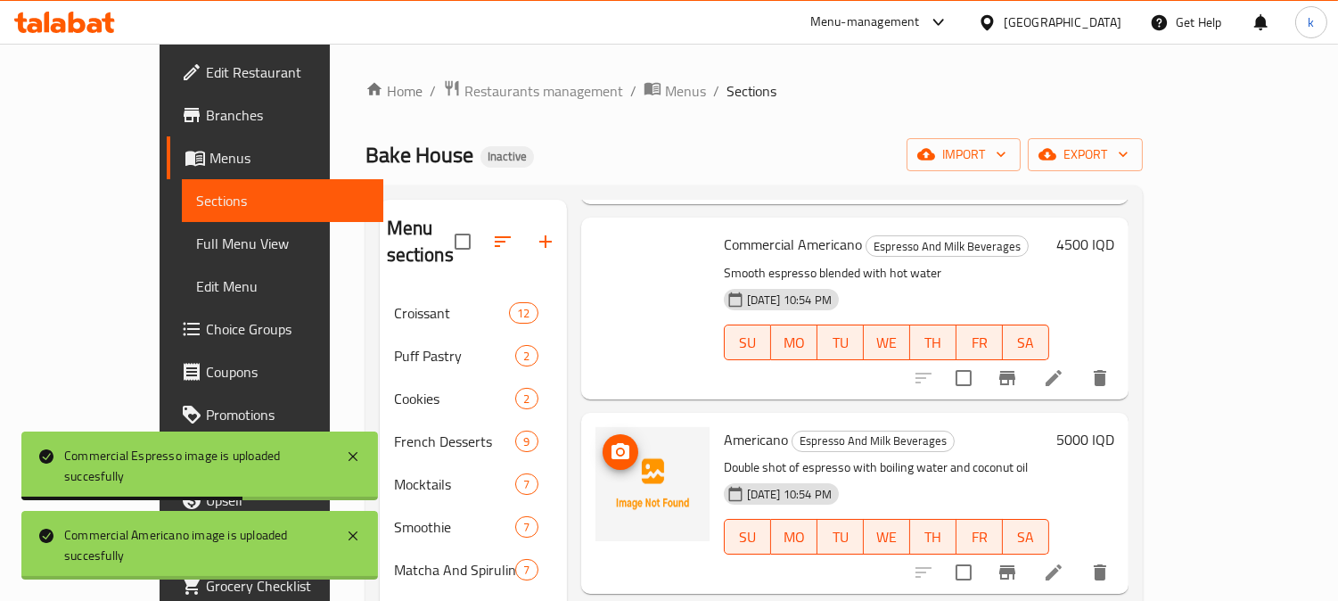
scroll to position [330, 0]
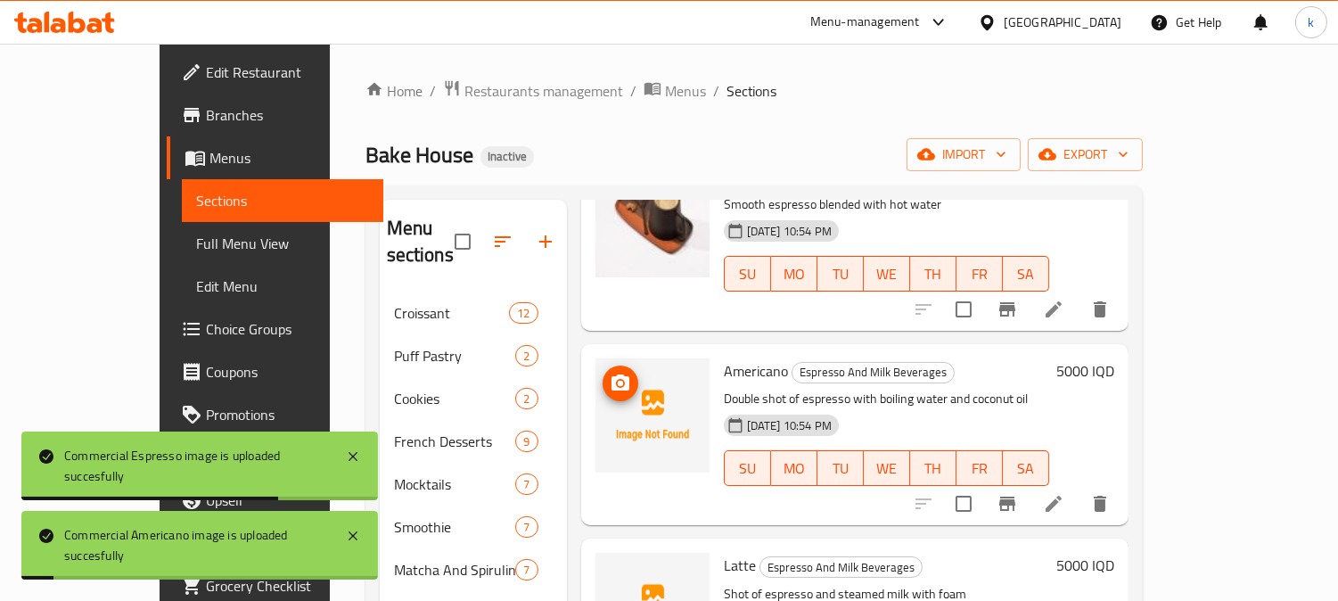
click at [612, 374] on icon "upload picture" at bounding box center [621, 382] width 18 height 16
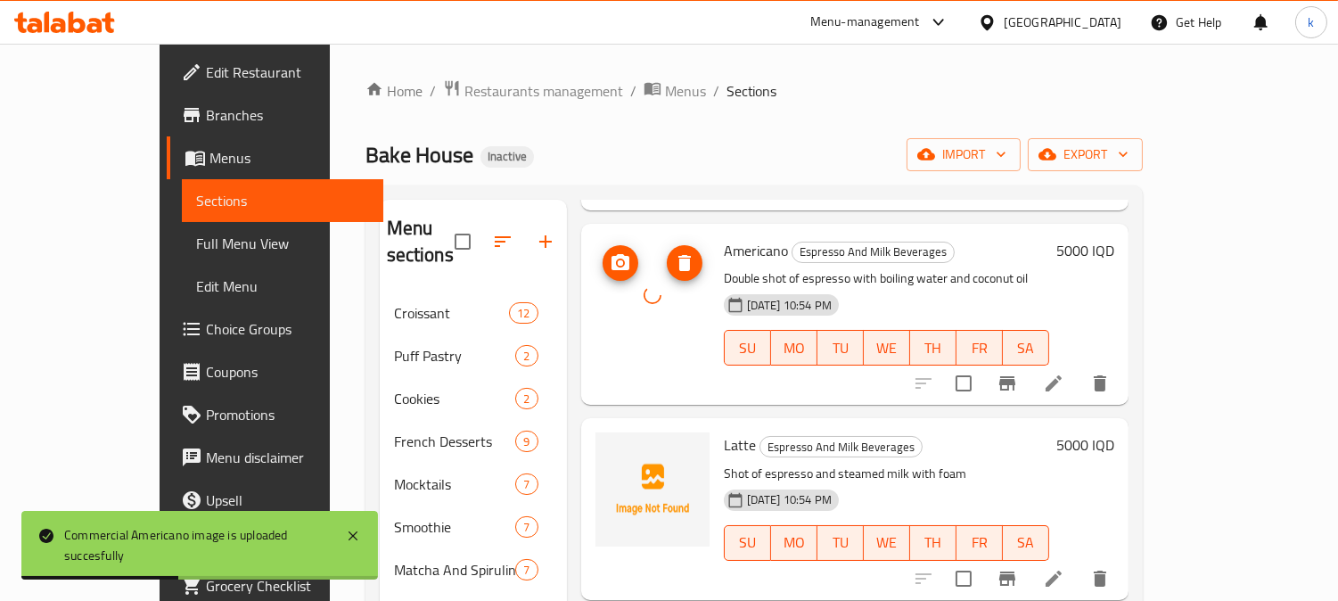
scroll to position [495, 0]
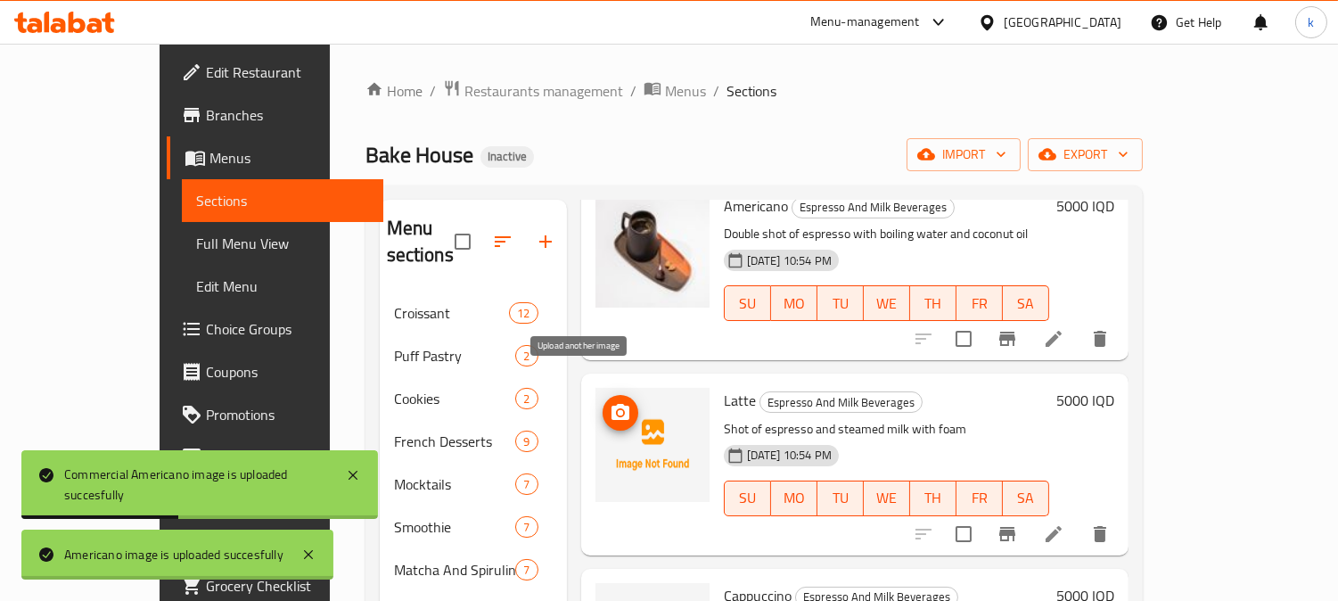
click at [610, 402] on icon "upload picture" at bounding box center [620, 412] width 21 height 21
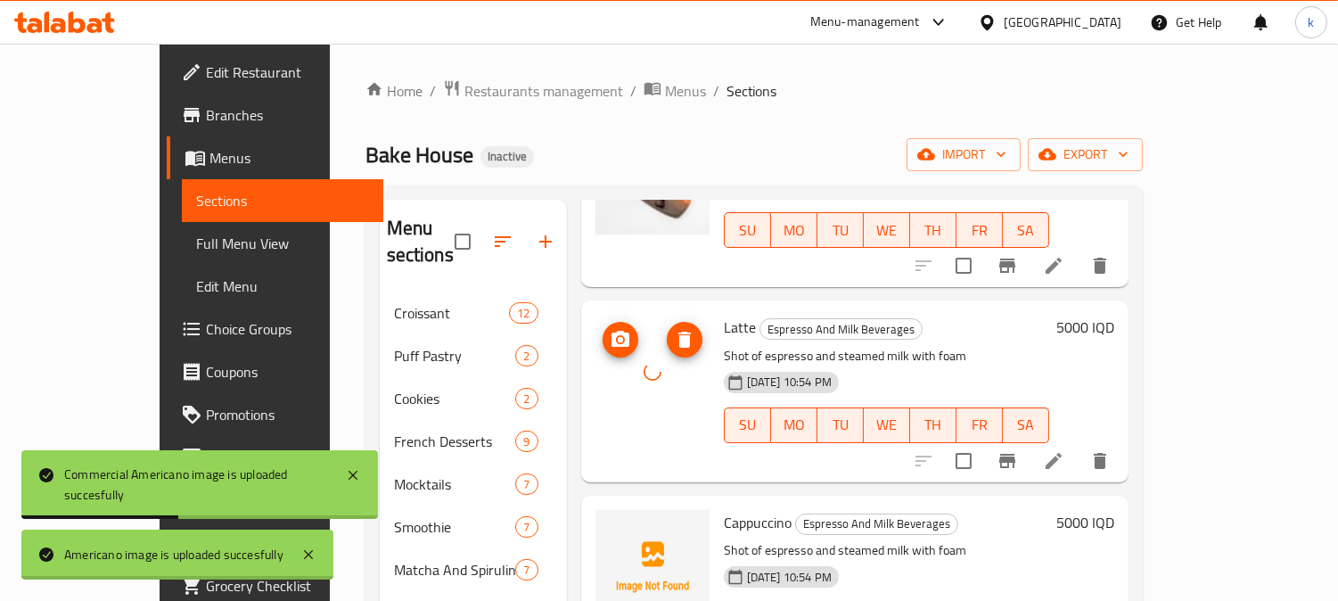
scroll to position [661, 0]
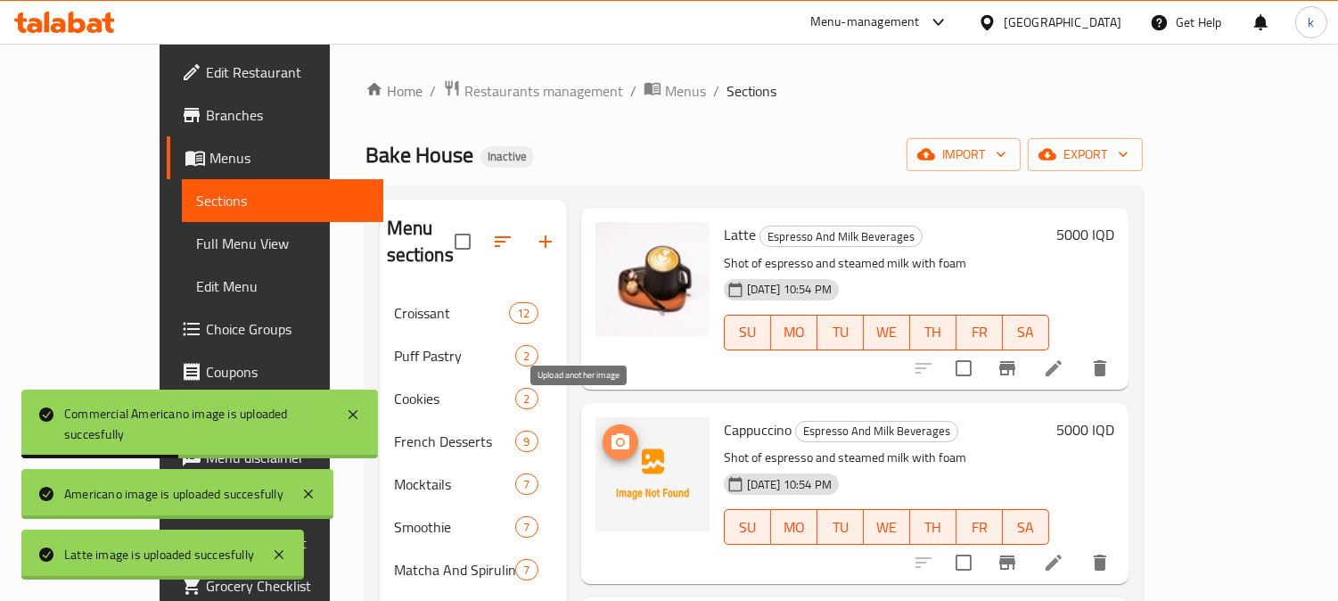
click at [617, 439] on circle "upload picture" at bounding box center [619, 441] width 5 height 5
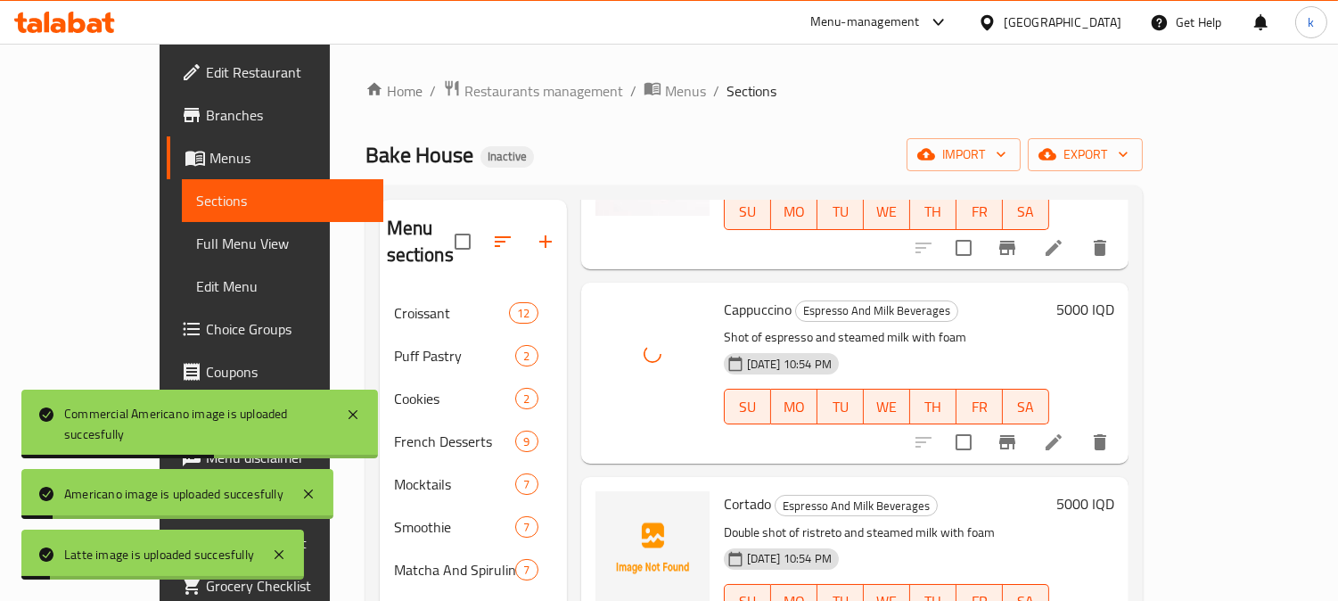
scroll to position [825, 0]
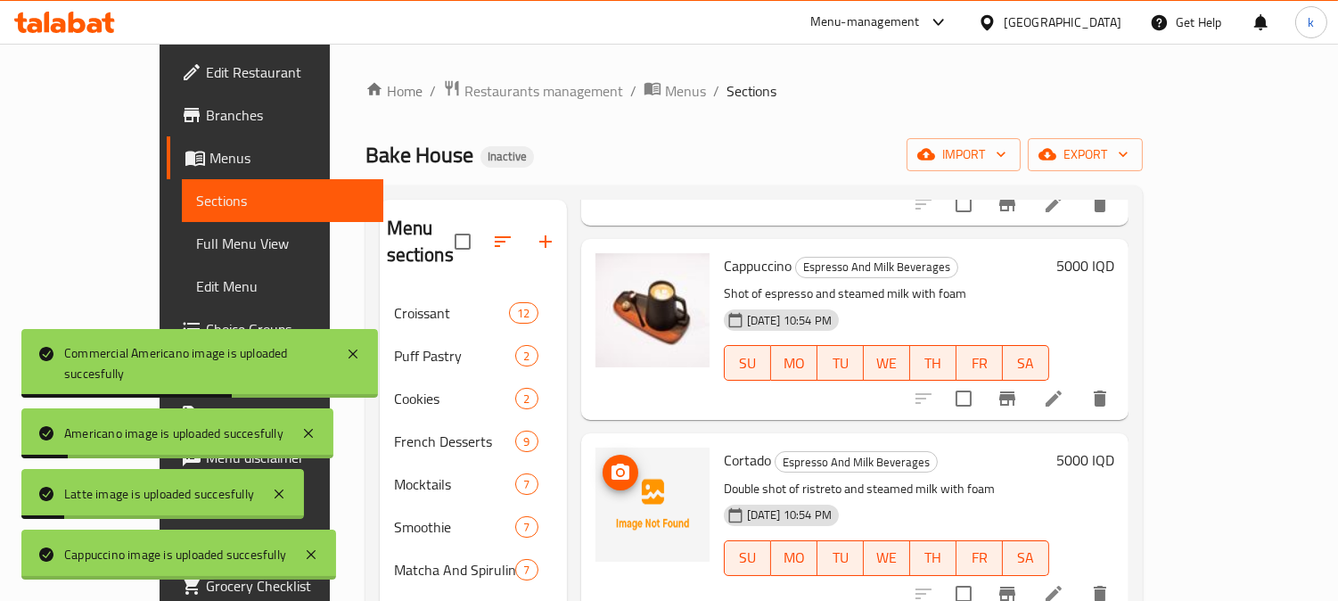
click at [603, 460] on button "upload picture" at bounding box center [621, 473] width 36 height 36
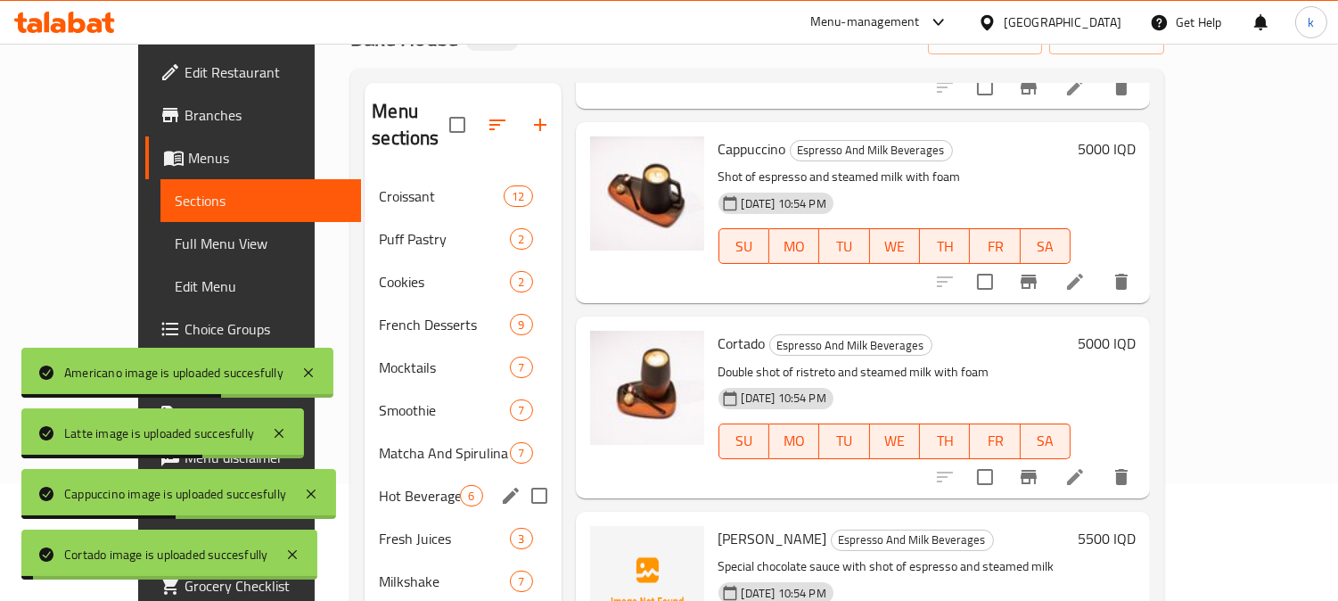
scroll to position [165, 0]
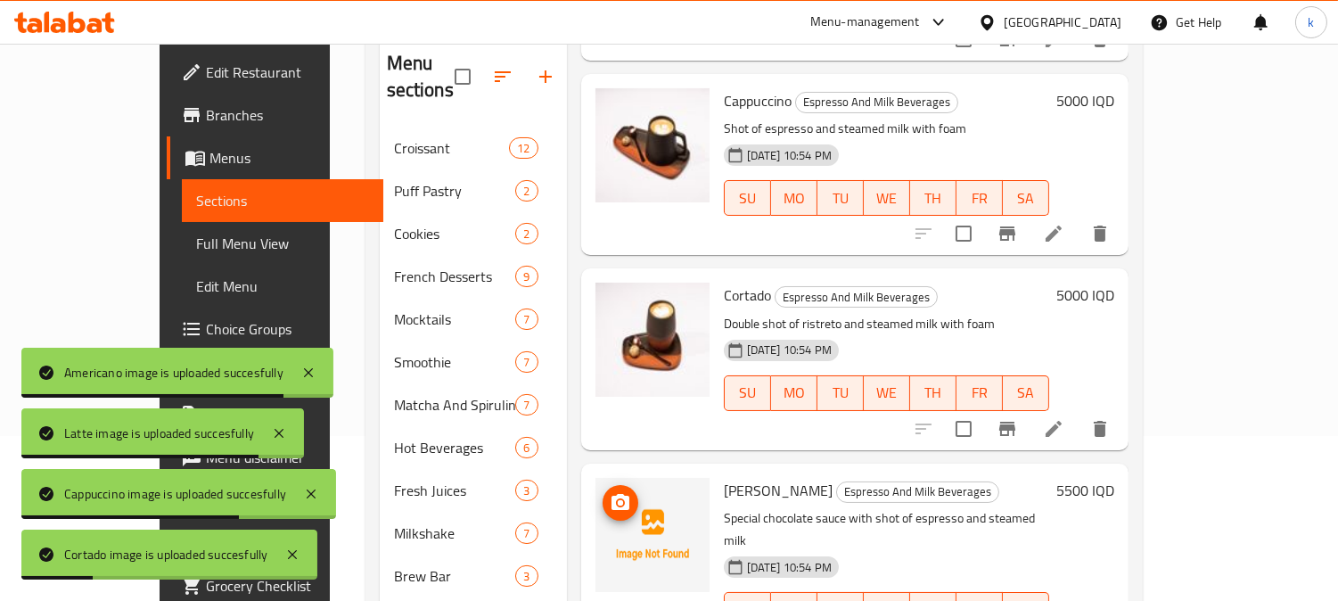
click at [603, 492] on span "upload picture" at bounding box center [621, 502] width 36 height 21
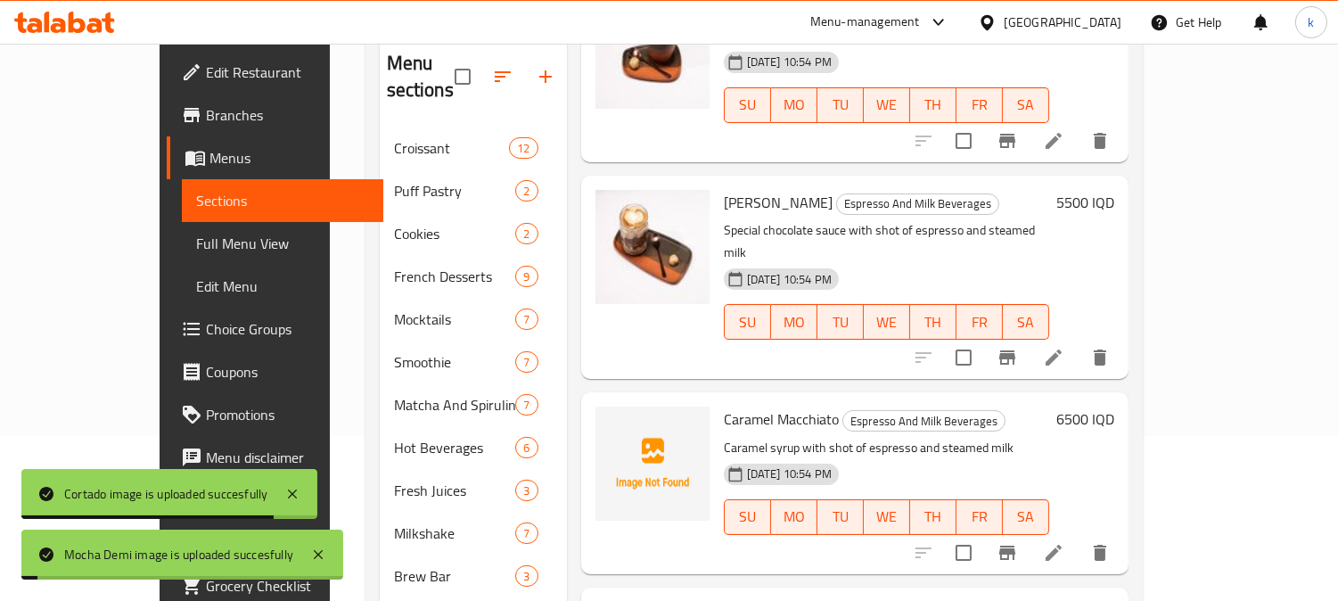
scroll to position [1155, 0]
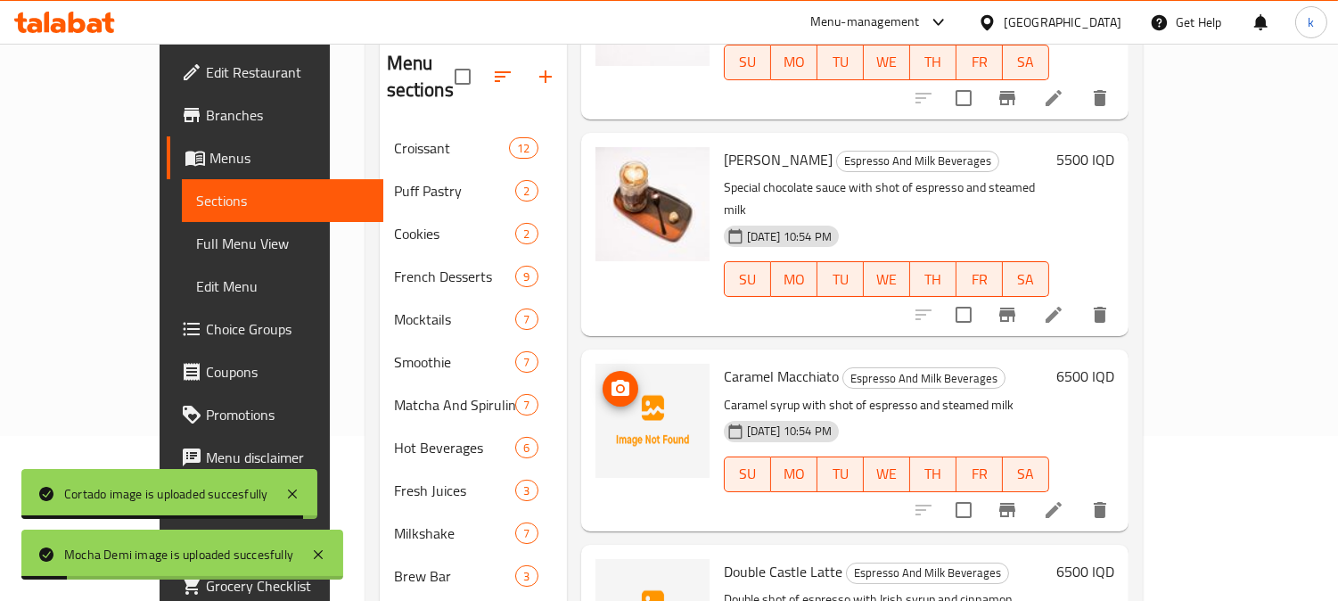
click at [612, 380] on icon "upload picture" at bounding box center [621, 388] width 18 height 16
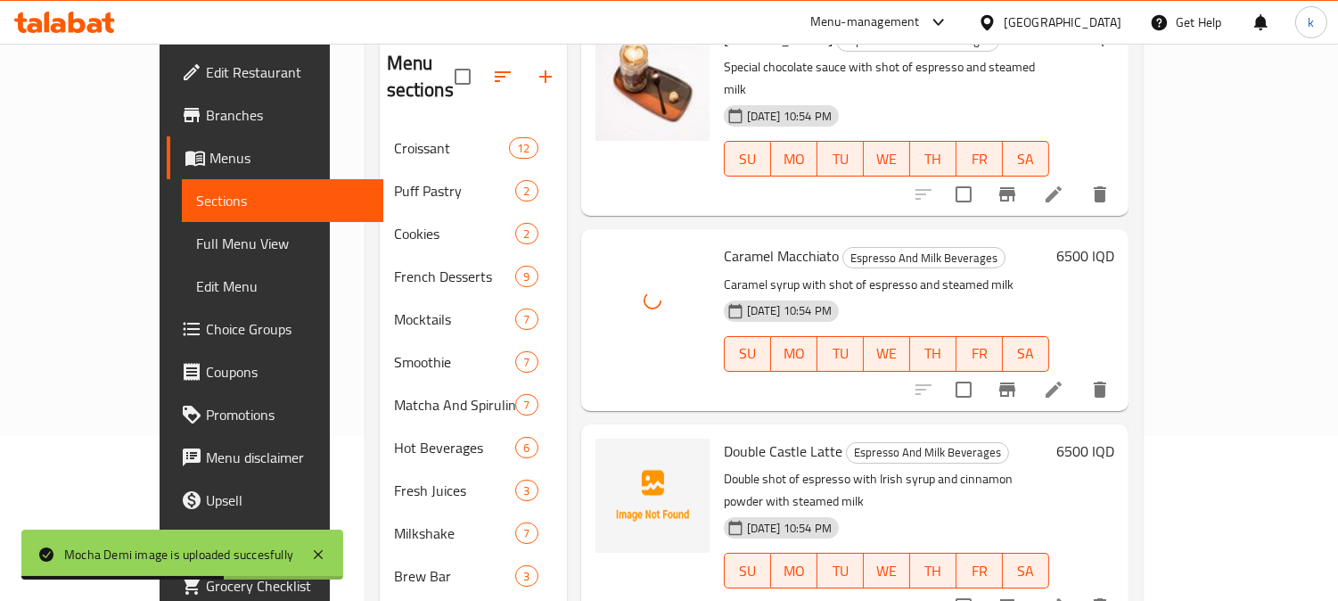
scroll to position [1320, 0]
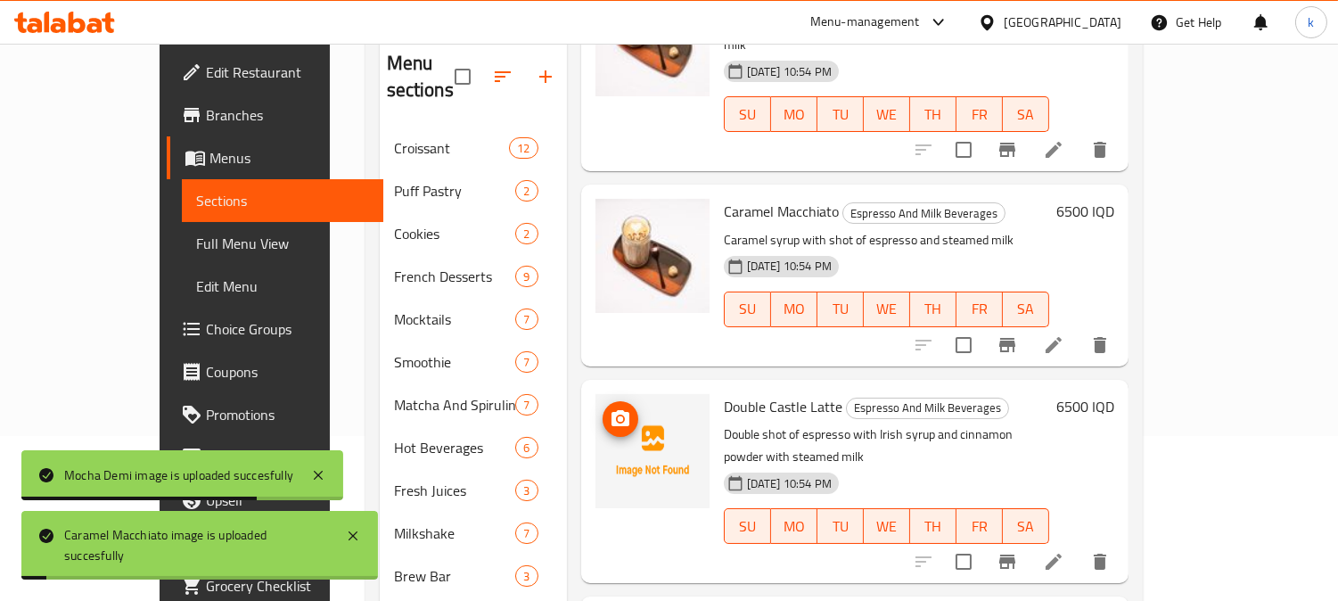
click at [612, 410] on icon "upload picture" at bounding box center [621, 418] width 18 height 16
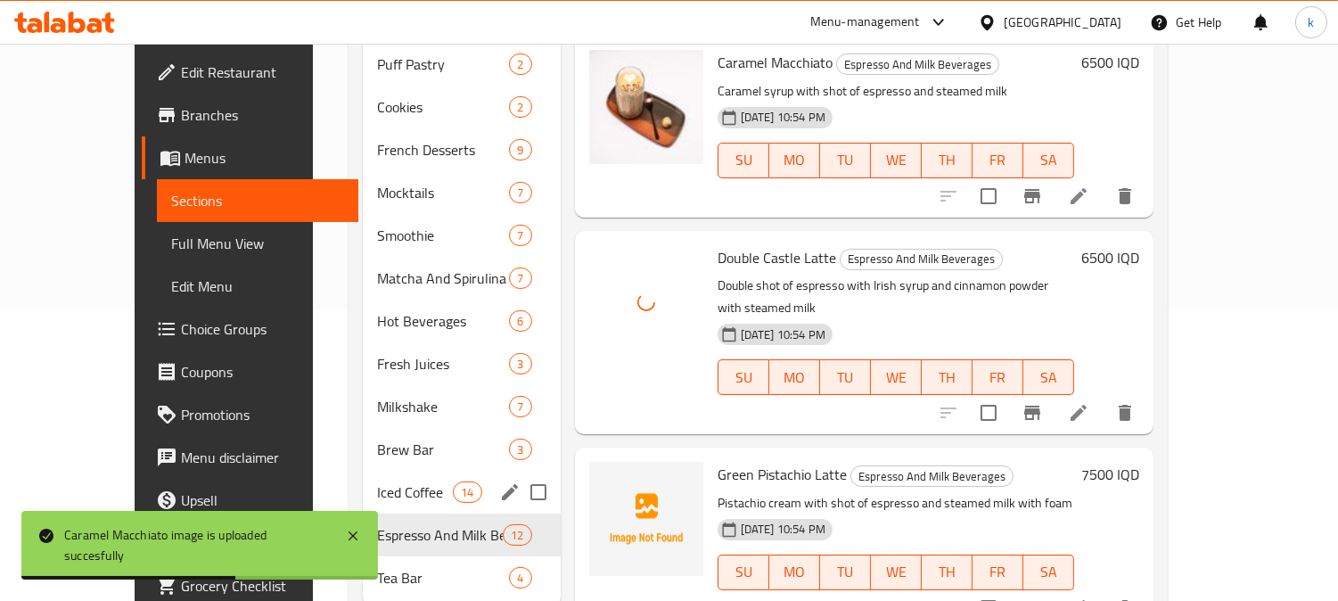
scroll to position [319, 0]
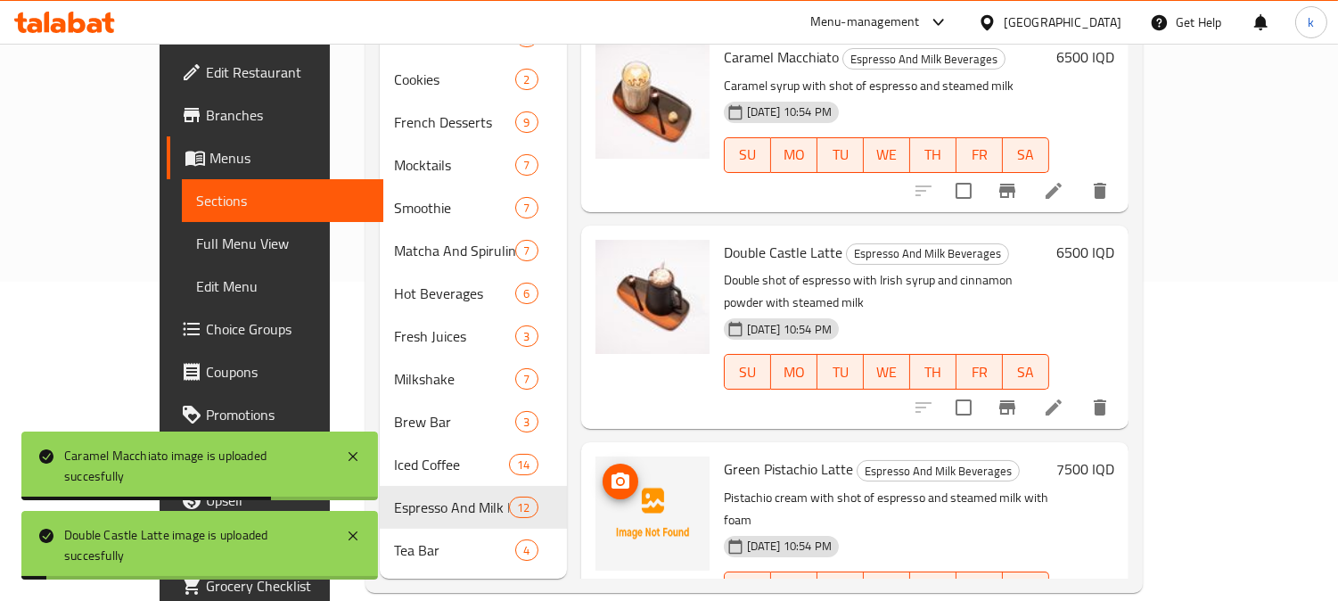
click at [612, 472] on icon "upload picture" at bounding box center [621, 480] width 18 height 16
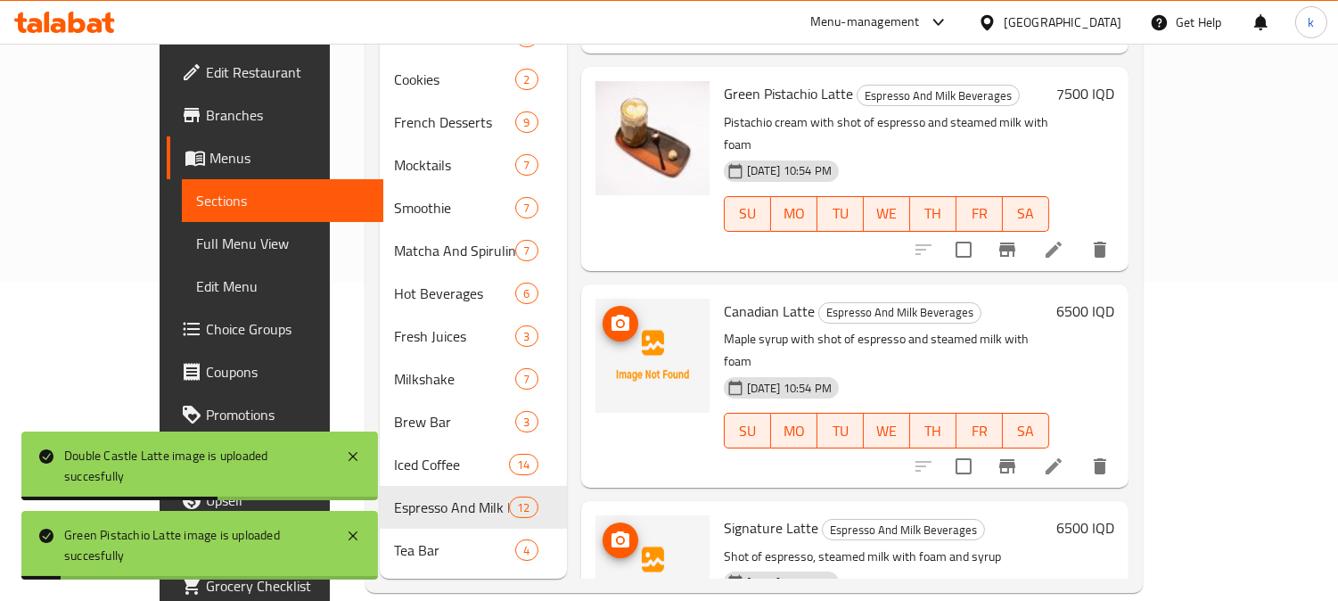
scroll to position [1709, 0]
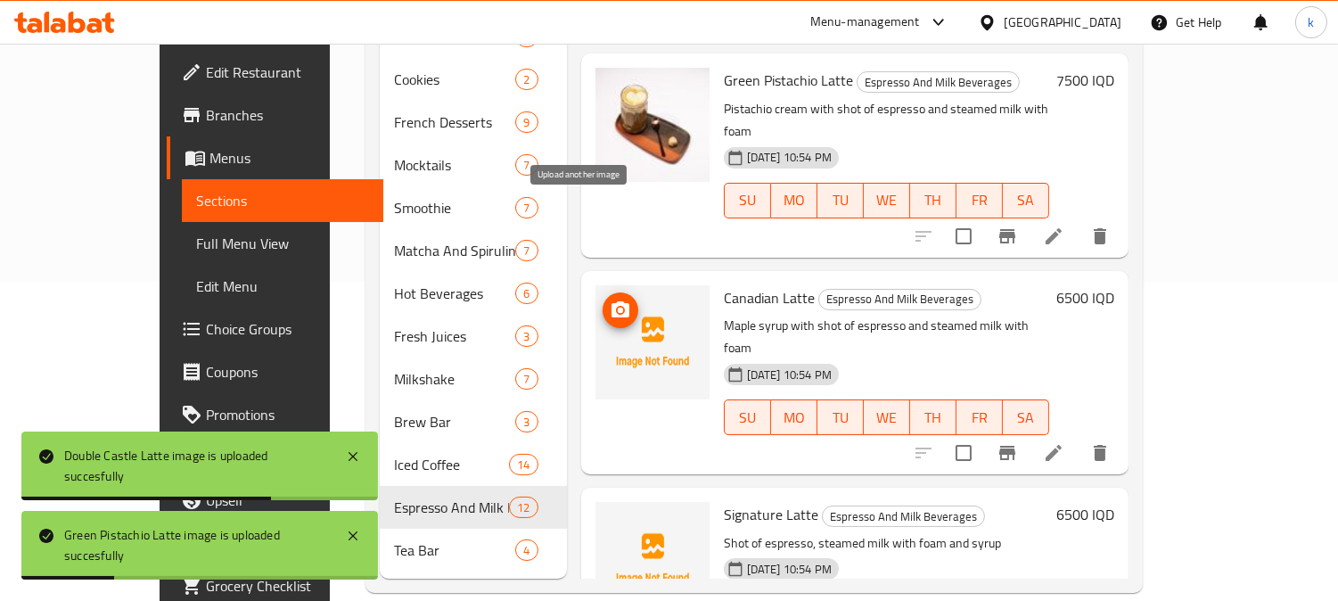
click at [610, 300] on icon "upload picture" at bounding box center [620, 310] width 21 height 21
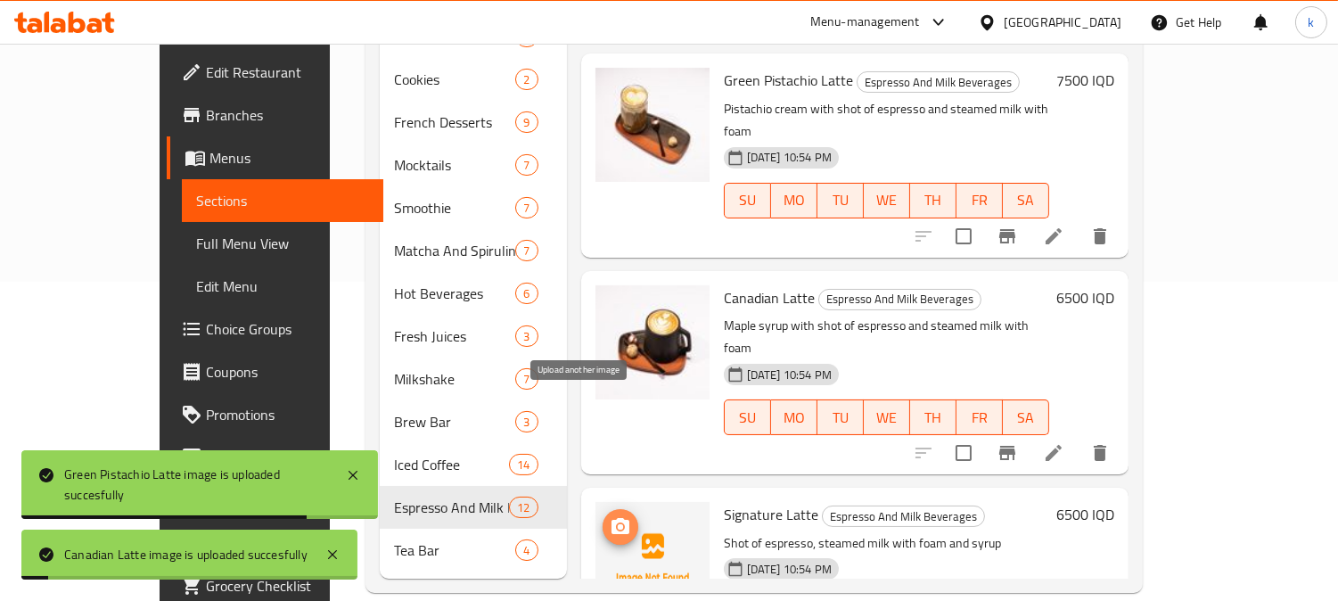
click at [610, 516] on icon "upload picture" at bounding box center [620, 526] width 21 height 21
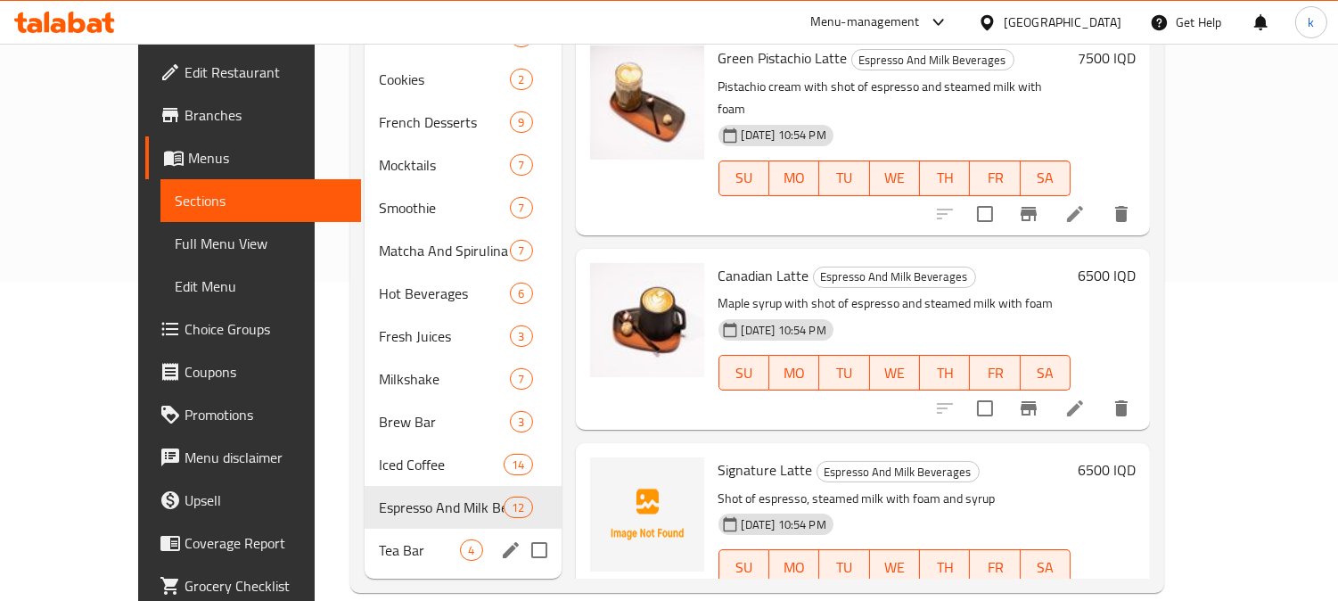
click at [390, 529] on div "Tea Bar 4" at bounding box center [463, 550] width 196 height 43
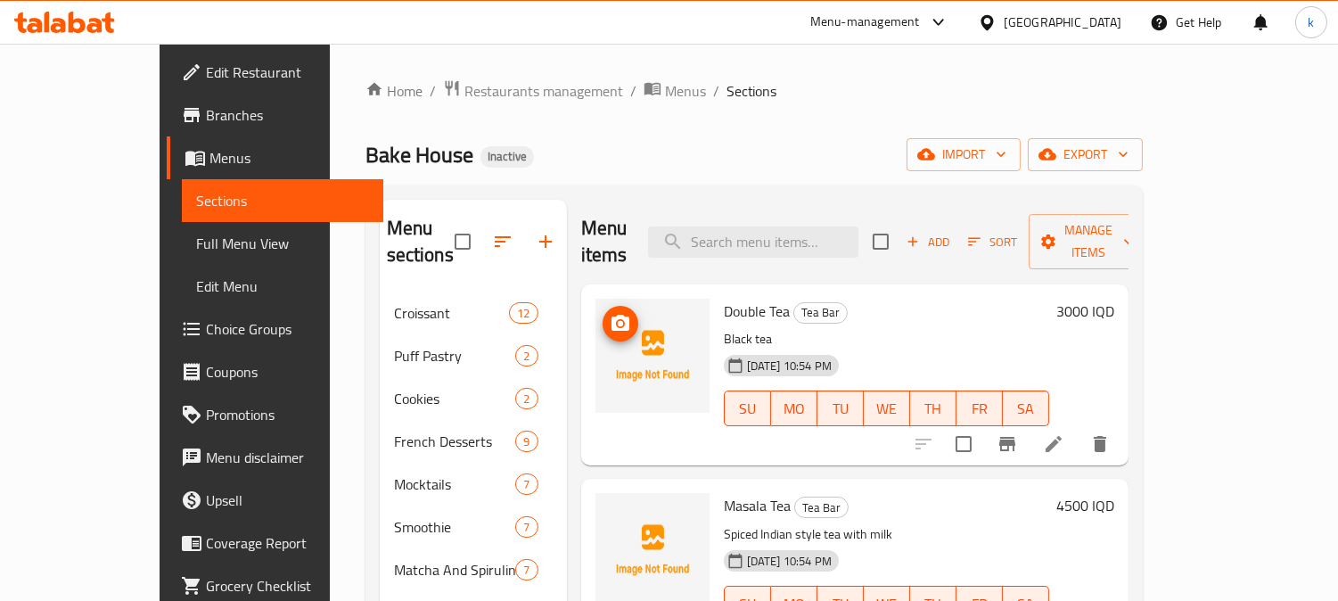
click at [610, 313] on icon "upload picture" at bounding box center [620, 323] width 21 height 21
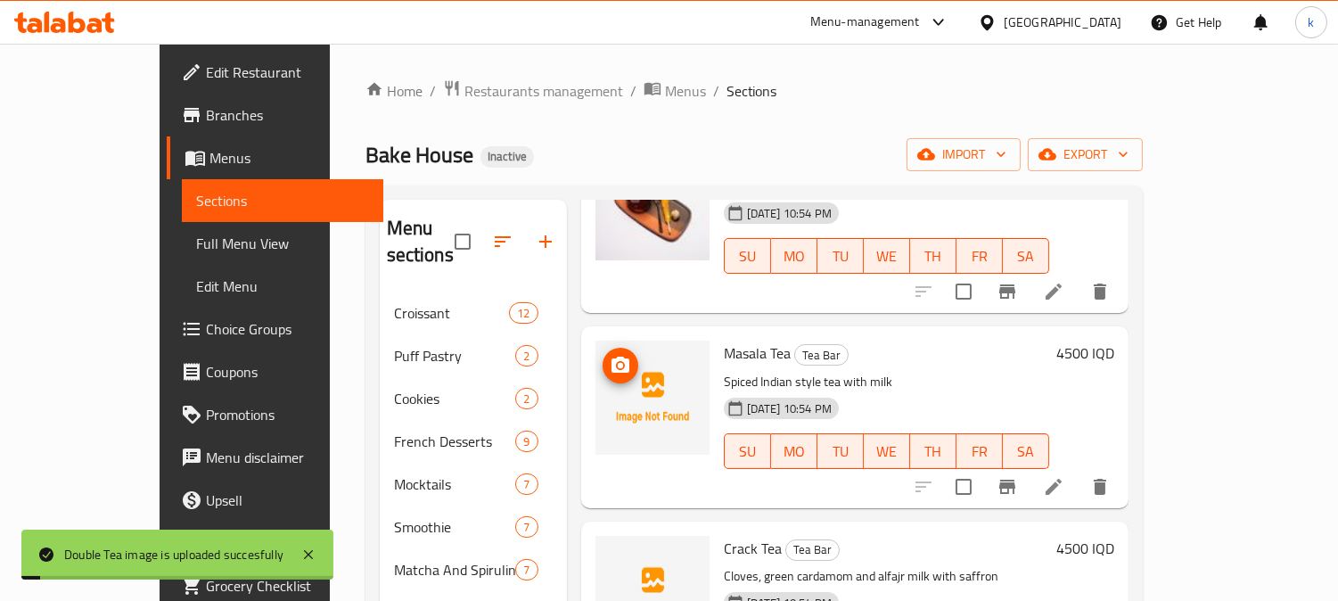
click at [612, 357] on icon "upload picture" at bounding box center [621, 365] width 18 height 16
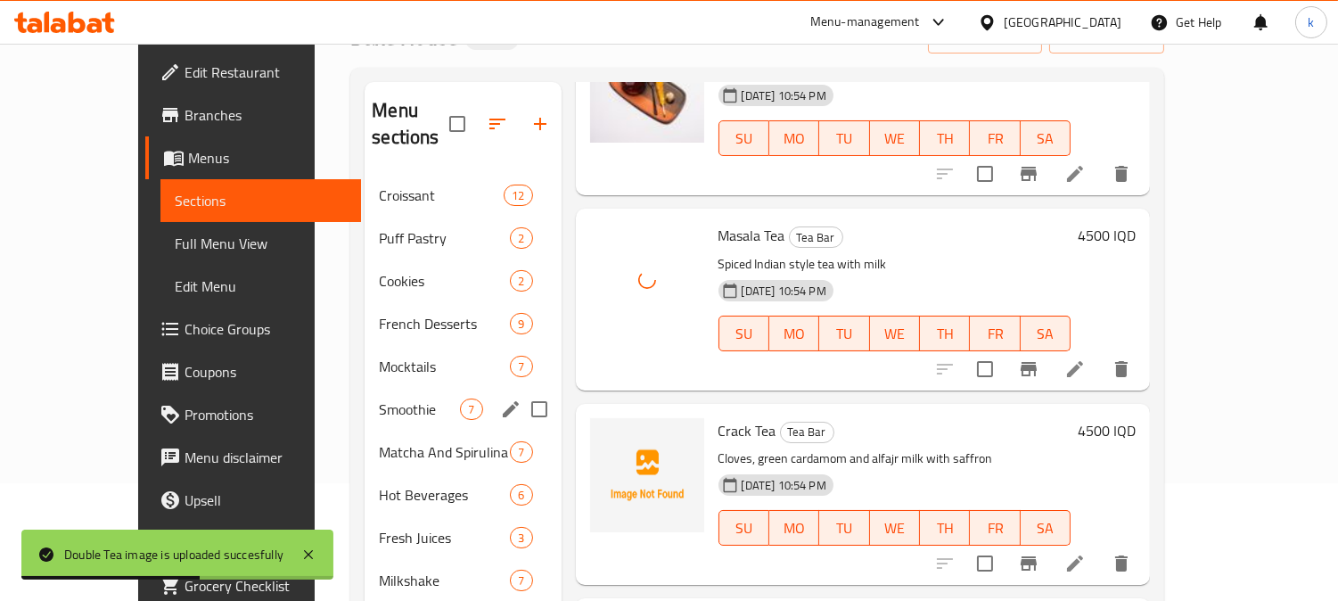
scroll to position [165, 0]
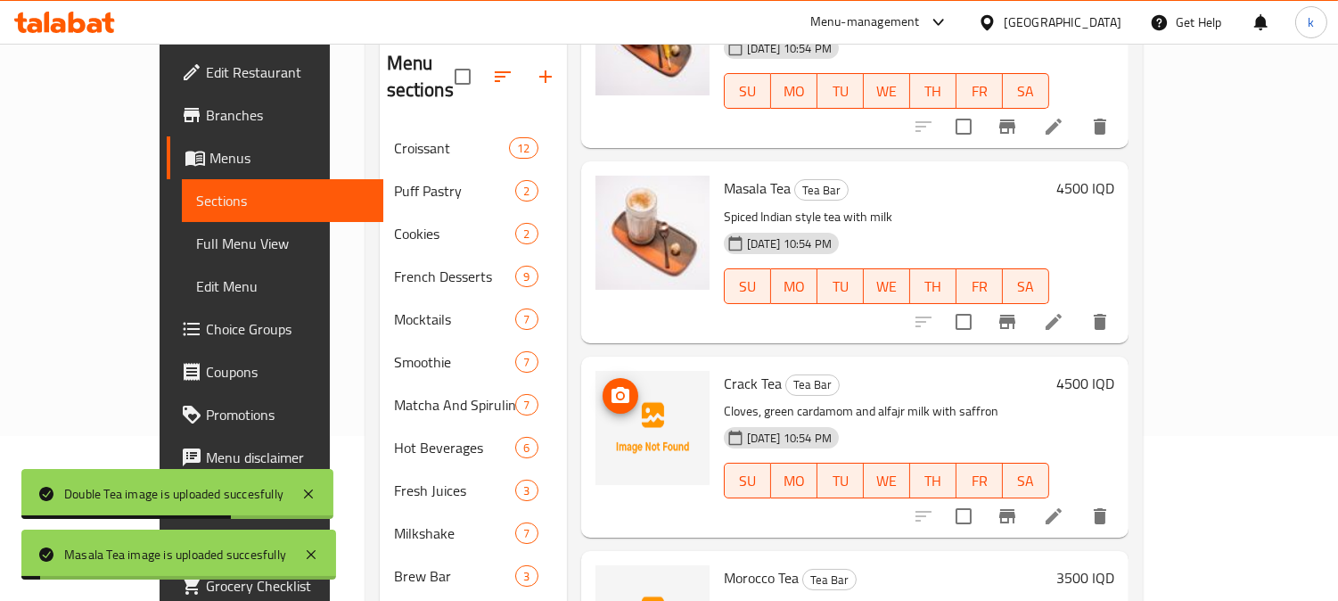
click at [610, 385] on icon "upload picture" at bounding box center [620, 395] width 21 height 21
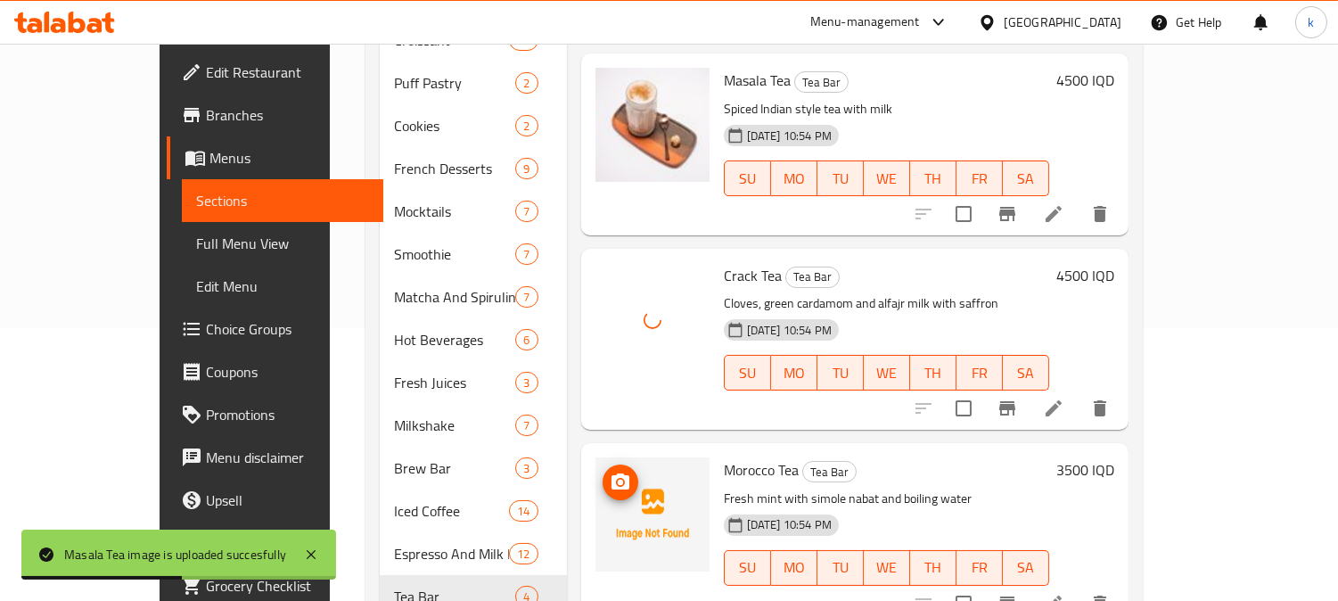
scroll to position [319, 0]
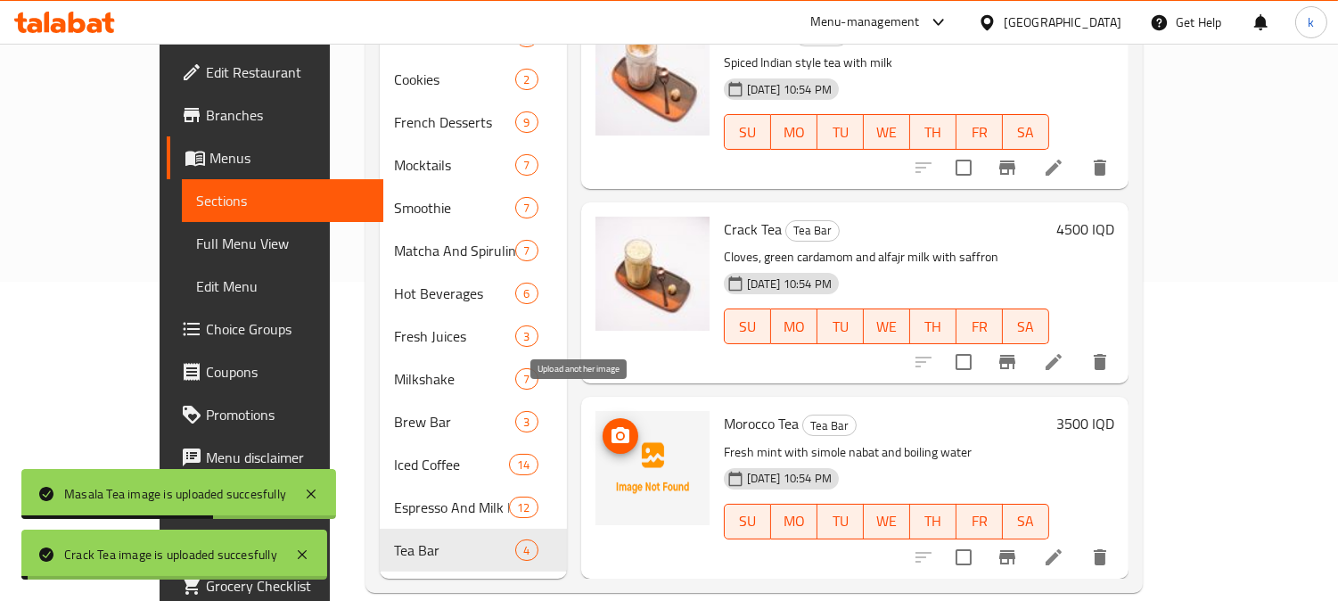
click at [603, 425] on span "upload picture" at bounding box center [621, 435] width 36 height 21
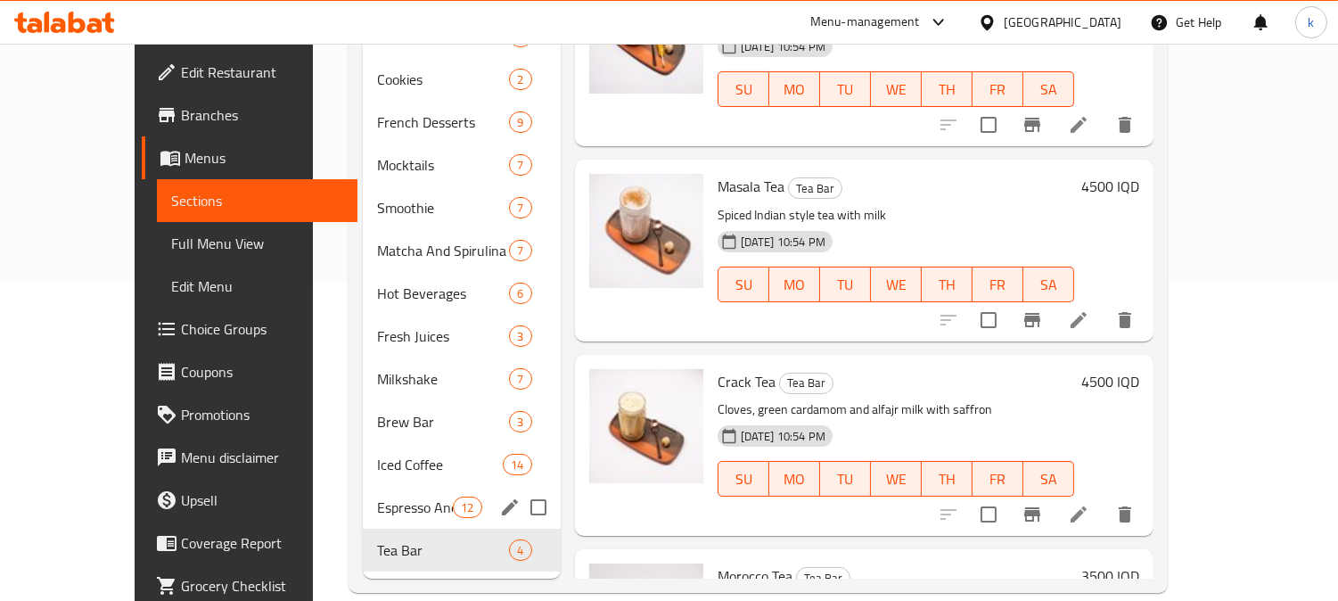
drag, startPoint x: 410, startPoint y: 491, endPoint x: 388, endPoint y: 475, distance: 27.5
click at [407, 491] on div "Espresso And Milk Beverages 12" at bounding box center [462, 507] width 198 height 43
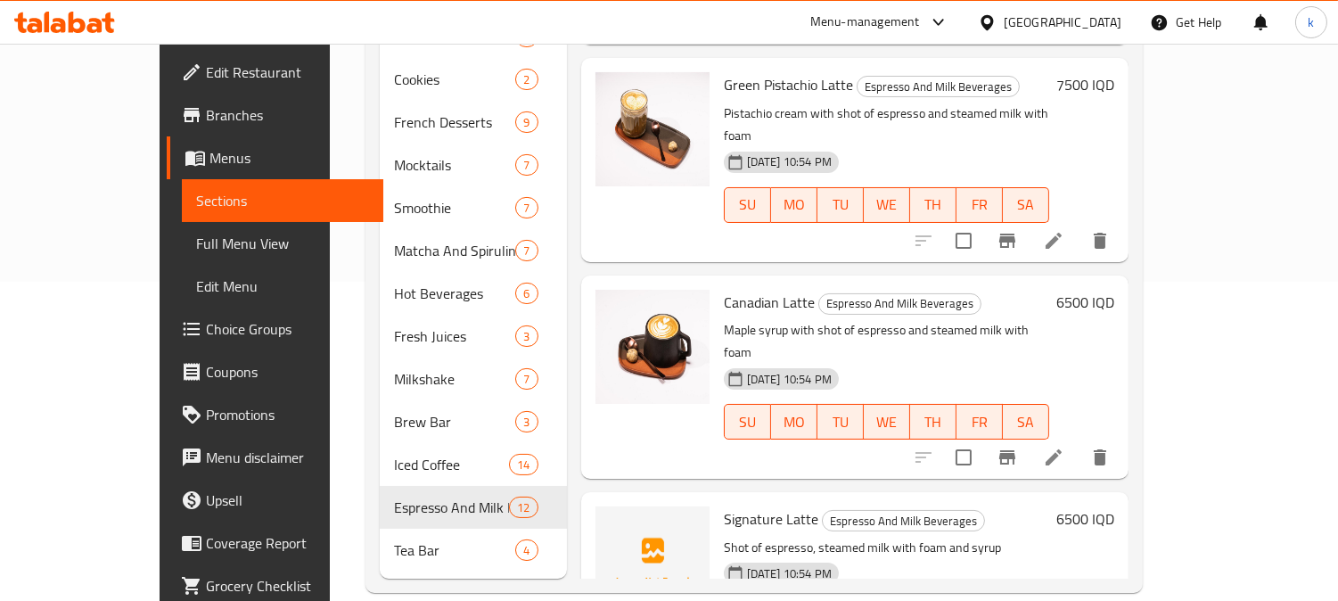
scroll to position [1709, 0]
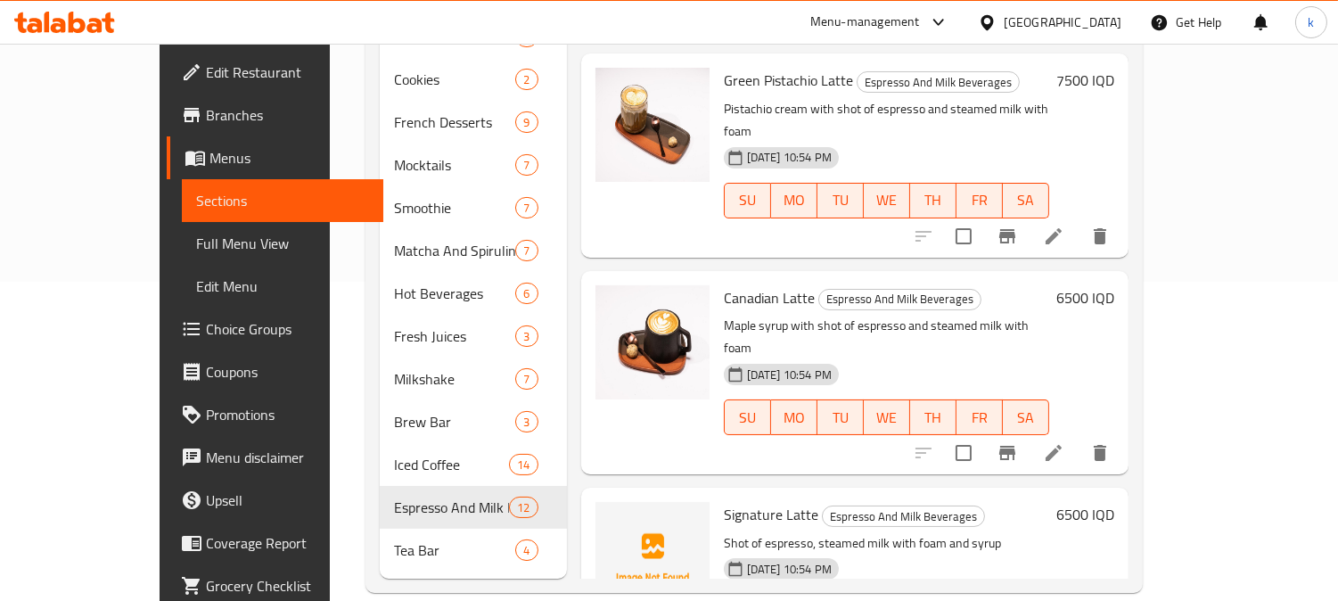
click at [724, 501] on span "Signature Latte" at bounding box center [771, 514] width 94 height 27
copy h6 "Signature Latte"
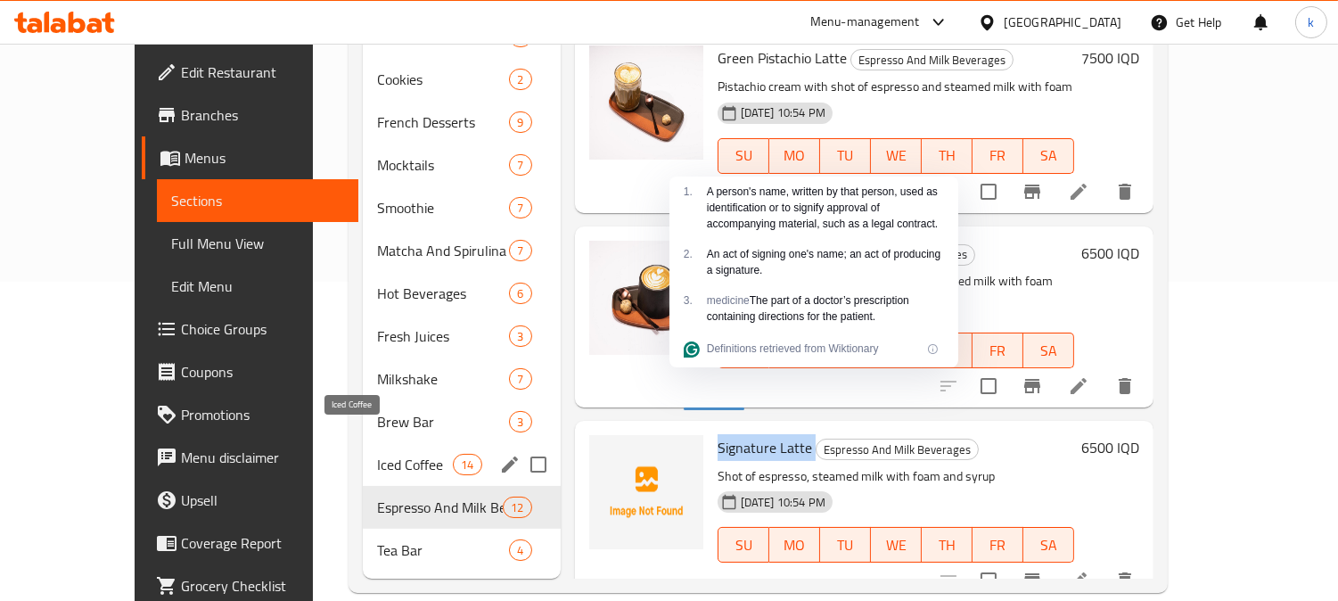
click at [377, 454] on span "Iced Coffee" at bounding box center [415, 464] width 76 height 21
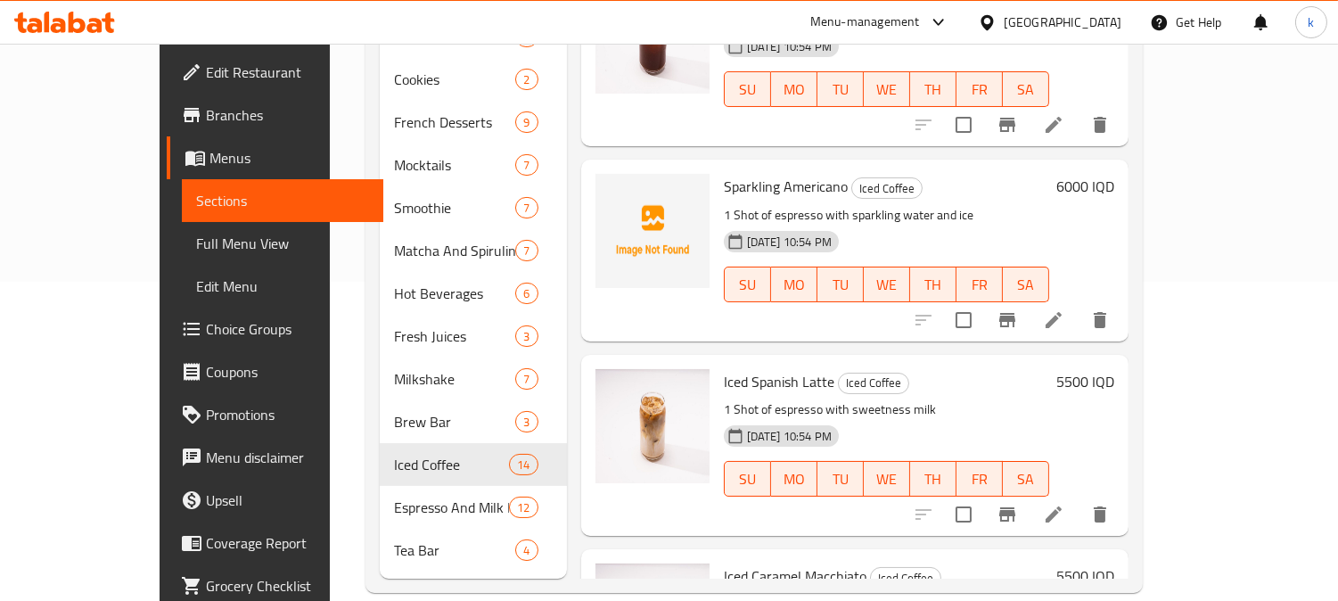
click at [729, 173] on span "Sparkling Americano" at bounding box center [786, 186] width 124 height 27
copy h6 "Sparkling Americano"
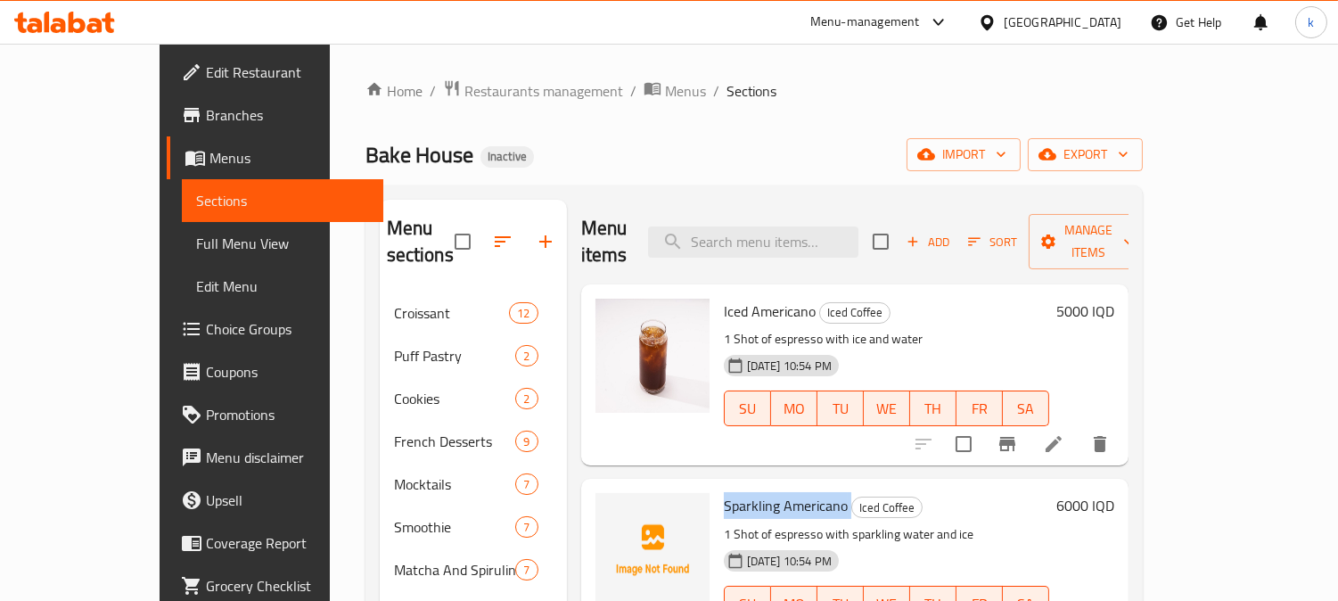
click at [206, 66] on span "Edit Restaurant" at bounding box center [287, 72] width 163 height 21
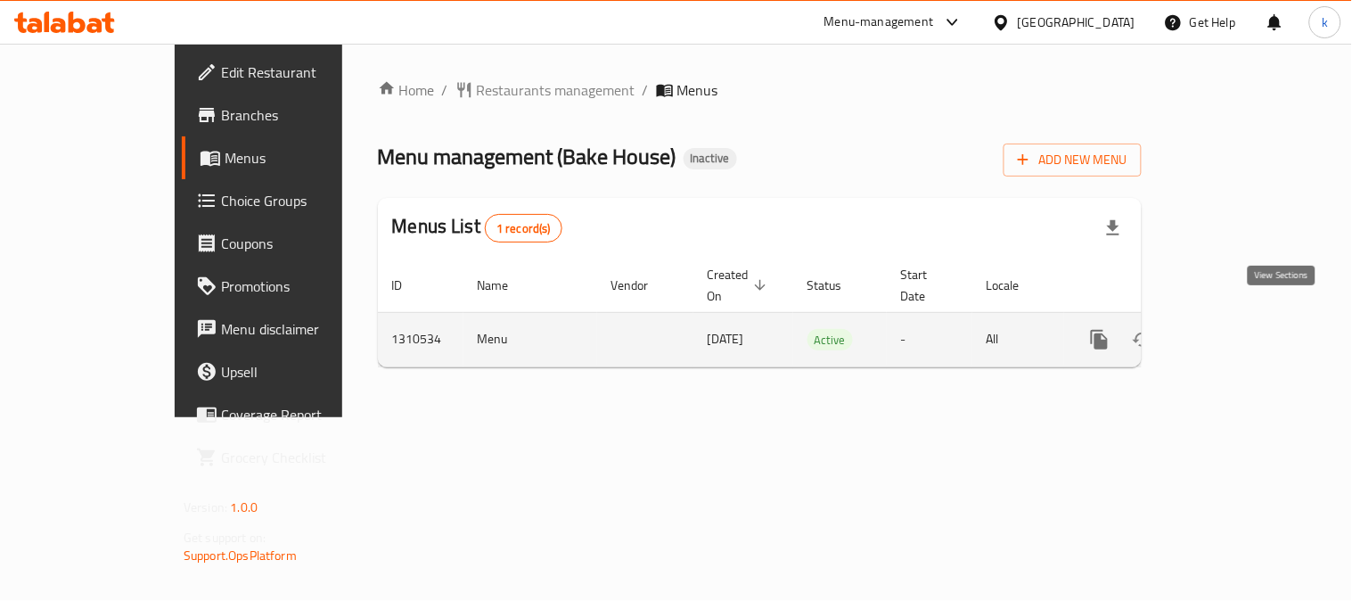
click at [1250, 318] on link "enhanced table" at bounding box center [1228, 339] width 43 height 43
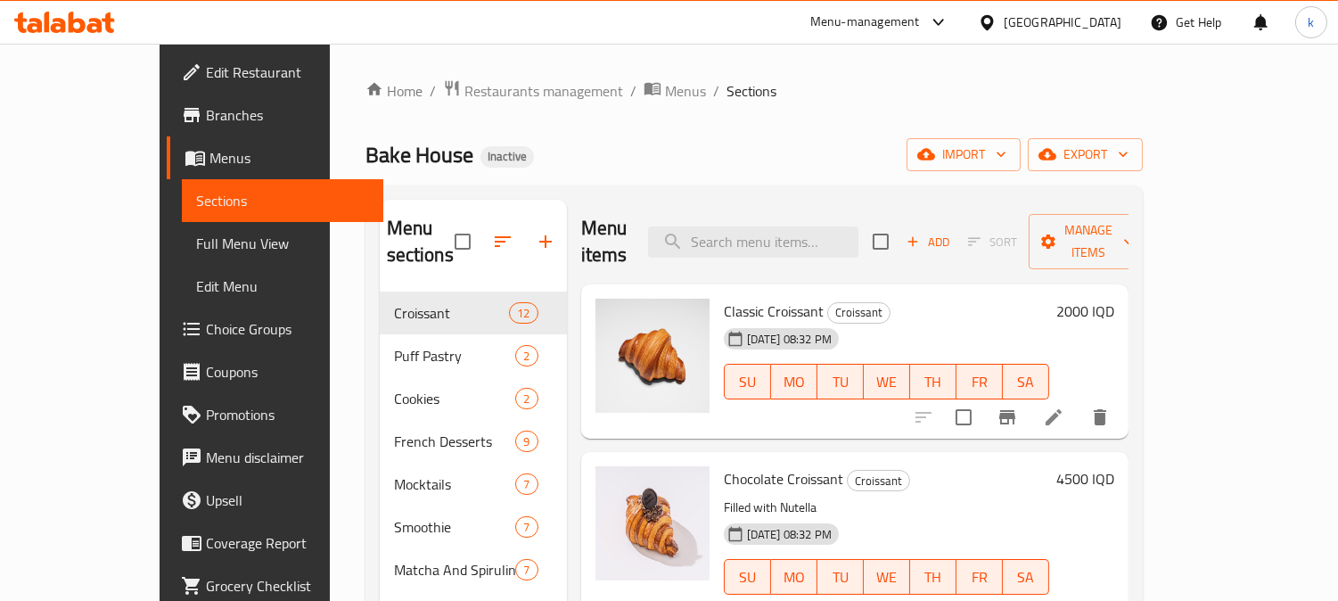
click at [182, 248] on link "Full Menu View" at bounding box center [282, 243] width 201 height 43
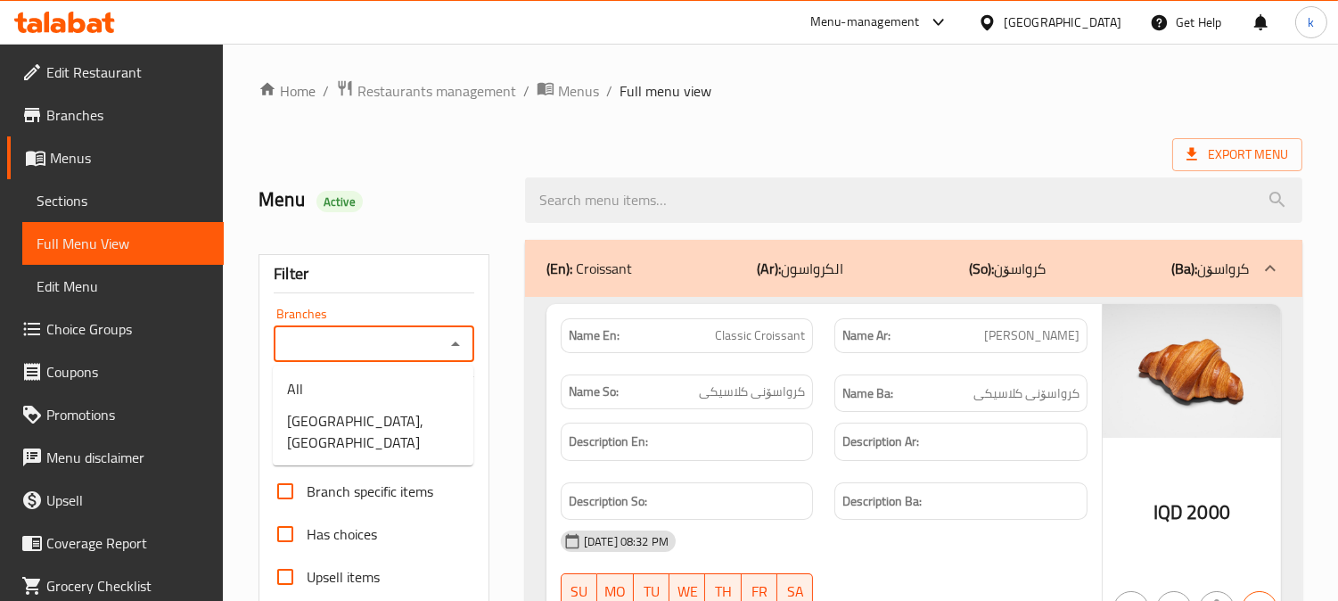
click at [388, 337] on input "Branches" at bounding box center [359, 344] width 160 height 25
click at [367, 410] on span "Bake House, Danya City" at bounding box center [373, 431] width 172 height 43
type input "Bake House, Danya City"
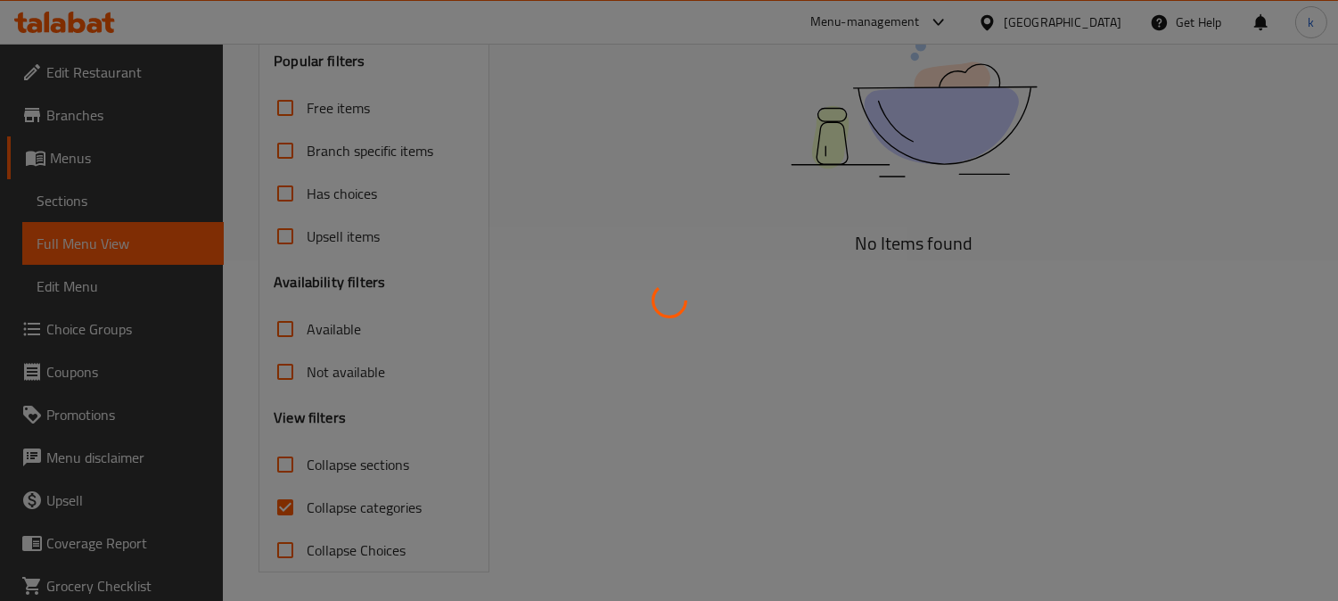
scroll to position [348, 0]
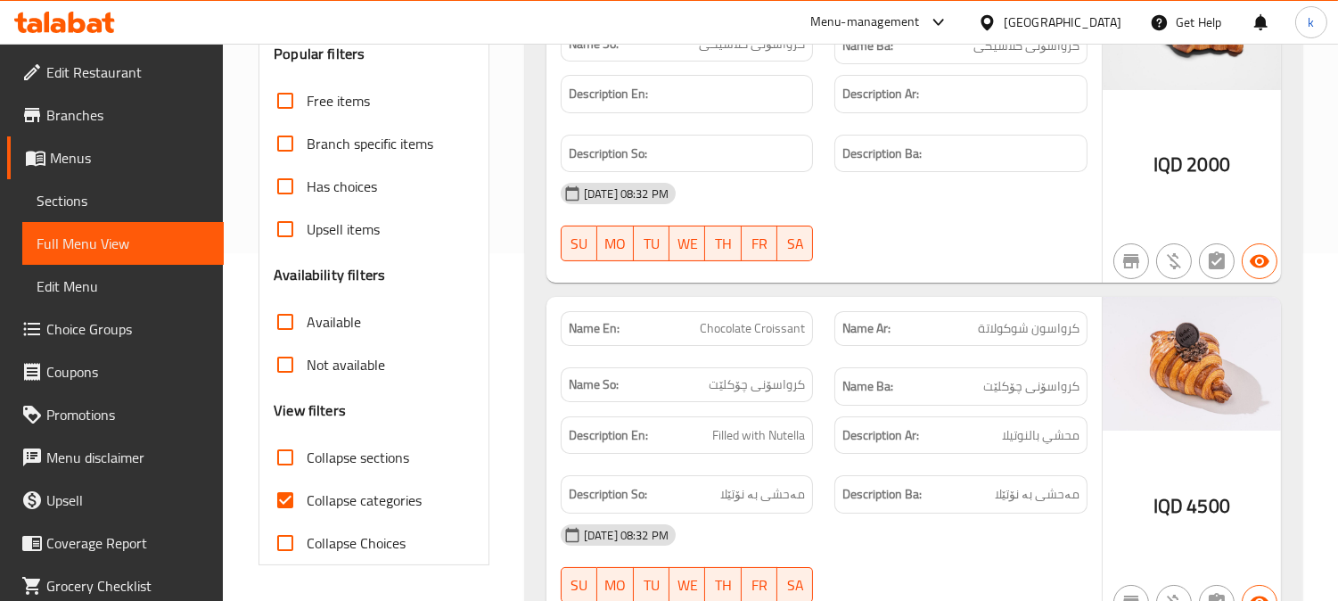
click at [281, 488] on input "Collapse categories" at bounding box center [285, 500] width 43 height 43
checkbox input "false"
click at [277, 455] on input "Collapse sections" at bounding box center [285, 457] width 43 height 43
checkbox input "true"
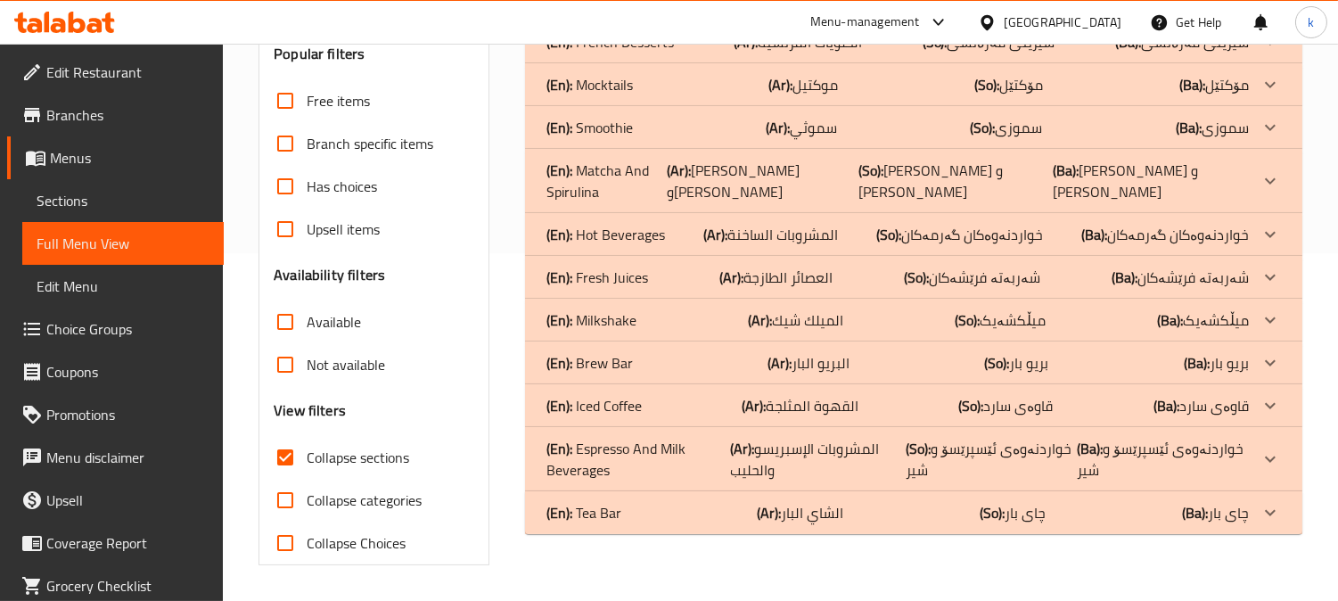
drag, startPoint x: 787, startPoint y: 491, endPoint x: 805, endPoint y: 443, distance: 51.3
click at [787, 502] on p "(Ar): الشاي البار" at bounding box center [801, 512] width 86 height 21
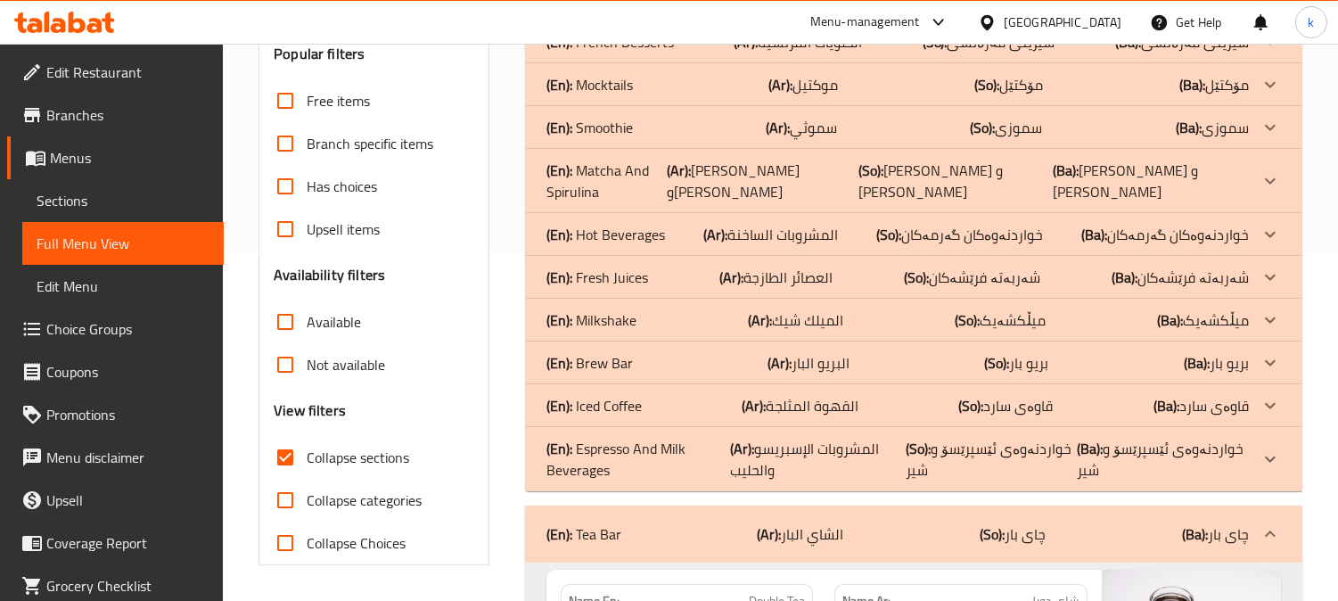
click at [813, 438] on p "(Ar): المشروبات الإسبريسو والحليب" at bounding box center [818, 459] width 176 height 43
click at [818, 395] on p "(Ar): القهوة المثلجة" at bounding box center [800, 405] width 117 height 21
click at [808, 341] on div "(En): Brew Bar (Ar): البريو البار (So): بریو بار (Ba): بریو بار" at bounding box center [913, 362] width 777 height 43
click at [800, 309] on p "(Ar): الميلك شيك" at bounding box center [795, 319] width 95 height 21
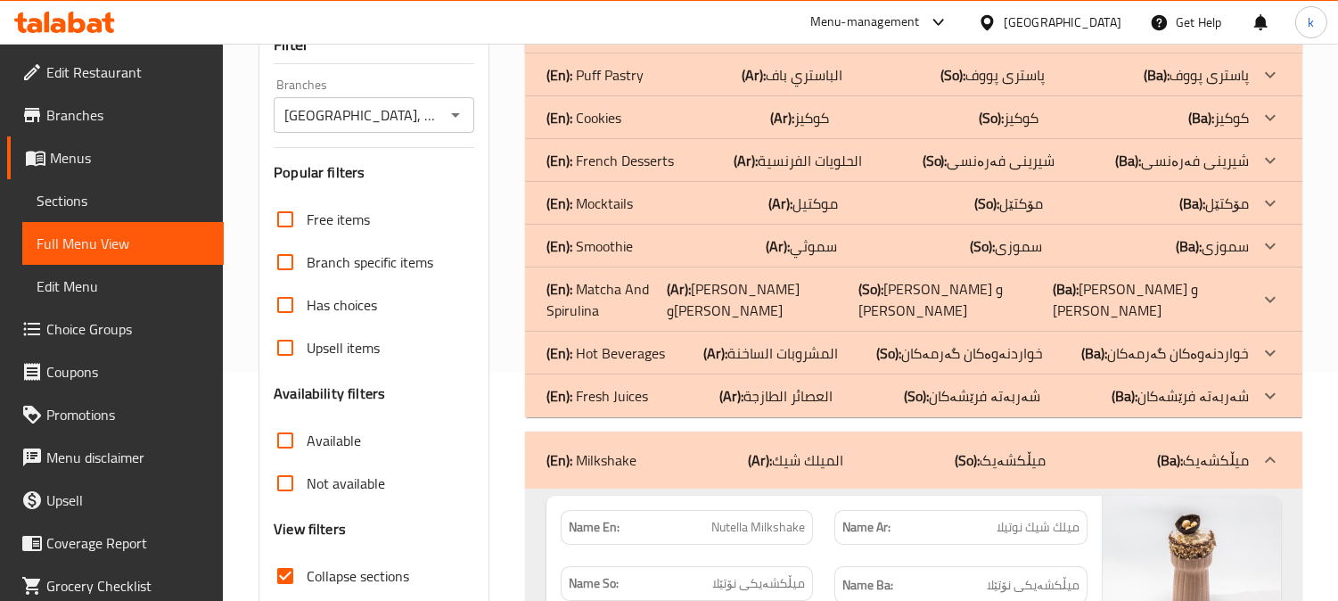
scroll to position [182, 0]
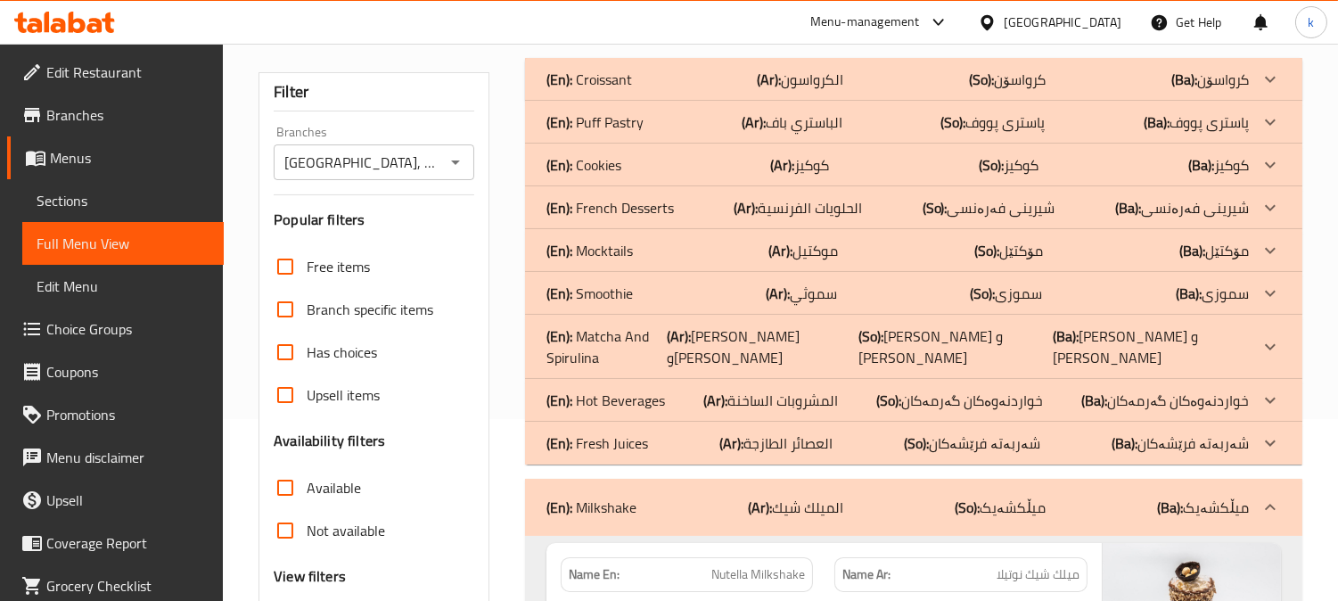
click at [696, 205] on div "(En): French Desserts (Ar): الحلويات الفرنسية (So): شیرینی فەرەنسی (Ba): شیرینی…" at bounding box center [897, 207] width 702 height 21
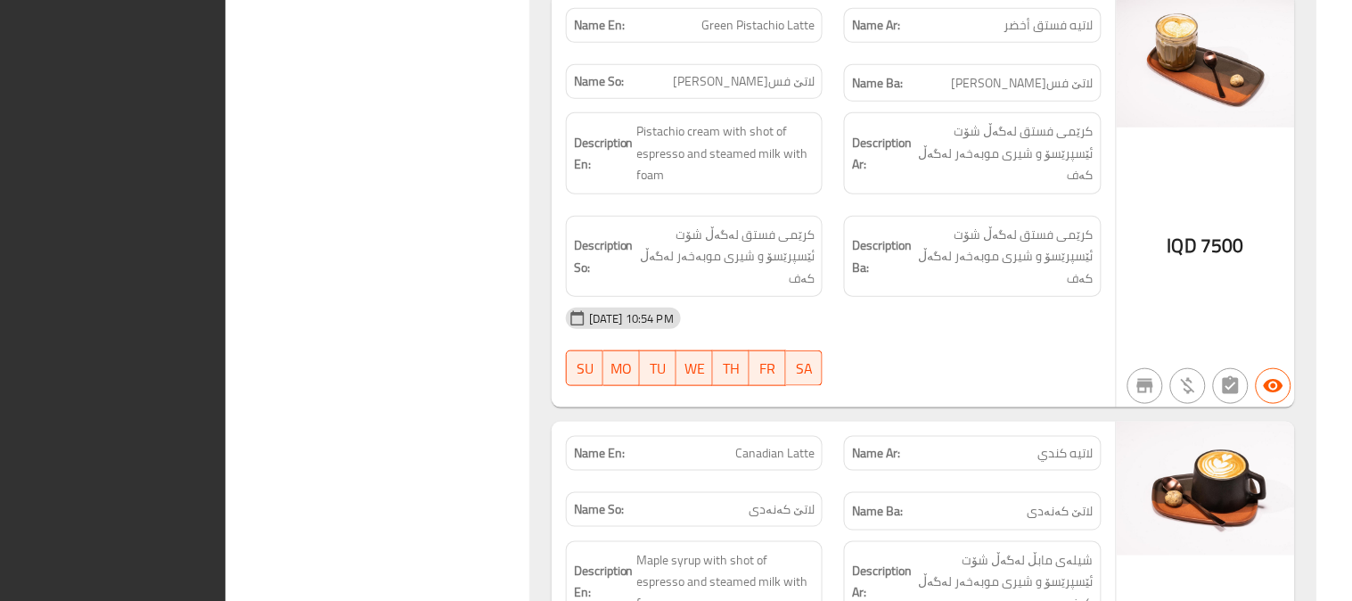
scroll to position [0, 0]
